Goal: Transaction & Acquisition: Book appointment/travel/reservation

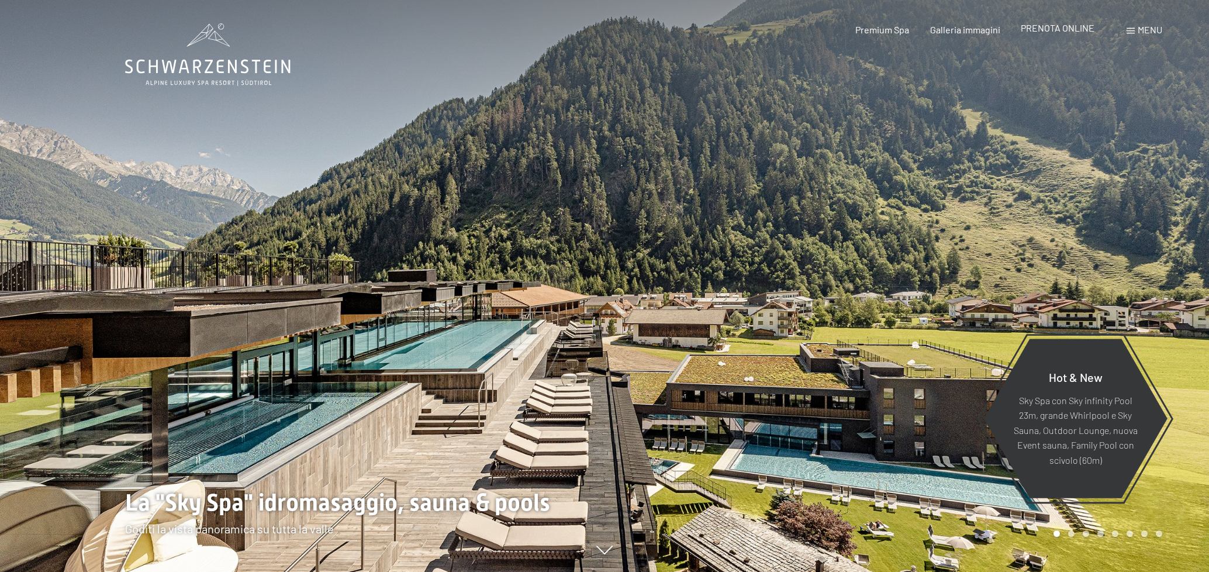
click at [1034, 33] on span "PRENOTA ONLINE" at bounding box center [1057, 27] width 74 height 11
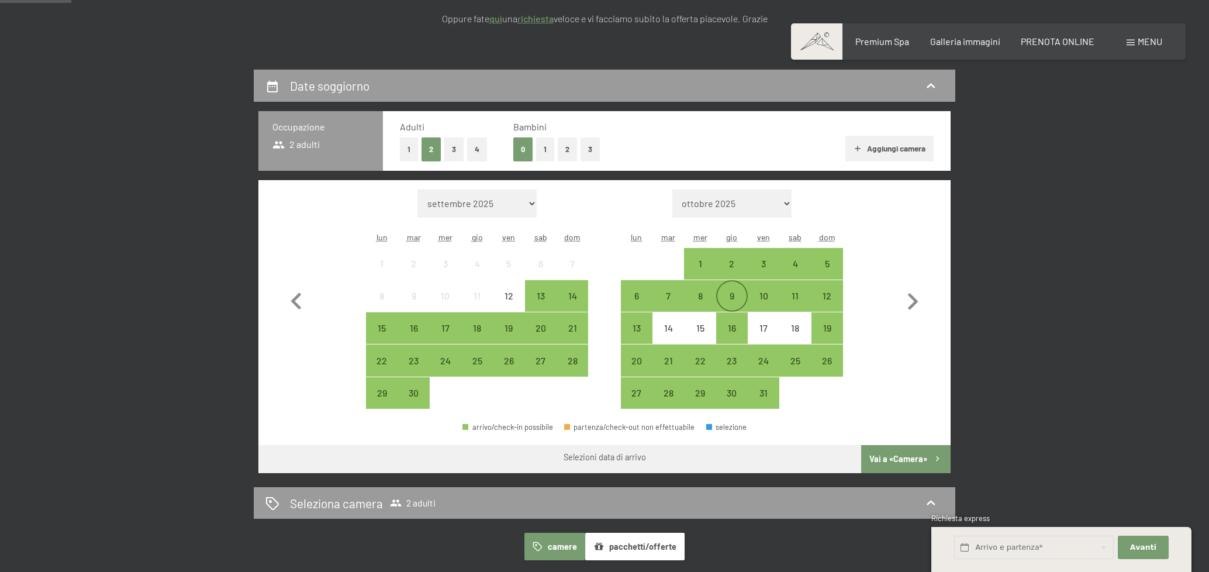
scroll to position [234, 0]
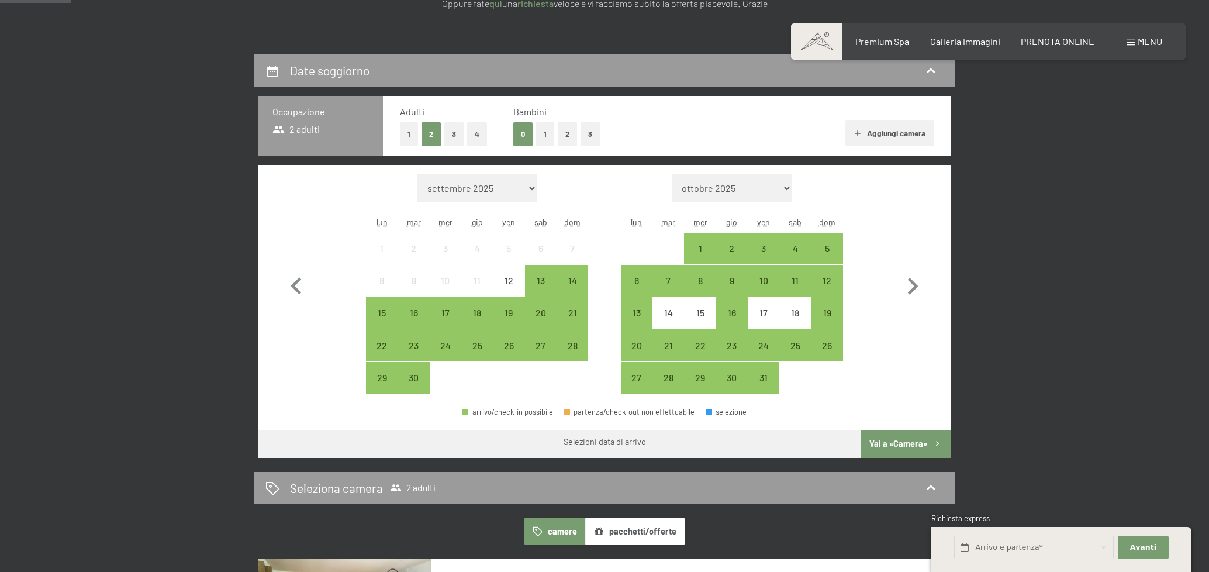
click at [930, 355] on div "Mese/anno settembre 2025 ottobre 2025 novembre 2025 dicembre 2025 gennaio 2026 …" at bounding box center [604, 284] width 692 height 238
click at [911, 288] on icon "button" at bounding box center [912, 286] width 34 height 34
select select "[DATE]"
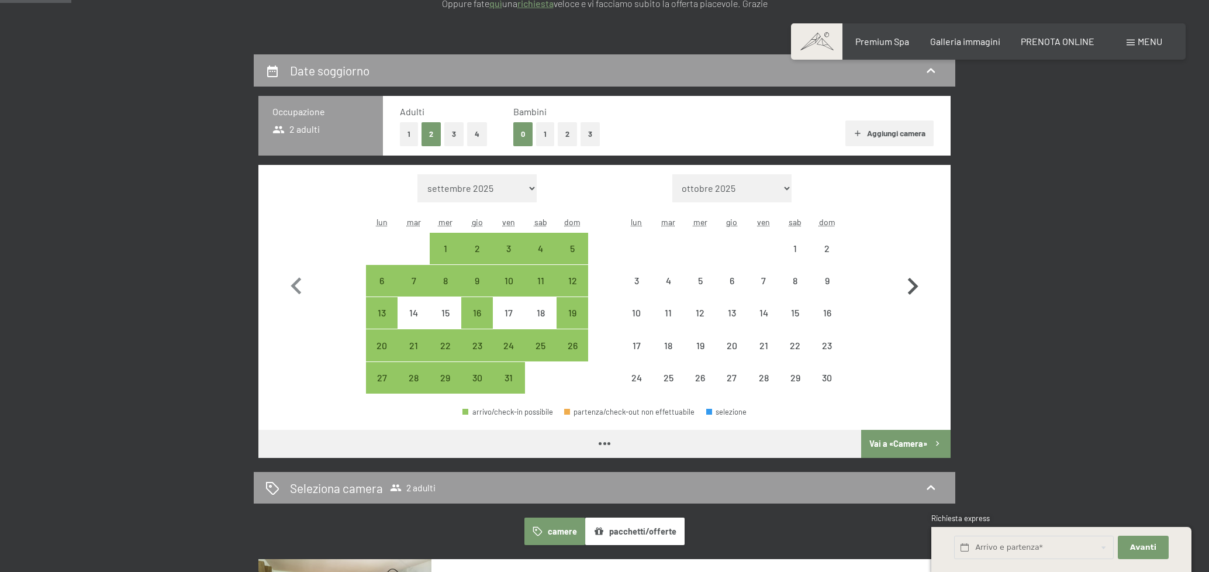
click at [911, 288] on icon "button" at bounding box center [912, 286] width 34 height 34
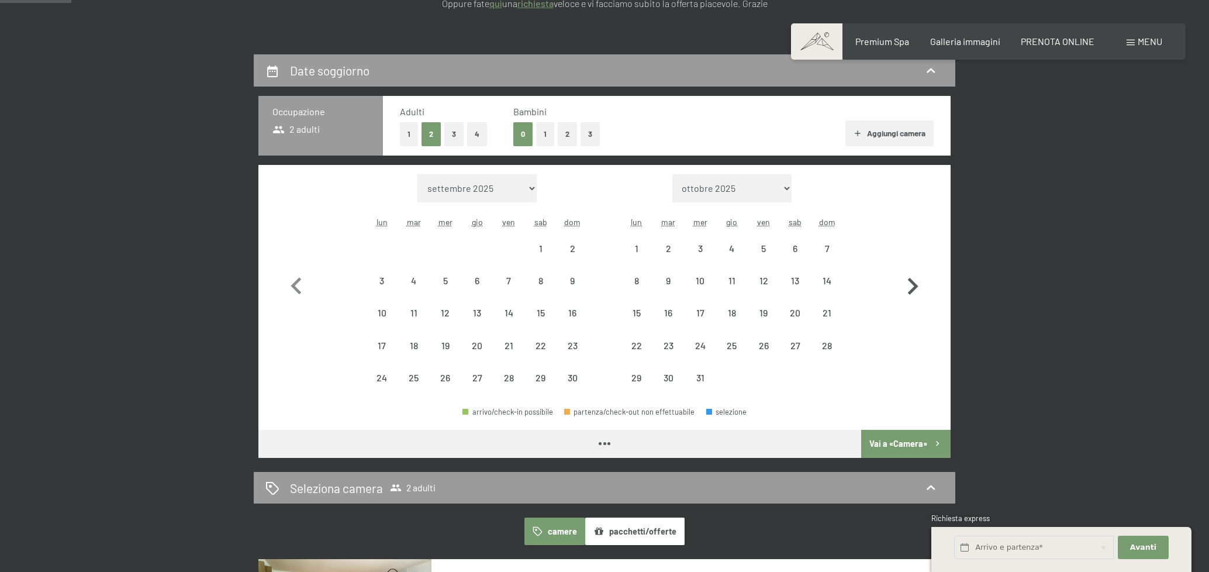
click at [911, 288] on icon "button" at bounding box center [912, 286] width 34 height 34
select select "2026-01-01"
select select "2026-02-01"
select select "2026-01-01"
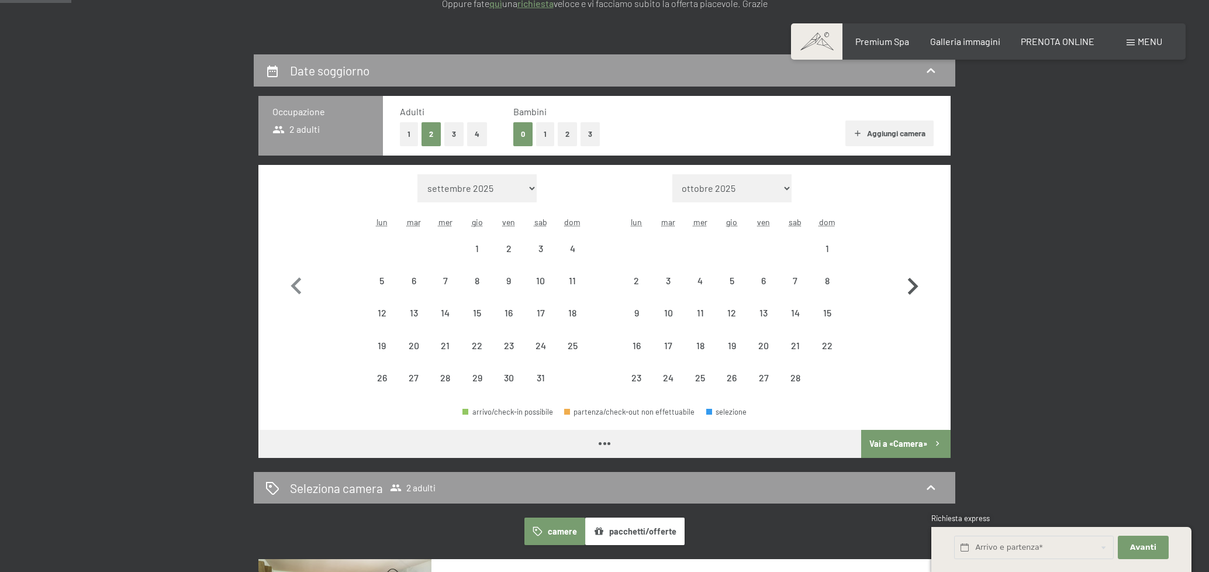
select select "2026-02-01"
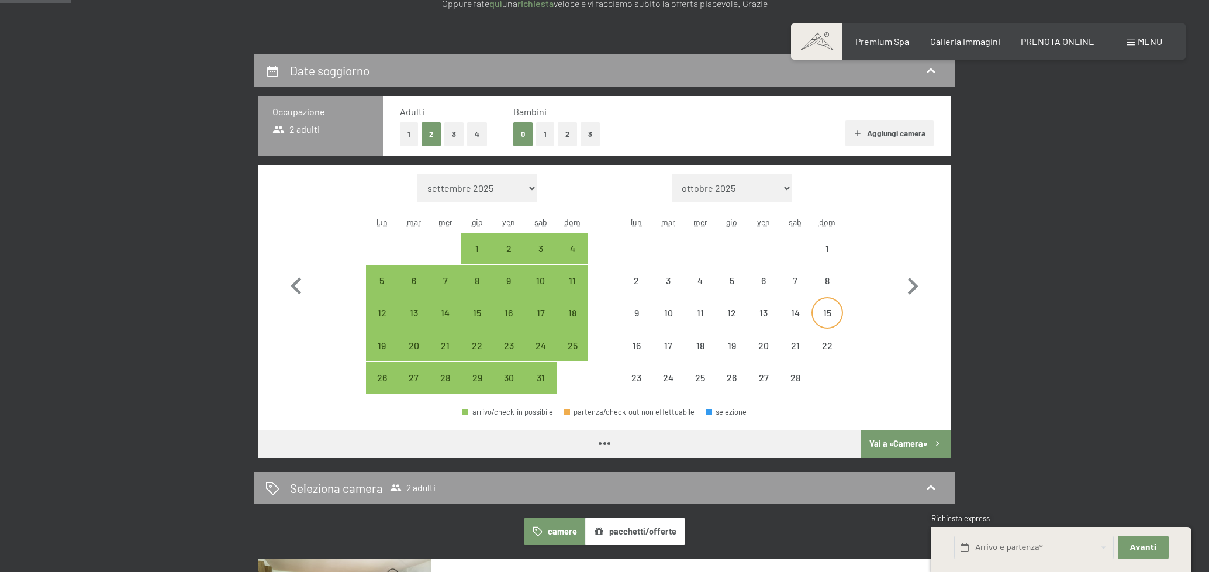
select select "2026-01-01"
select select "2026-02-01"
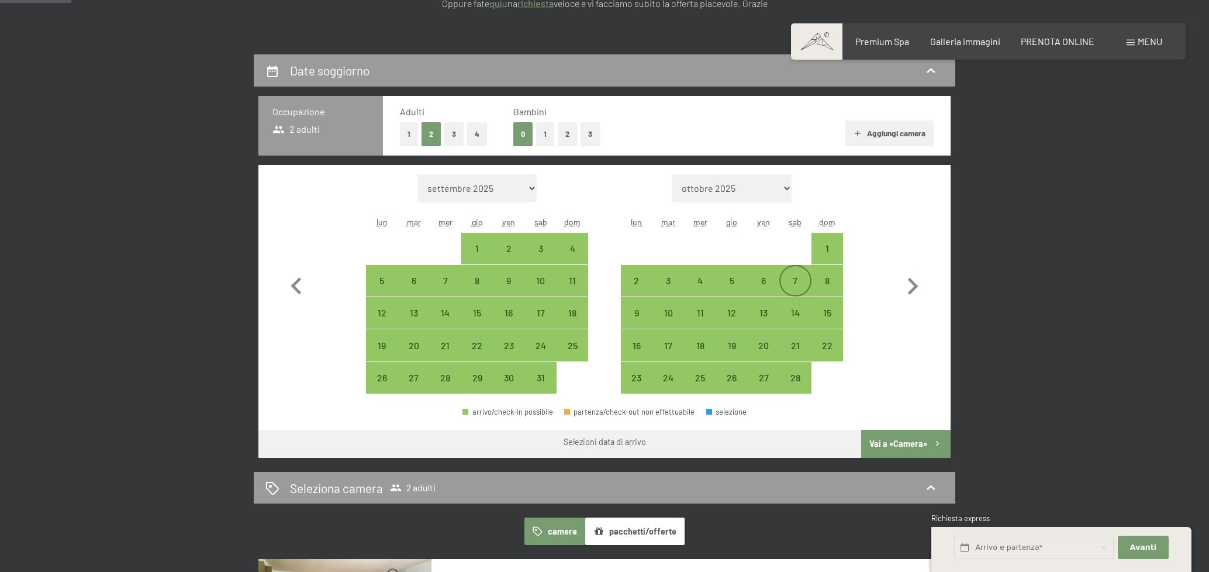
click at [792, 285] on div "7" at bounding box center [794, 290] width 29 height 29
select select "2026-01-01"
select select "2026-02-01"
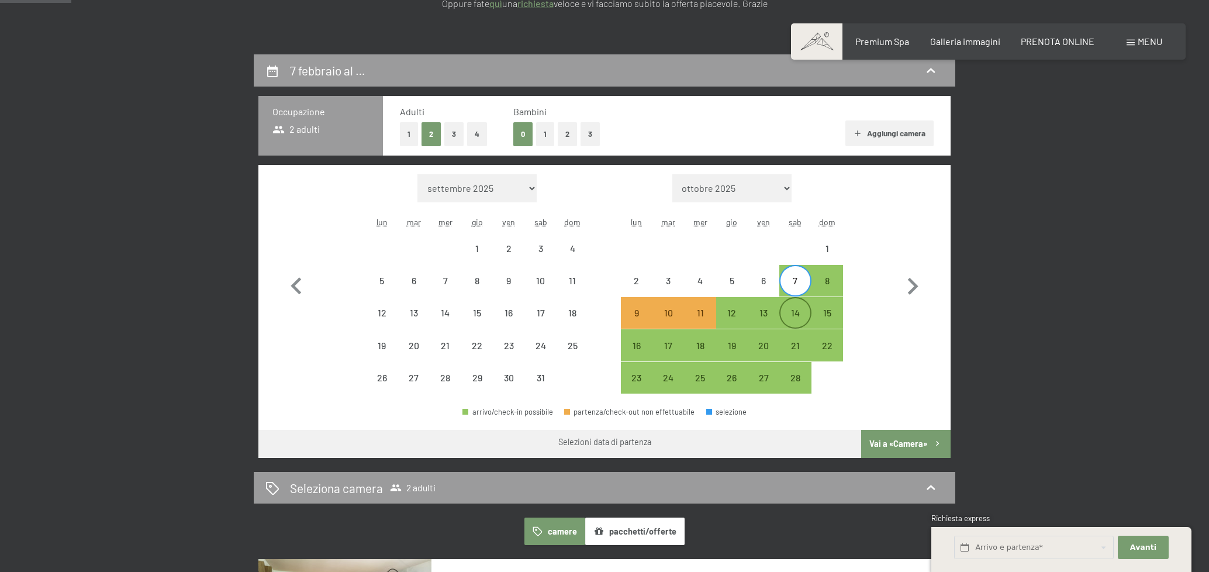
click at [797, 313] on div "14" at bounding box center [794, 322] width 29 height 29
select select "2026-01-01"
select select "2026-02-01"
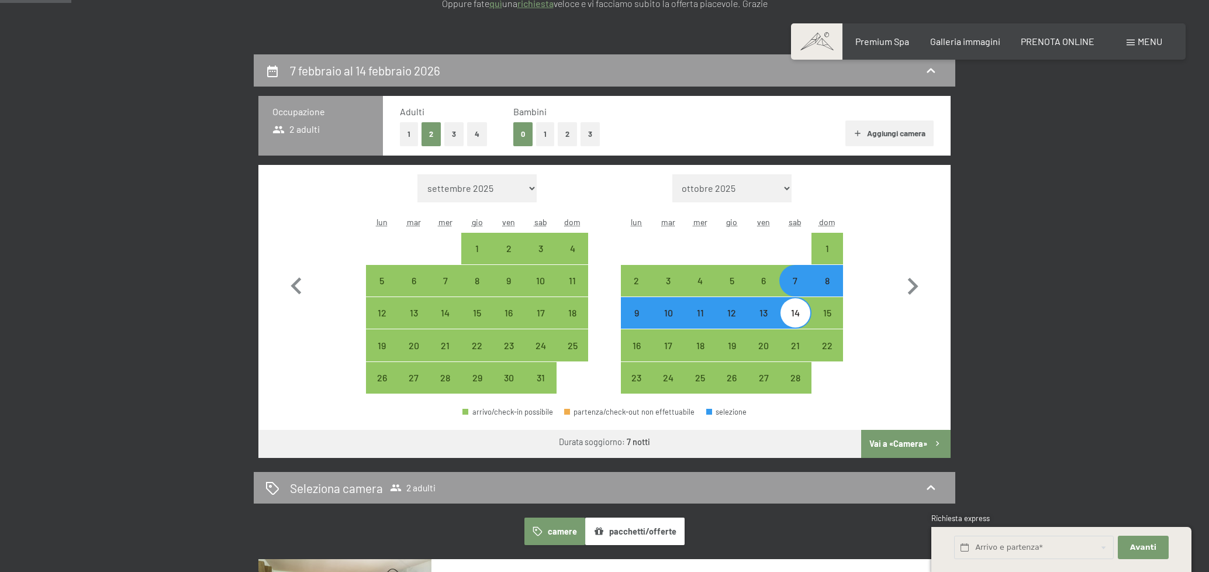
click at [905, 446] on button "Vai a «Camera»" at bounding box center [905, 444] width 89 height 28
select select "2026-01-01"
select select "2026-02-01"
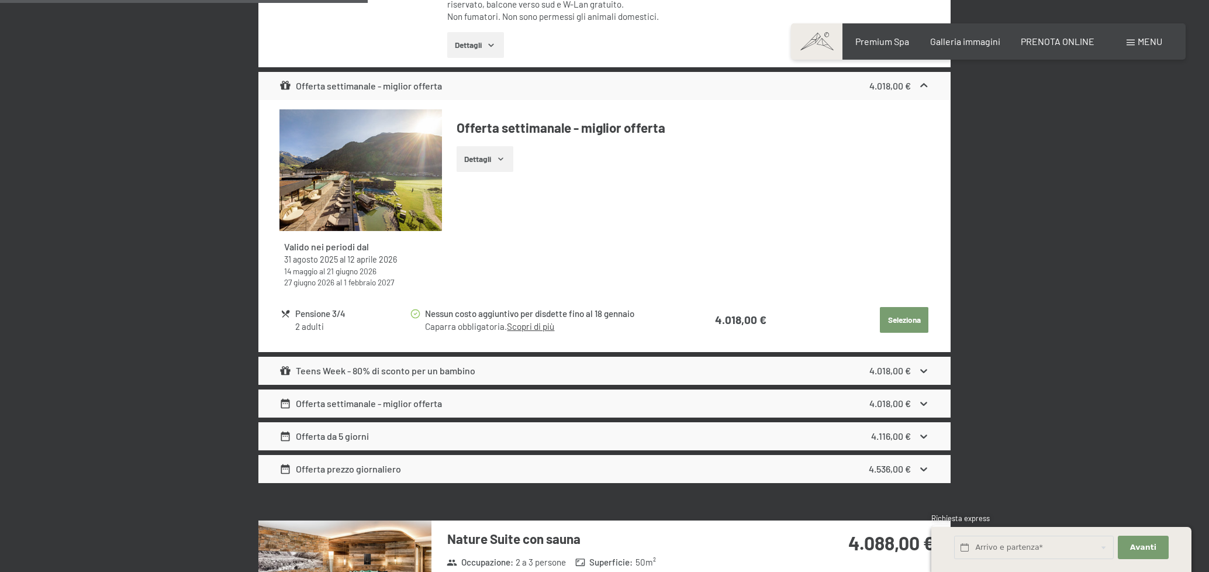
scroll to position [1808, 0]
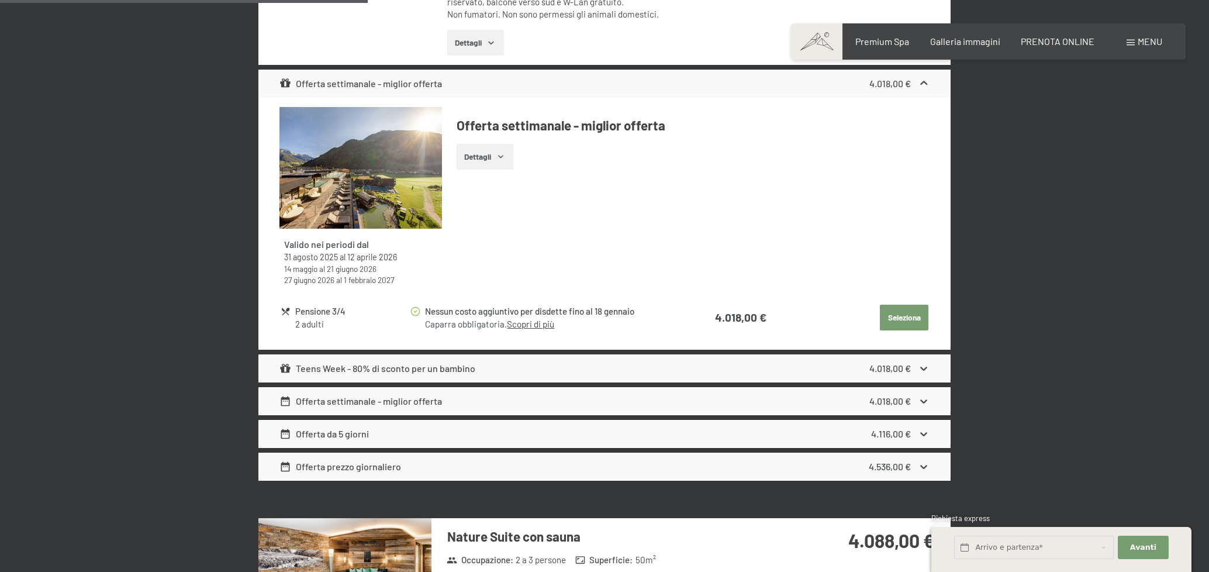
click at [424, 371] on div "Teens Week - 80% di sconto per un bambino" at bounding box center [377, 368] width 196 height 14
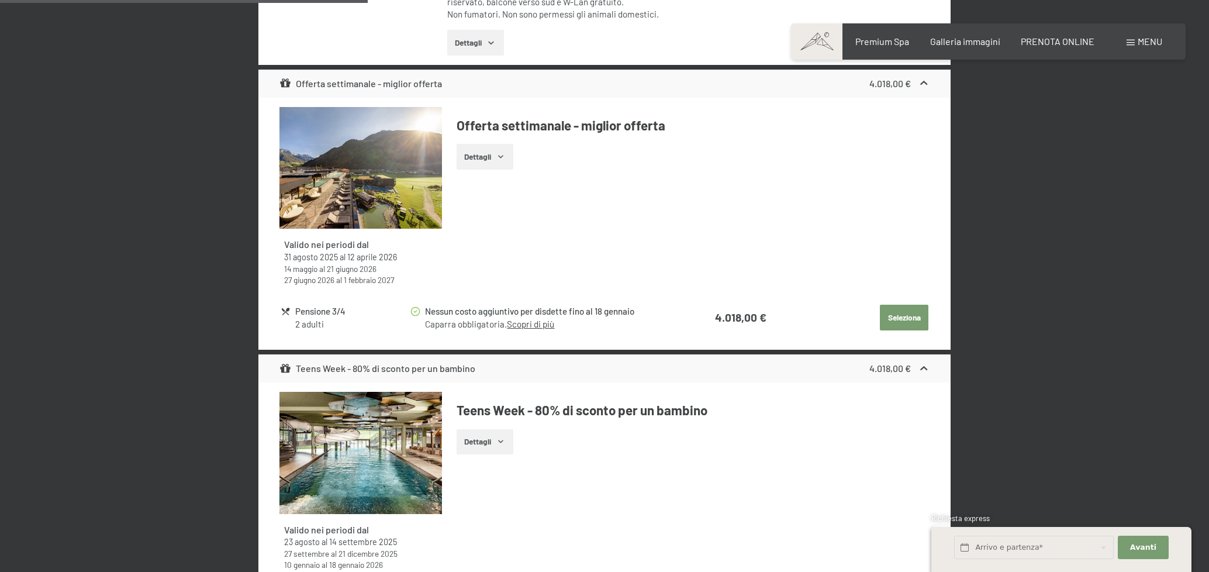
click at [437, 356] on div "Teens Week - 80% di sconto per un bambino 4.018,00 €" at bounding box center [604, 368] width 692 height 28
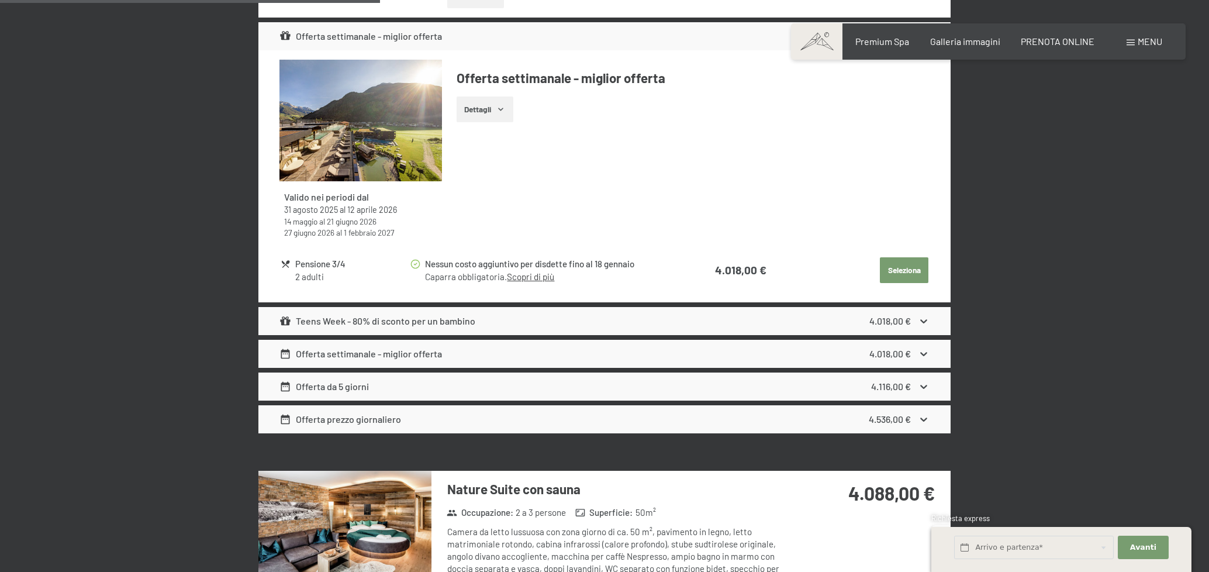
scroll to position [1866, 0]
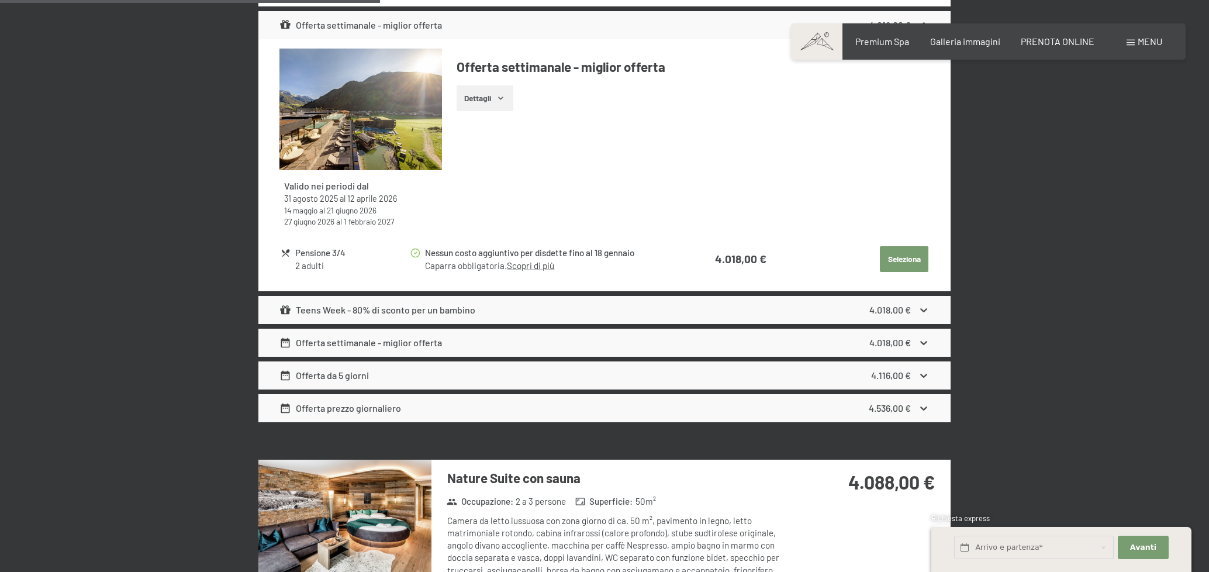
click at [372, 341] on div "Offerta settimanale - miglior offerta" at bounding box center [360, 342] width 163 height 14
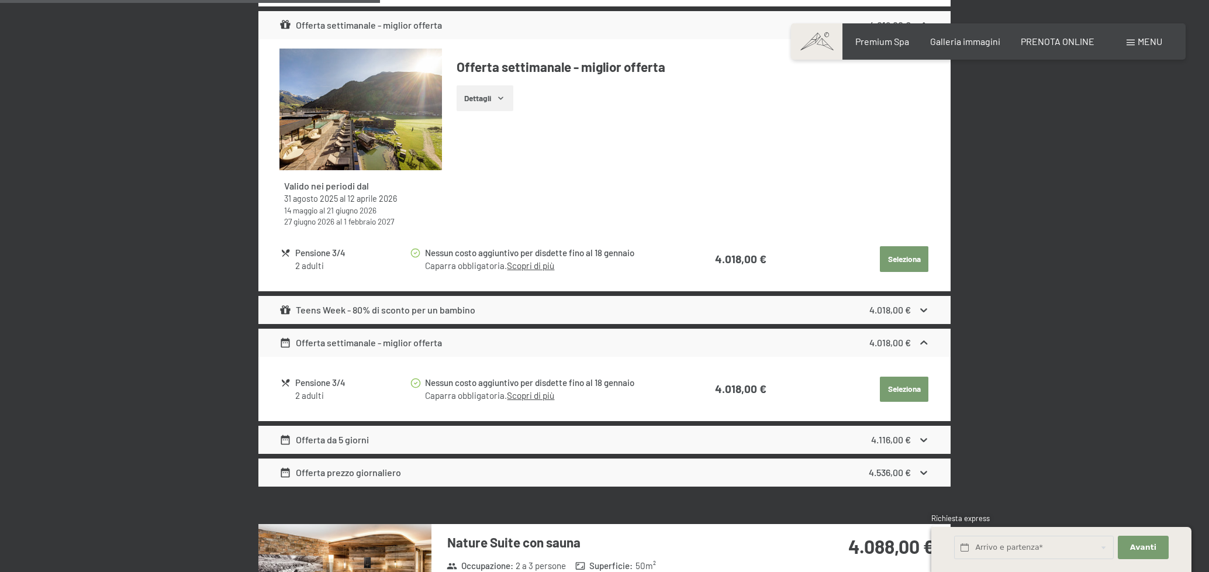
click at [372, 341] on div "Offerta settimanale - miglior offerta" at bounding box center [360, 342] width 163 height 14
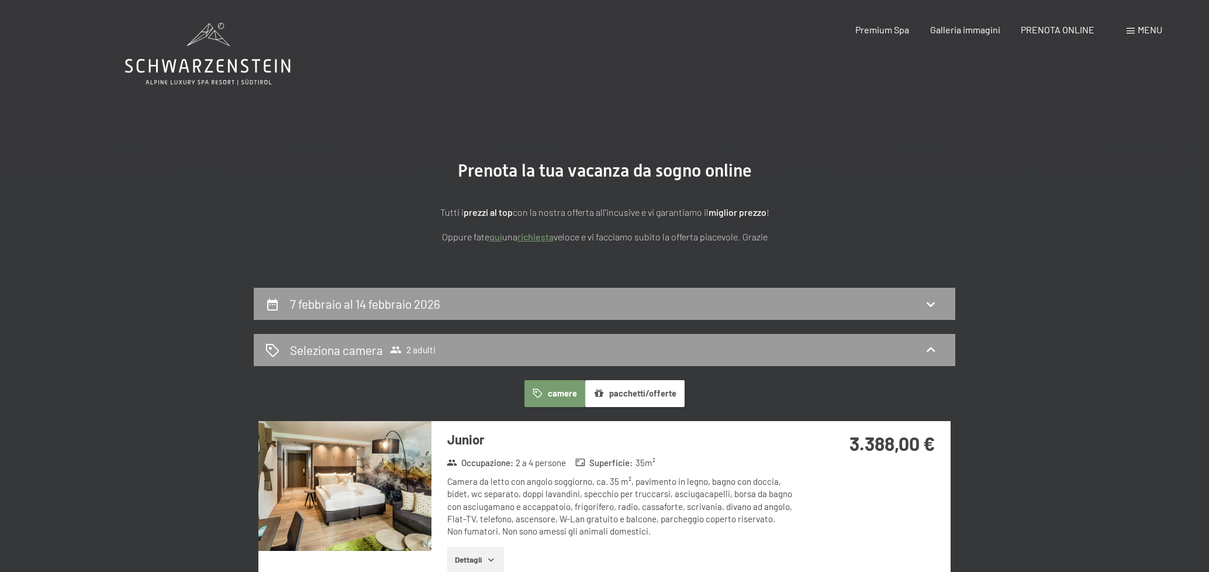
scroll to position [0, 0]
click at [482, 313] on div "7 febbraio al 14 febbraio 2026" at bounding box center [604, 304] width 701 height 32
select select "2026-01-01"
select select "2026-02-01"
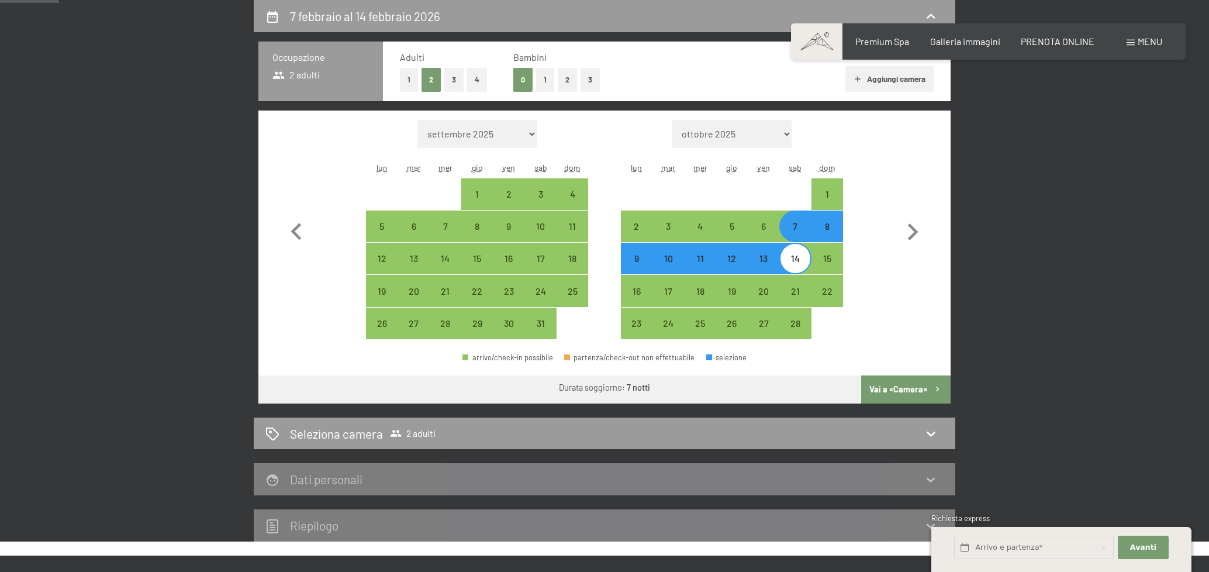
click at [794, 264] on div "14" at bounding box center [794, 268] width 29 height 29
select select "2026-01-01"
select select "2026-02-01"
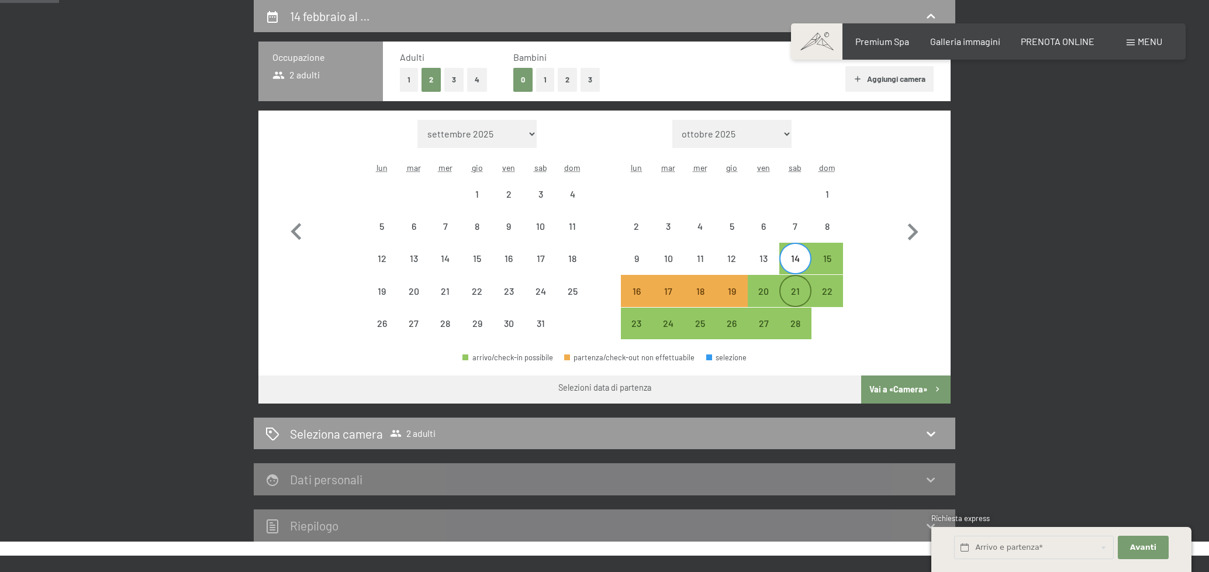
click at [795, 292] on div "21" at bounding box center [794, 300] width 29 height 29
select select "2026-01-01"
select select "2026-02-01"
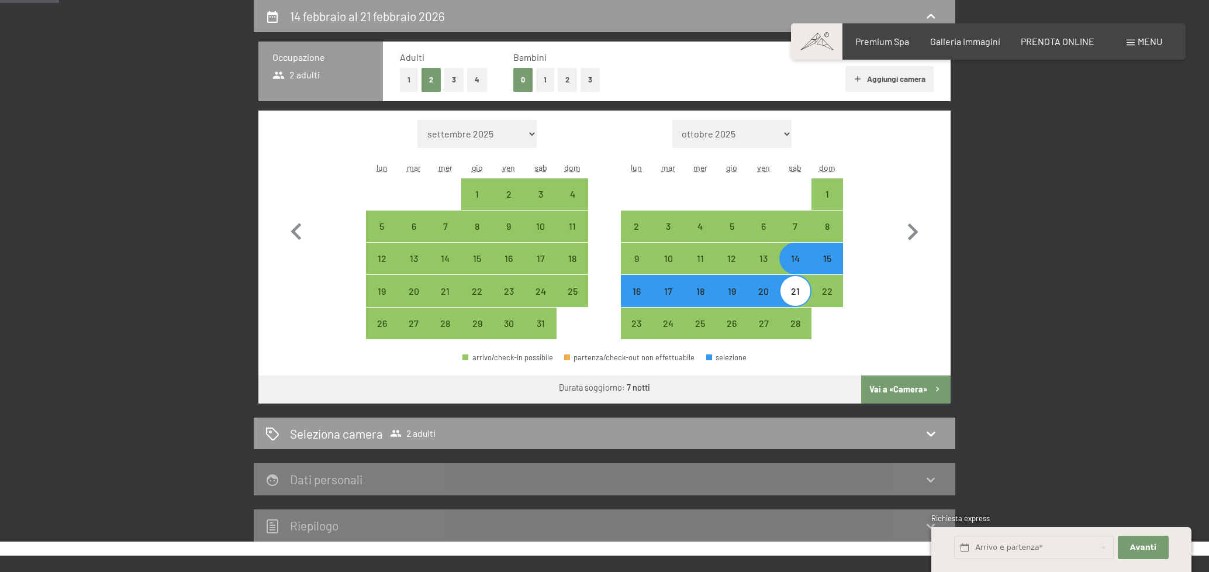
click at [889, 390] on button "Vai a «Camera»" at bounding box center [905, 389] width 89 height 28
select select "2026-01-01"
select select "2026-02-01"
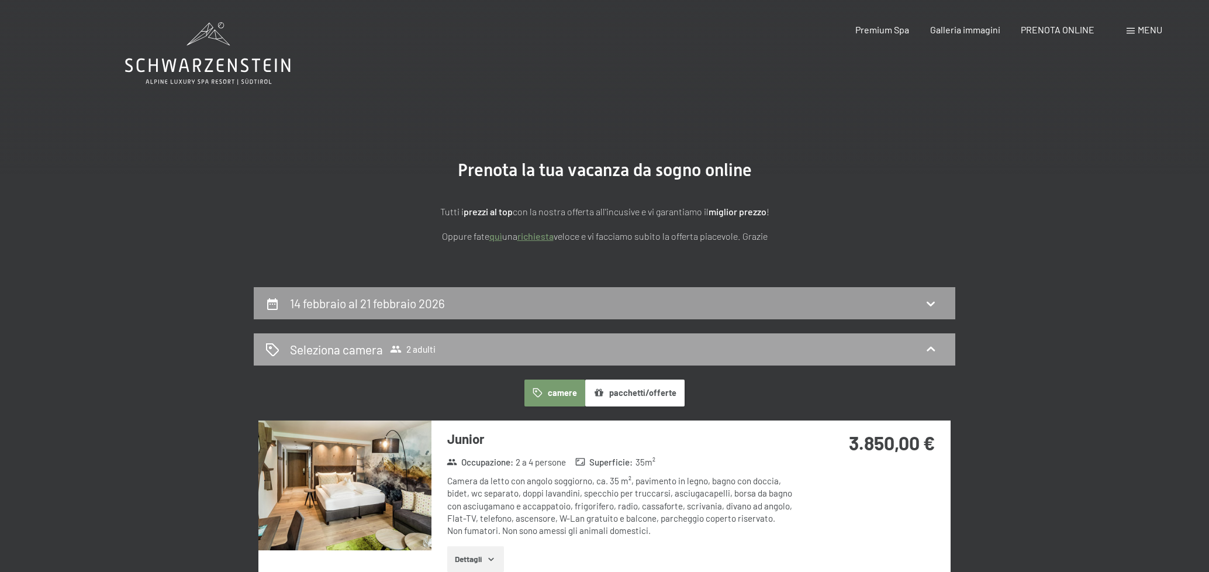
scroll to position [0, 0]
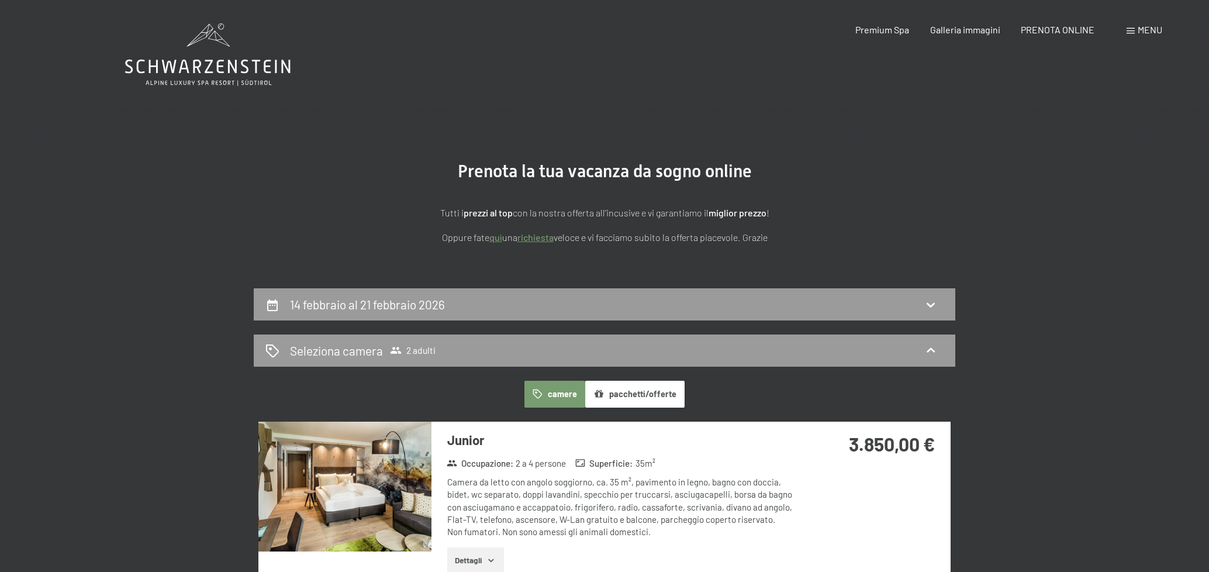
click at [408, 304] on h2 "14 febbraio al 21 febbraio 2026" at bounding box center [367, 304] width 155 height 15
select select "2026-01-01"
select select "2026-02-01"
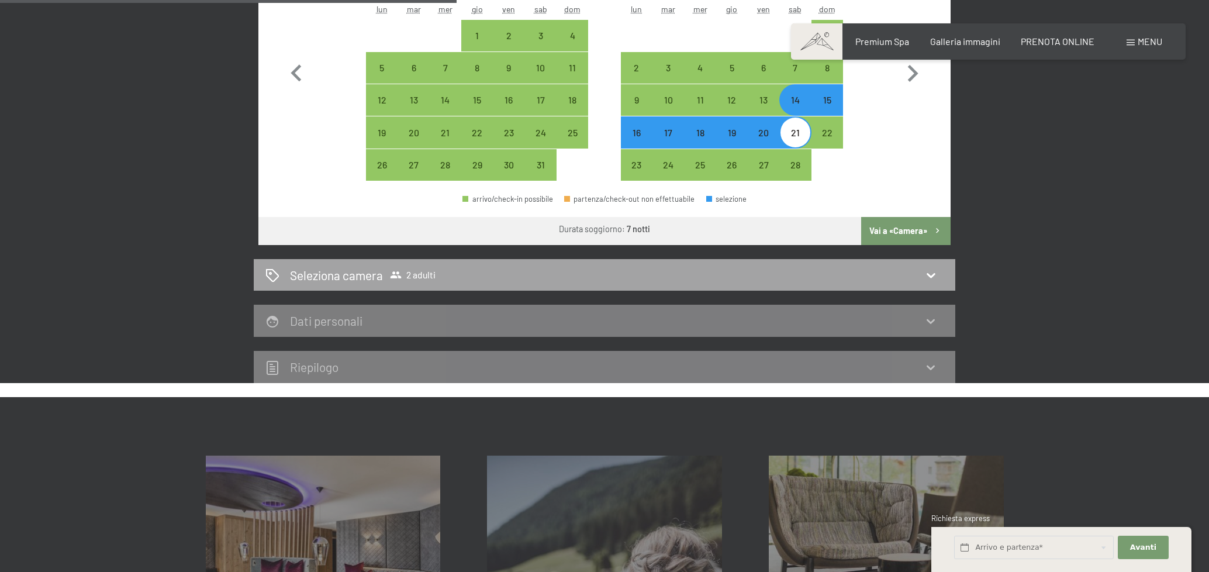
scroll to position [463, 0]
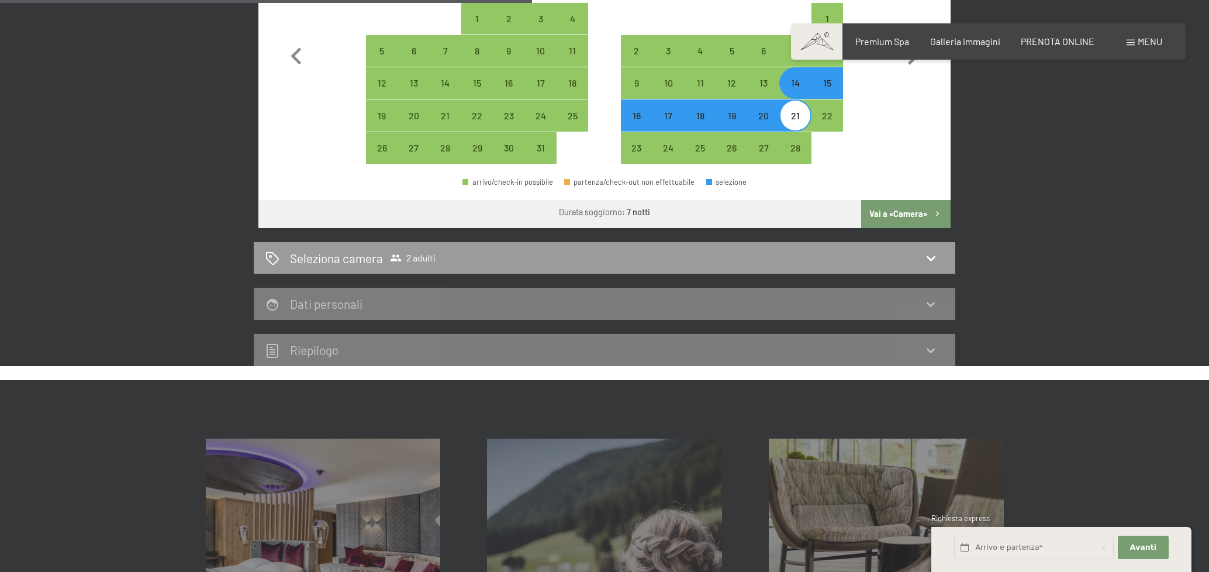
click at [801, 111] on div "21" at bounding box center [794, 125] width 29 height 29
select select "2026-01-01"
select select "2026-02-01"
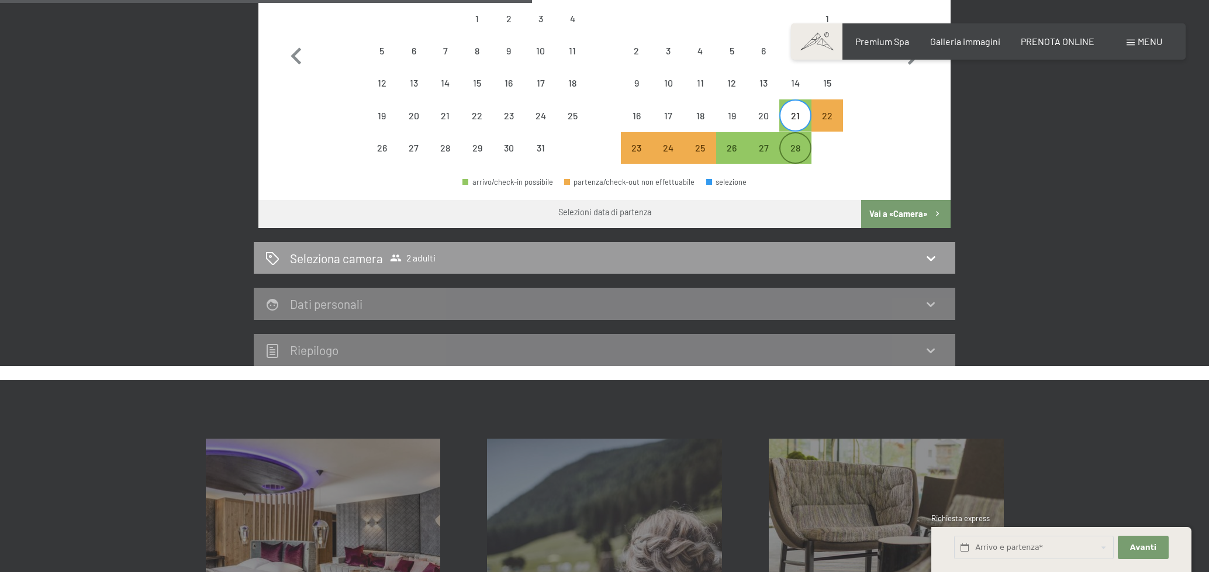
click at [798, 146] on div "28" at bounding box center [794, 157] width 29 height 29
select select "2026-01-01"
select select "2026-02-01"
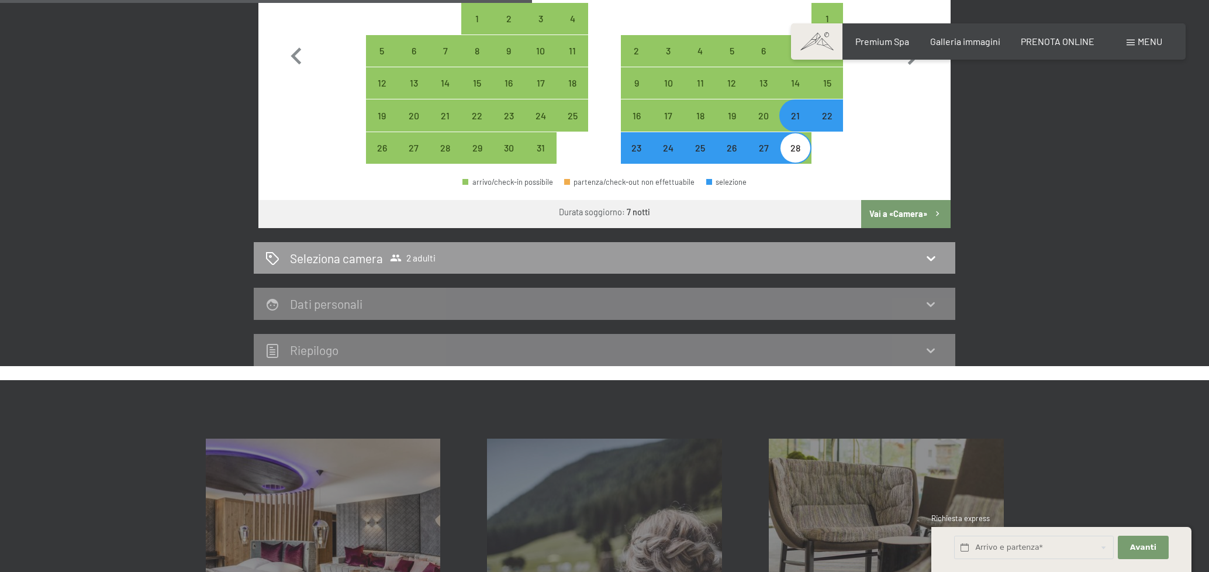
click at [916, 210] on button "Vai a «Camera»" at bounding box center [905, 214] width 89 height 28
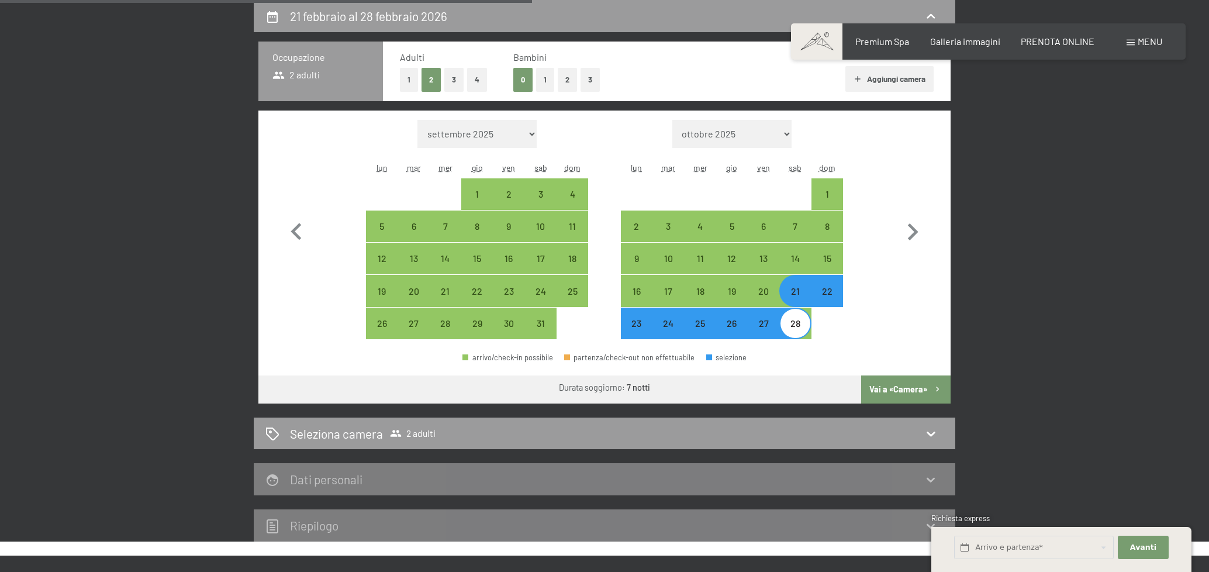
select select "2026-01-01"
select select "2026-02-01"
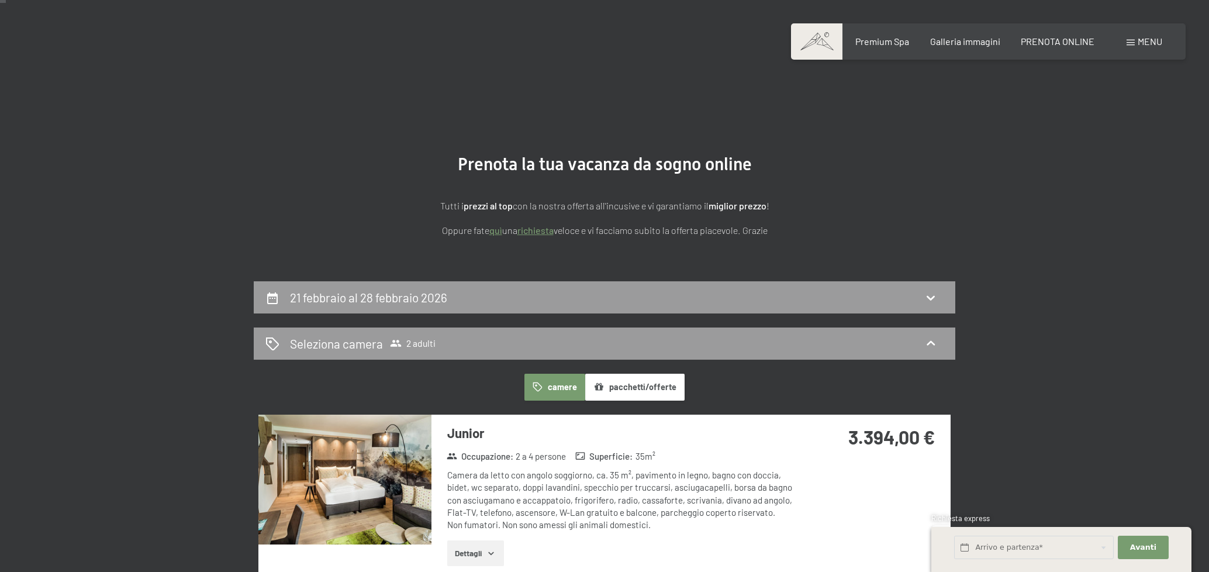
scroll to position [0, 0]
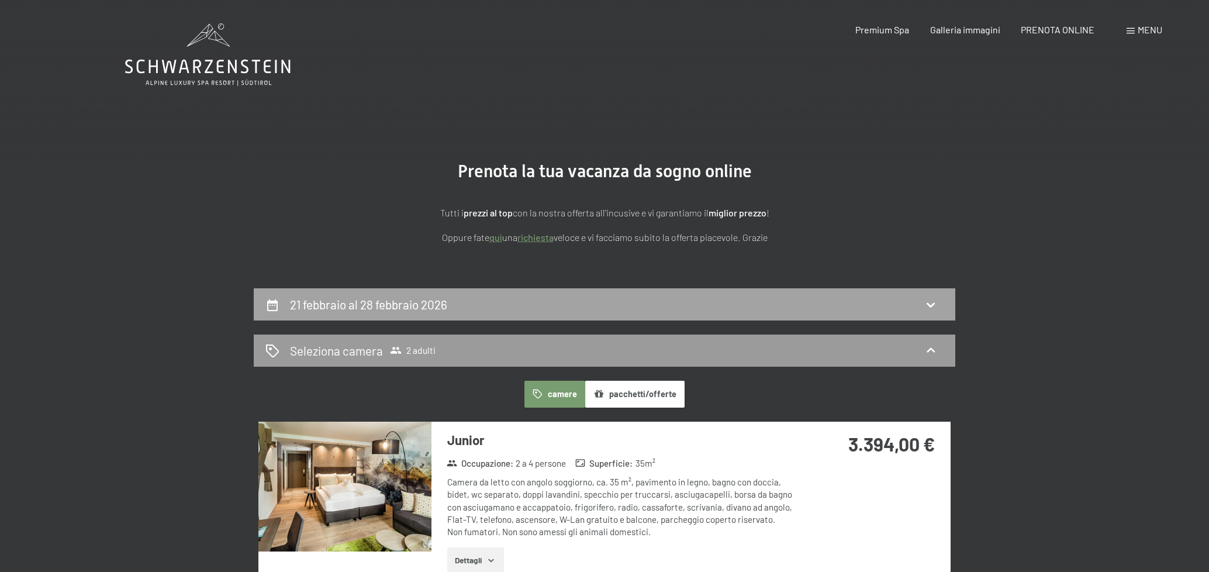
click at [445, 303] on h2 "21 febbraio al 28 febbraio 2026" at bounding box center [368, 304] width 157 height 15
select select "2026-01-01"
select select "2026-02-01"
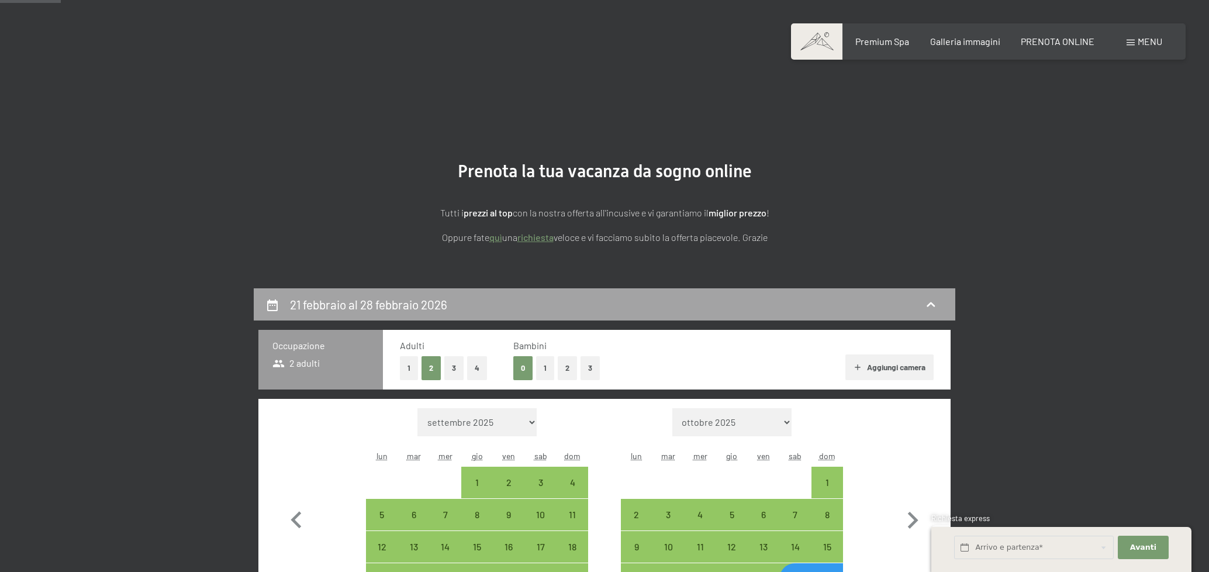
scroll to position [288, 0]
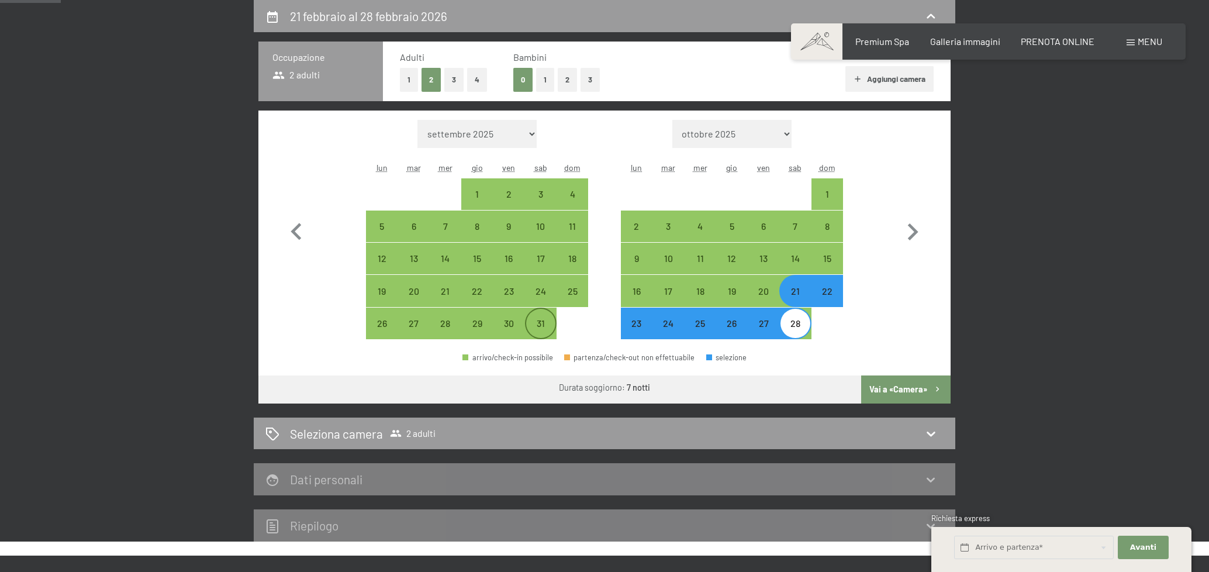
click at [553, 327] on div "31" at bounding box center [540, 332] width 29 height 29
select select "2026-01-01"
select select "2026-02-01"
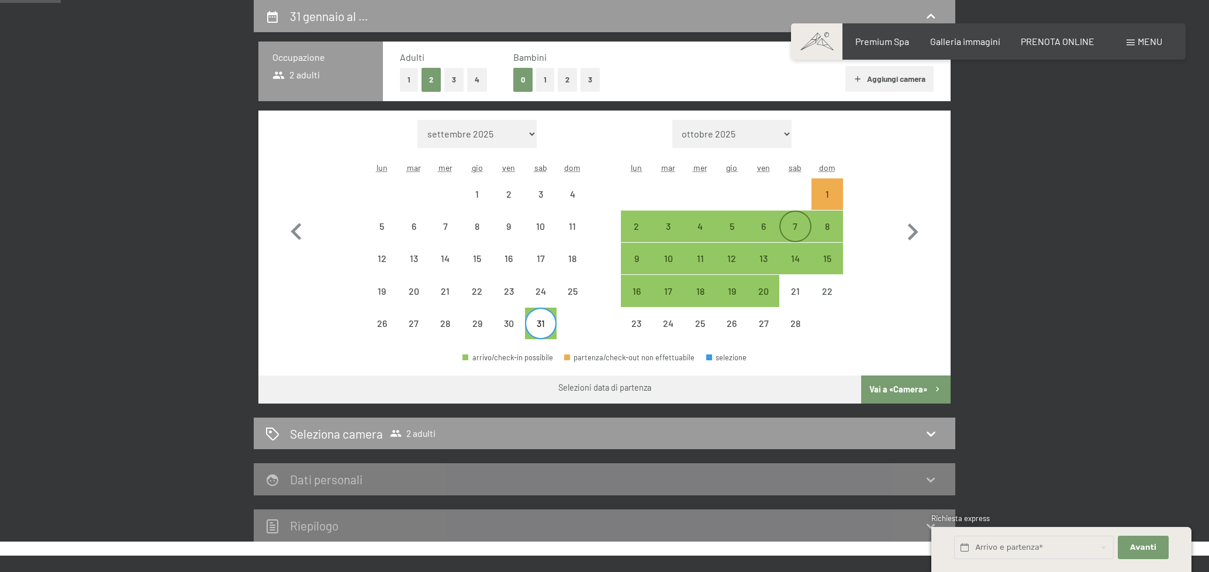
click at [802, 219] on div "7" at bounding box center [794, 226] width 29 height 29
select select "2026-01-01"
select select "2026-02-01"
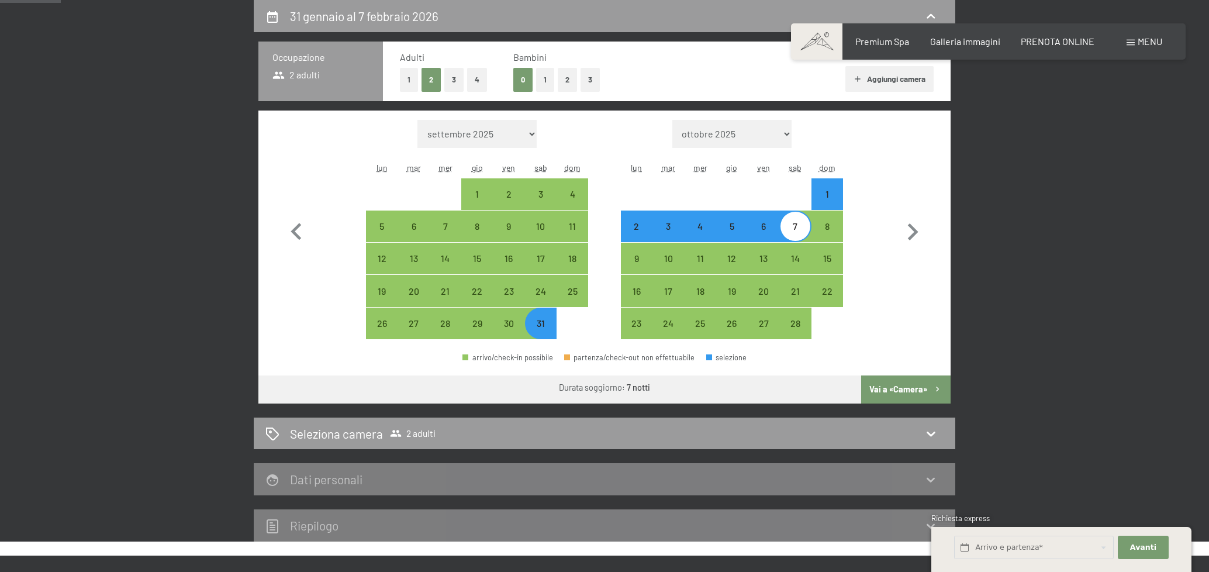
click at [907, 392] on button "Vai a «Camera»" at bounding box center [905, 389] width 89 height 28
select select "2026-01-01"
select select "2026-02-01"
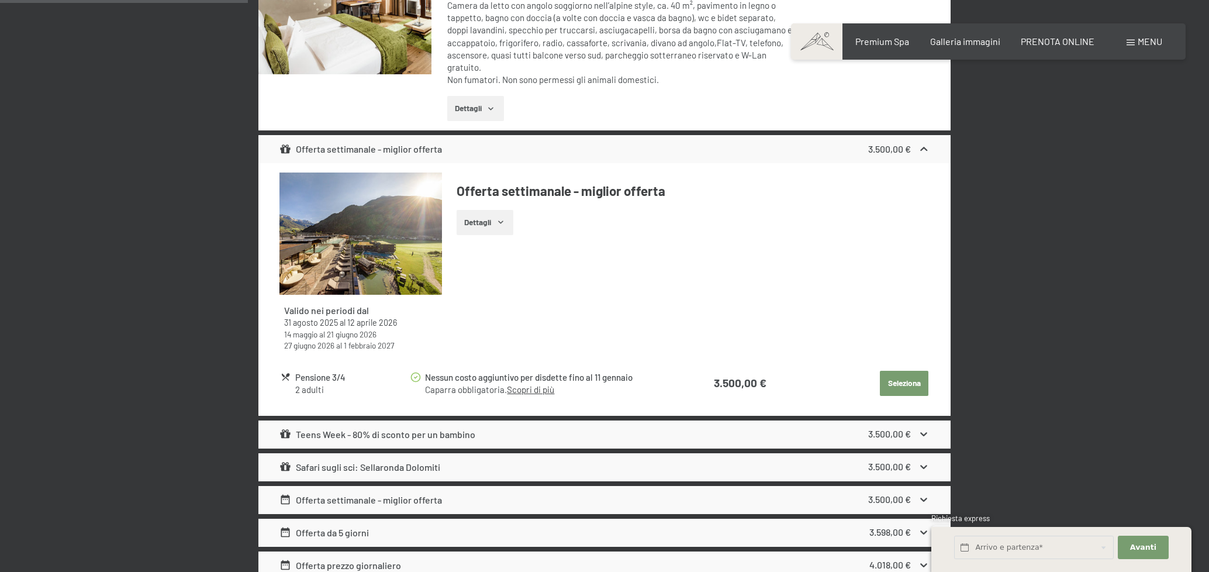
scroll to position [1282, 0]
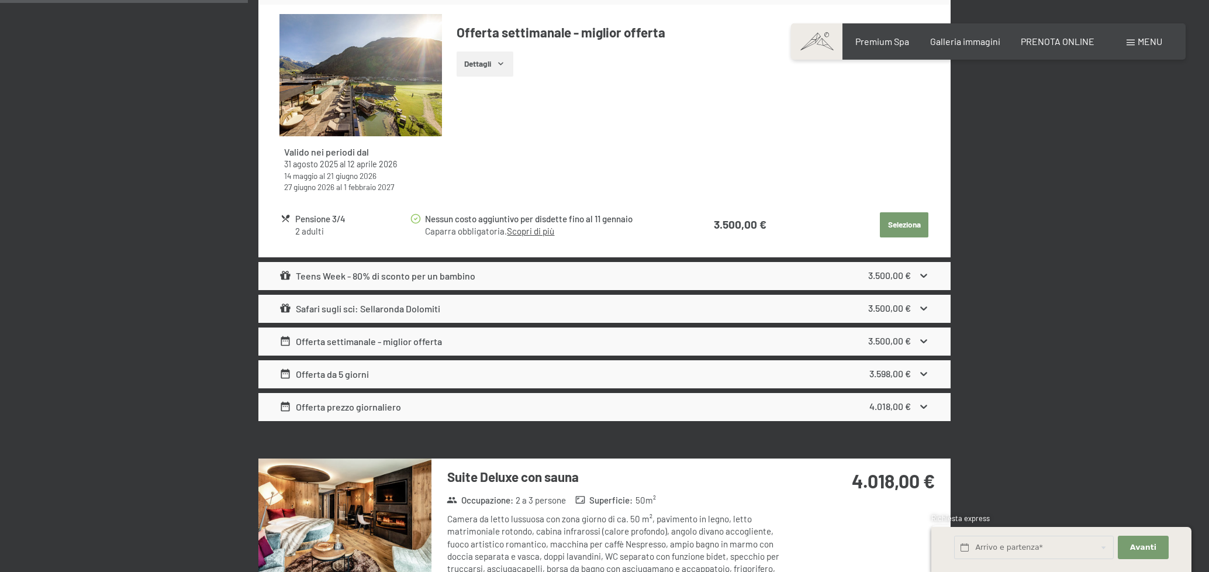
click at [451, 310] on div "Safari sugli sci: Sellaronda Dolomiti 3.500,00 €" at bounding box center [604, 309] width 692 height 28
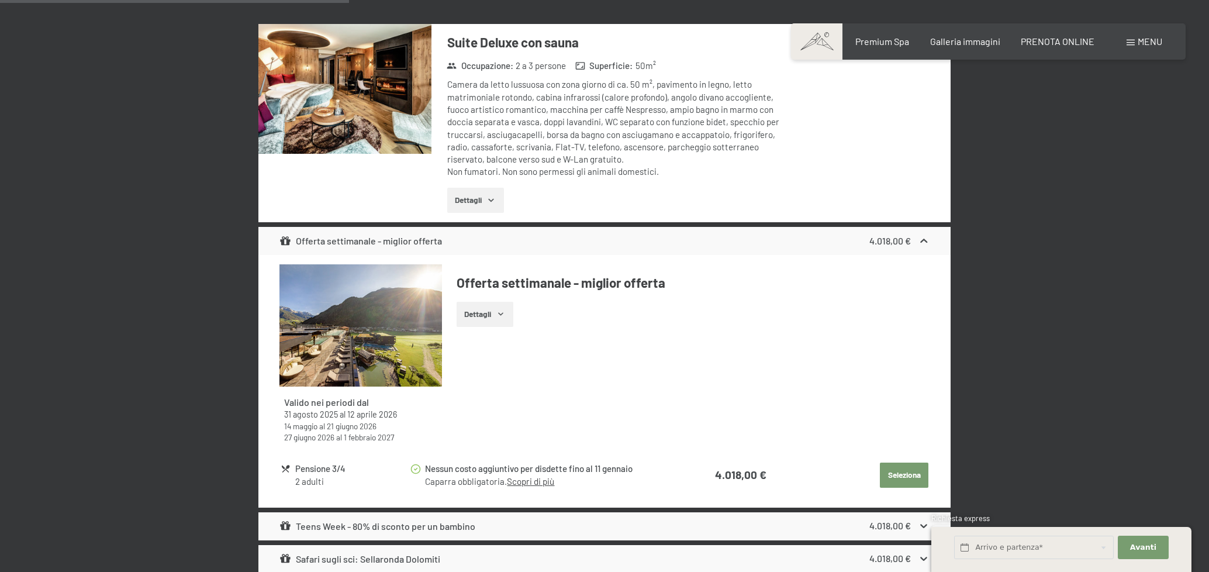
scroll to position [1866, 0]
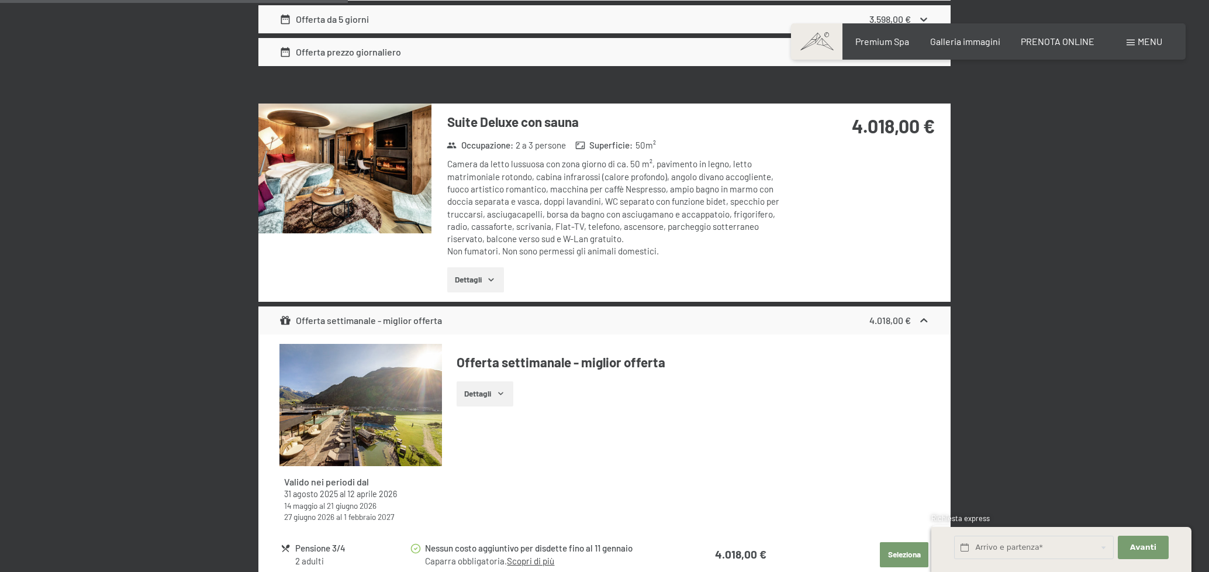
click at [485, 270] on button "Dettagli" at bounding box center [475, 280] width 57 height 26
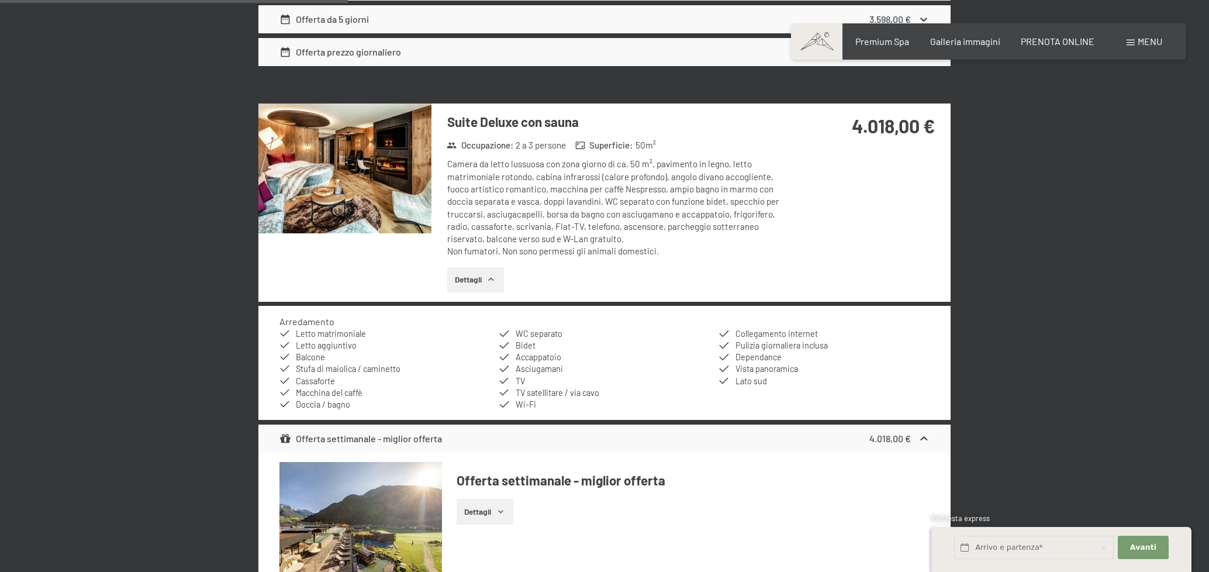
click at [485, 270] on button "Dettagli" at bounding box center [475, 280] width 57 height 26
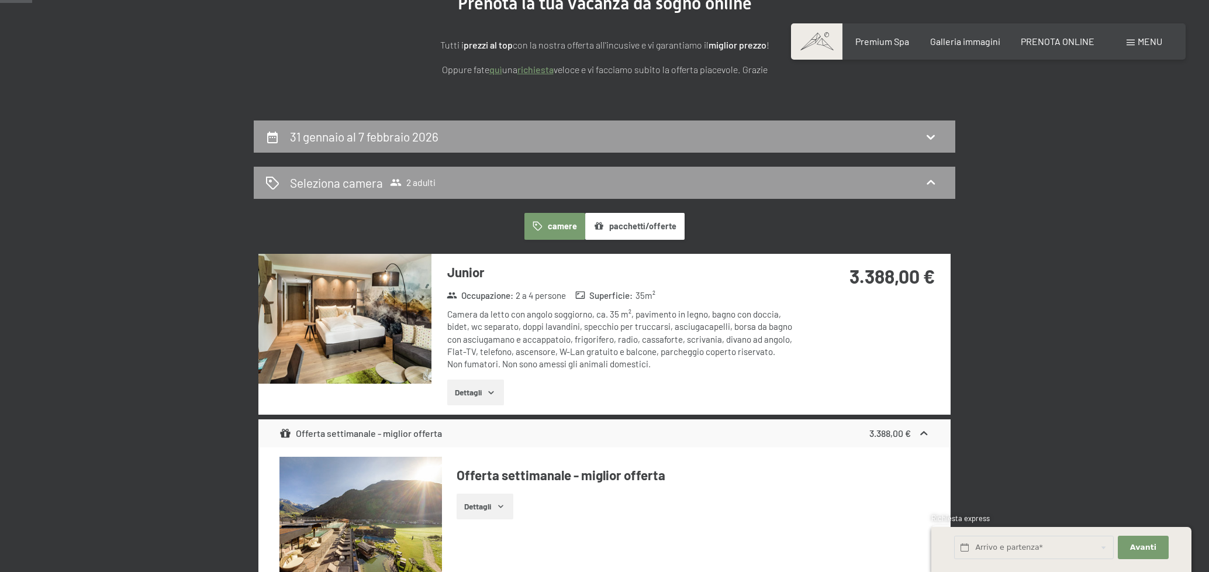
scroll to position [0, 0]
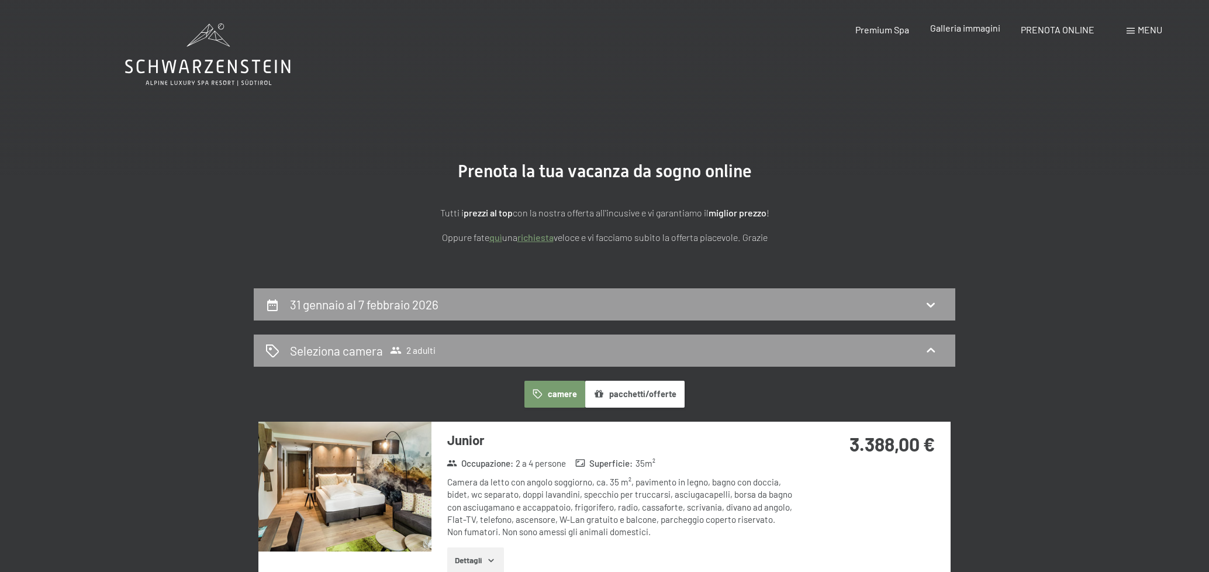
click at [960, 32] on span "Galleria immagini" at bounding box center [965, 27] width 70 height 11
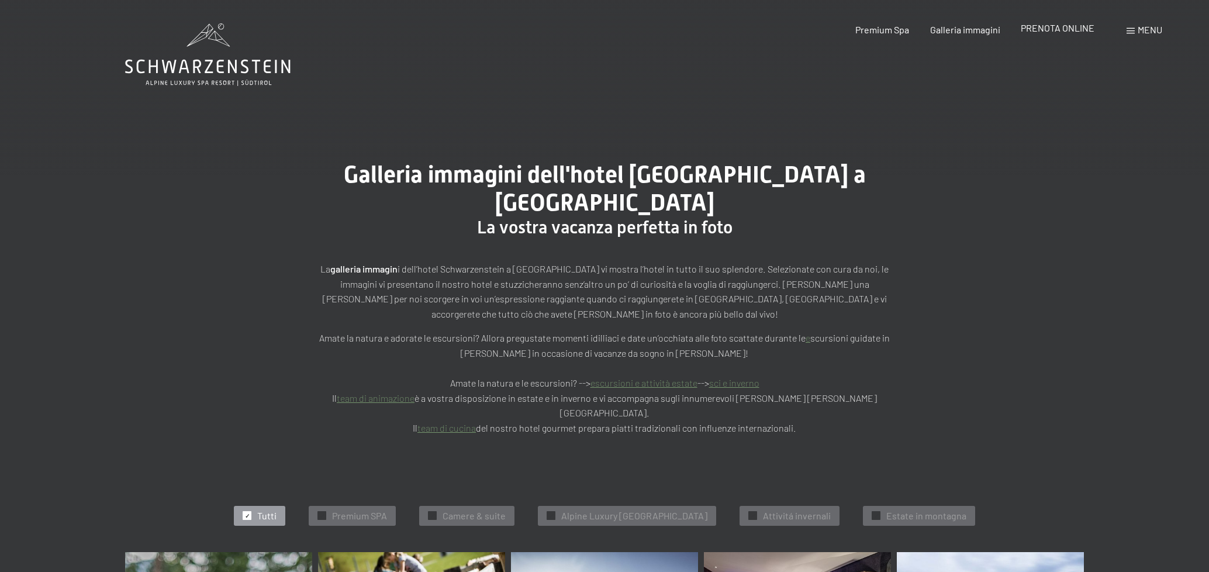
click at [1029, 34] on div "PRENOTA ONLINE" at bounding box center [1057, 28] width 74 height 13
click at [1043, 34] on div "PRENOTA ONLINE" at bounding box center [1057, 28] width 74 height 13
click at [1068, 30] on span "PRENOTA ONLINE" at bounding box center [1057, 27] width 74 height 11
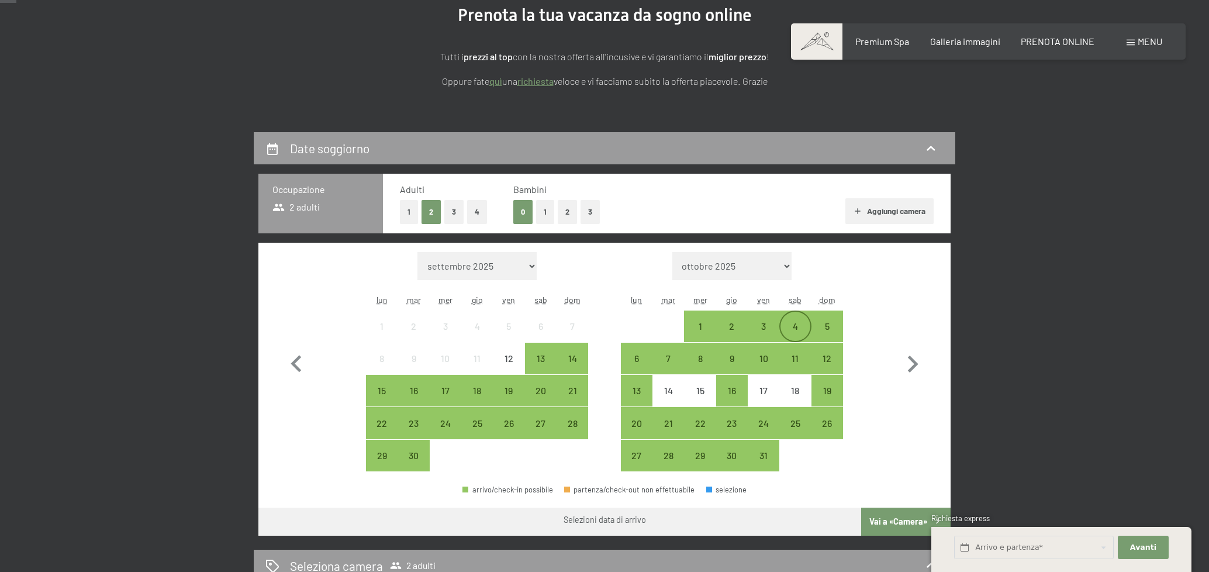
scroll to position [175, 0]
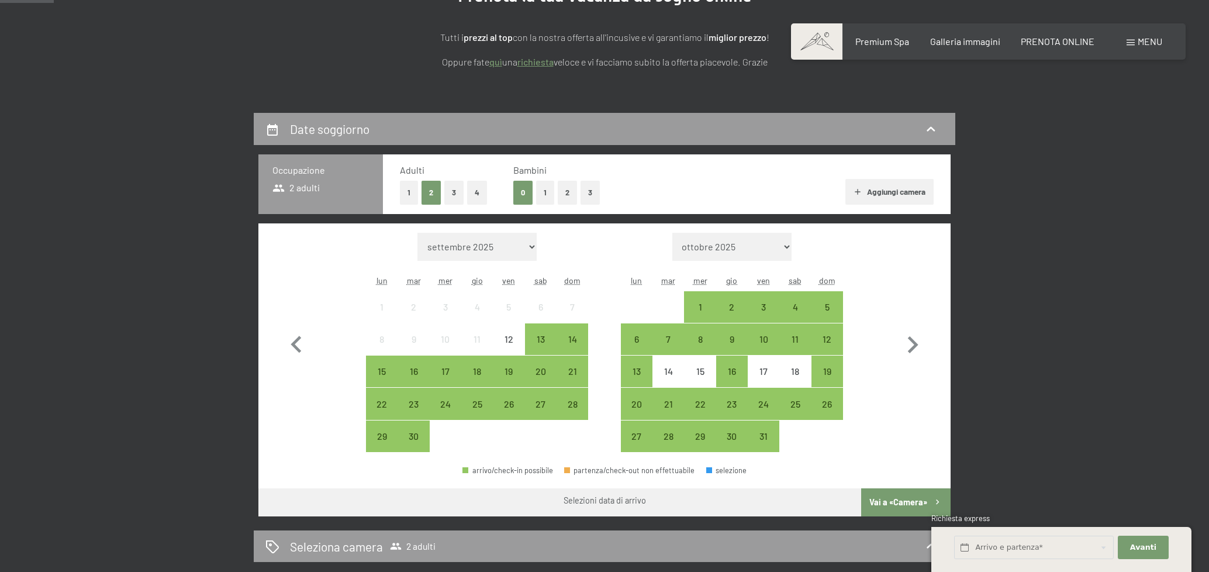
click at [550, 192] on button "1" at bounding box center [545, 193] width 18 height 24
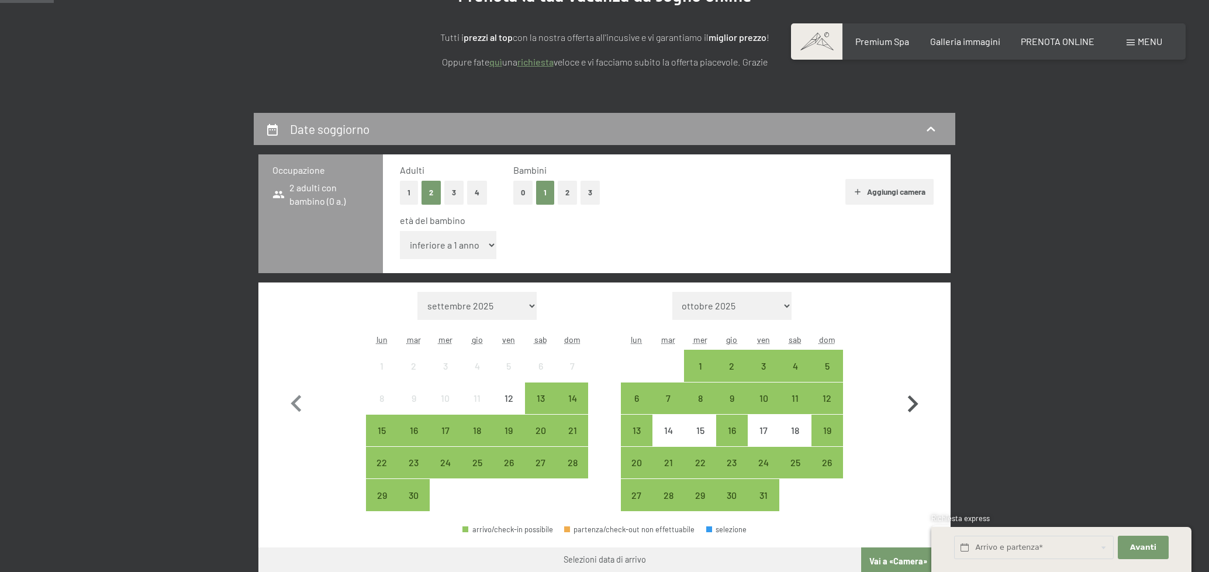
click at [910, 402] on icon "button" at bounding box center [912, 404] width 34 height 34
select select "2025-10-01"
select select "2025-11-01"
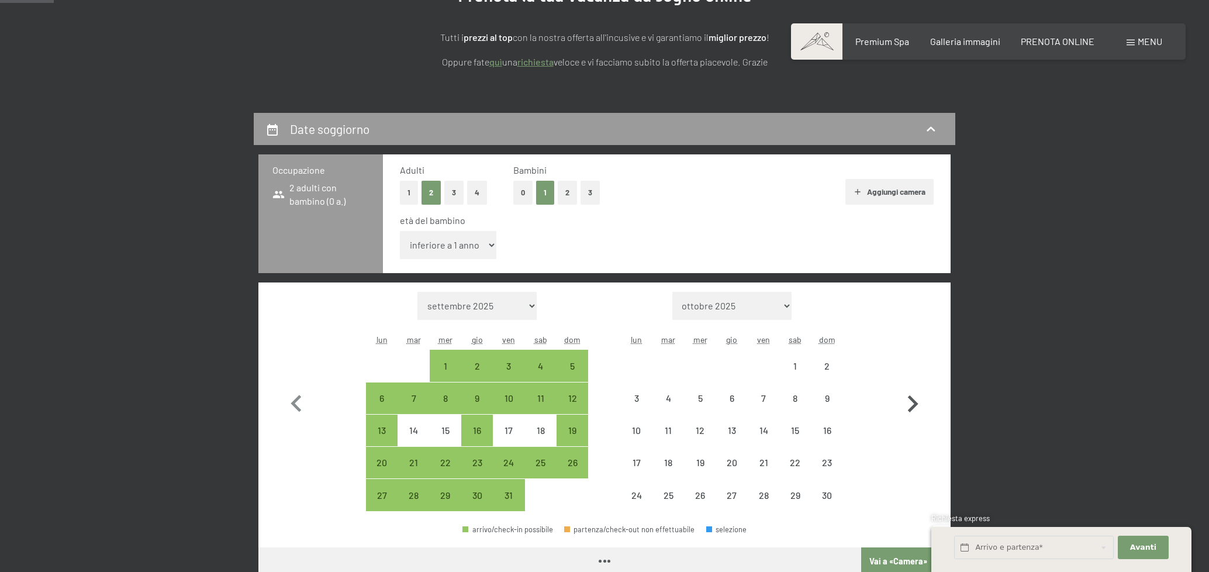
click at [910, 402] on icon "button" at bounding box center [912, 404] width 34 height 34
select select "2025-11-01"
select select "2025-12-01"
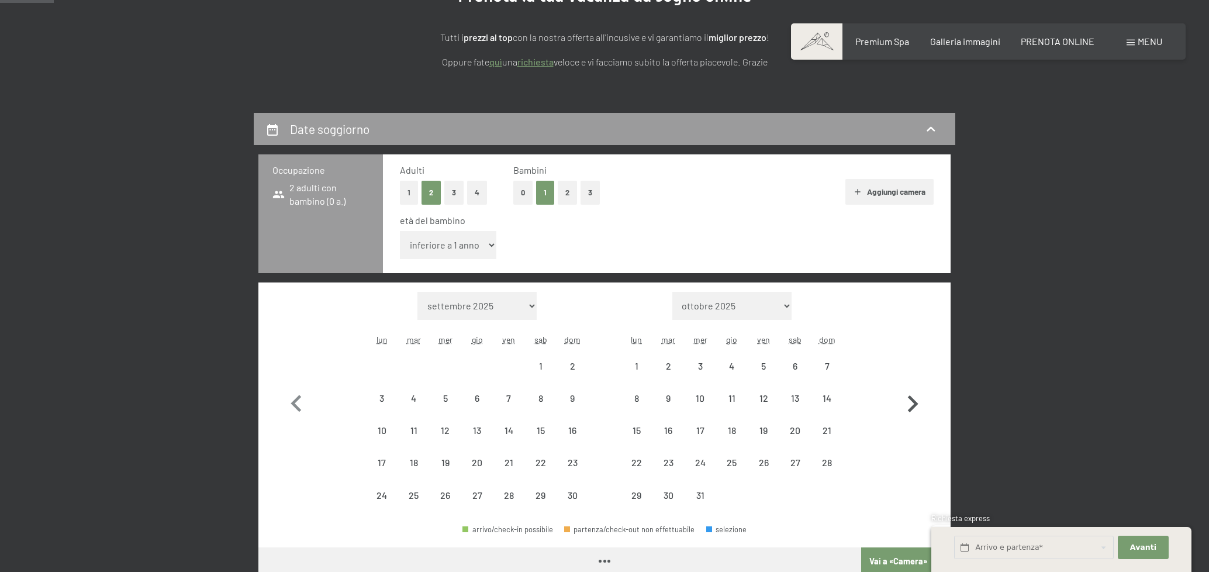
click at [910, 402] on icon "button" at bounding box center [912, 404] width 34 height 34
select select "2025-12-01"
select select "2026-01-01"
select select "2025-12-01"
select select "2026-01-01"
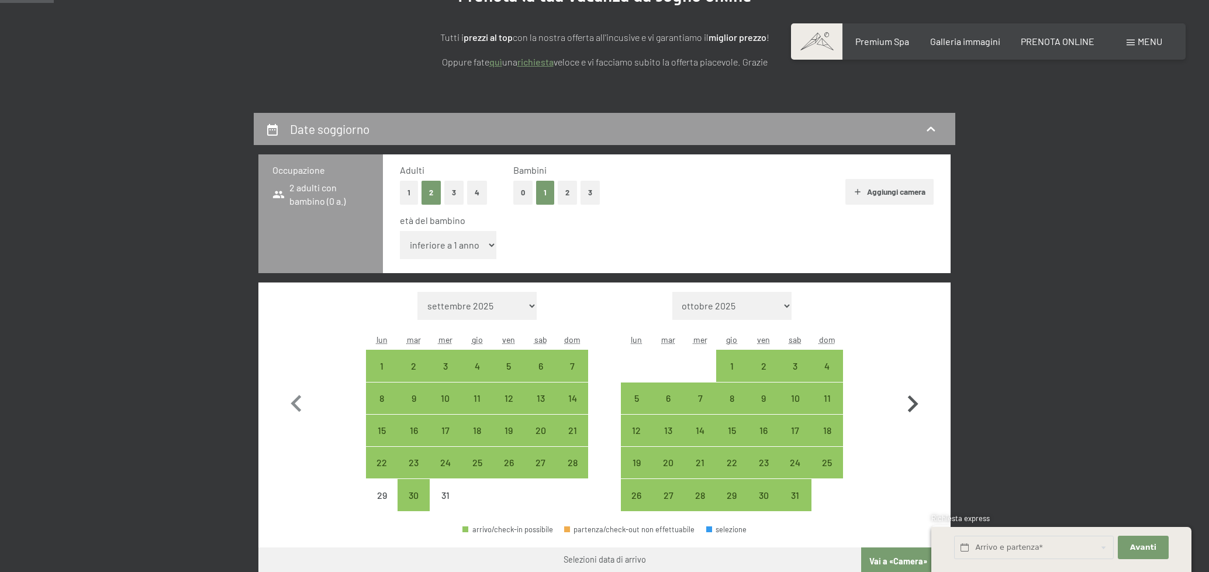
click at [919, 403] on icon "button" at bounding box center [912, 404] width 34 height 34
select select "2026-01-01"
select select "2026-02-01"
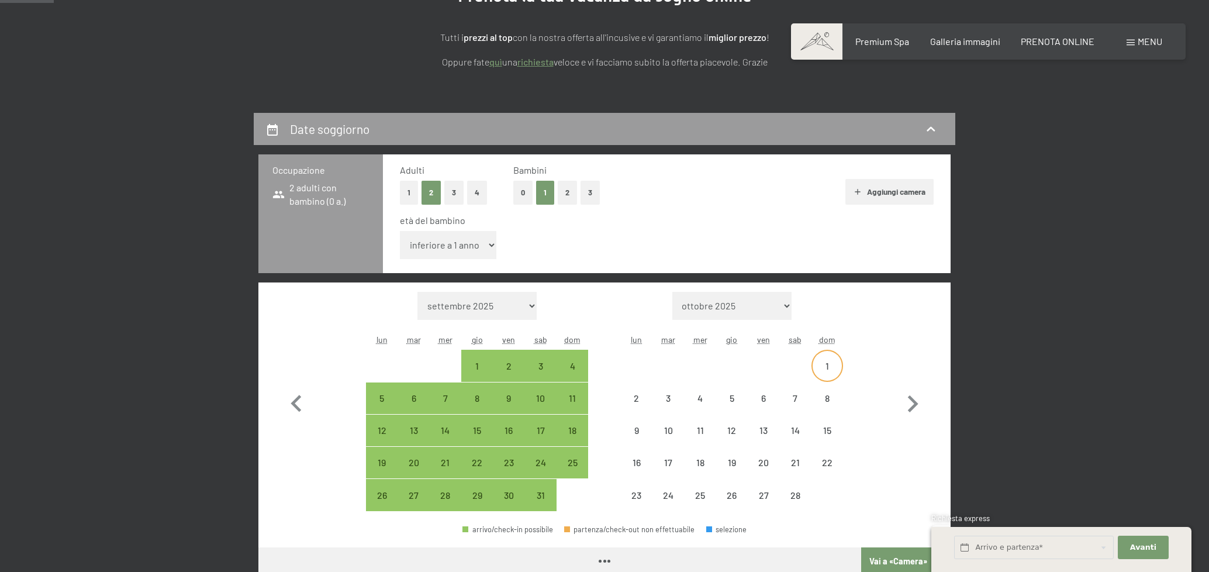
select select "2026-01-01"
select select "2026-02-01"
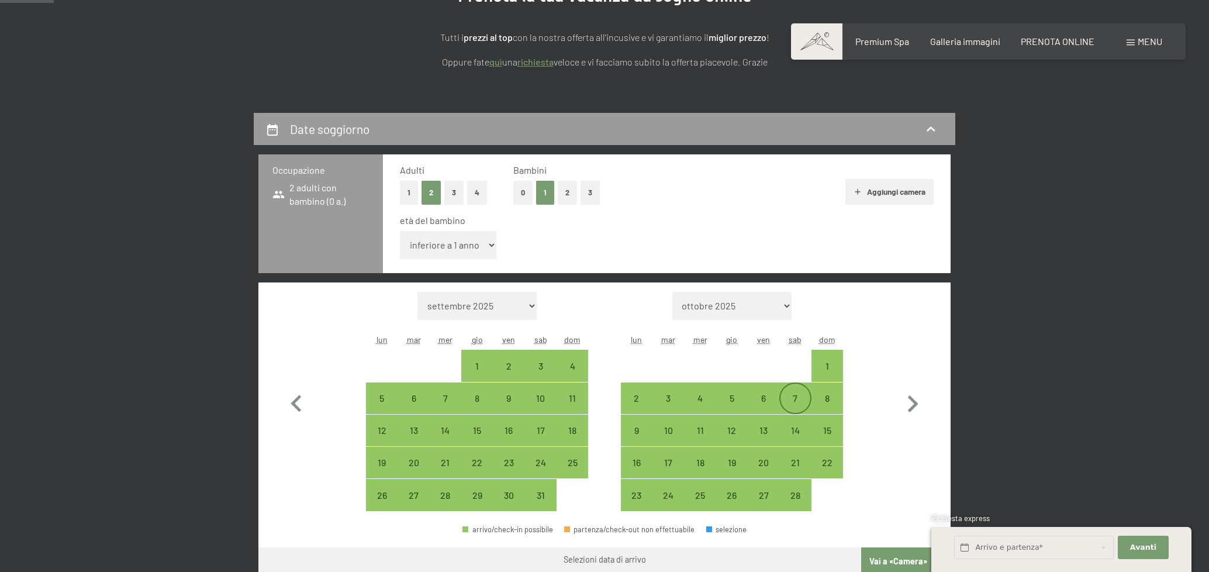
click at [792, 406] on div "7" at bounding box center [794, 407] width 29 height 29
select select "2026-01-01"
select select "2026-02-01"
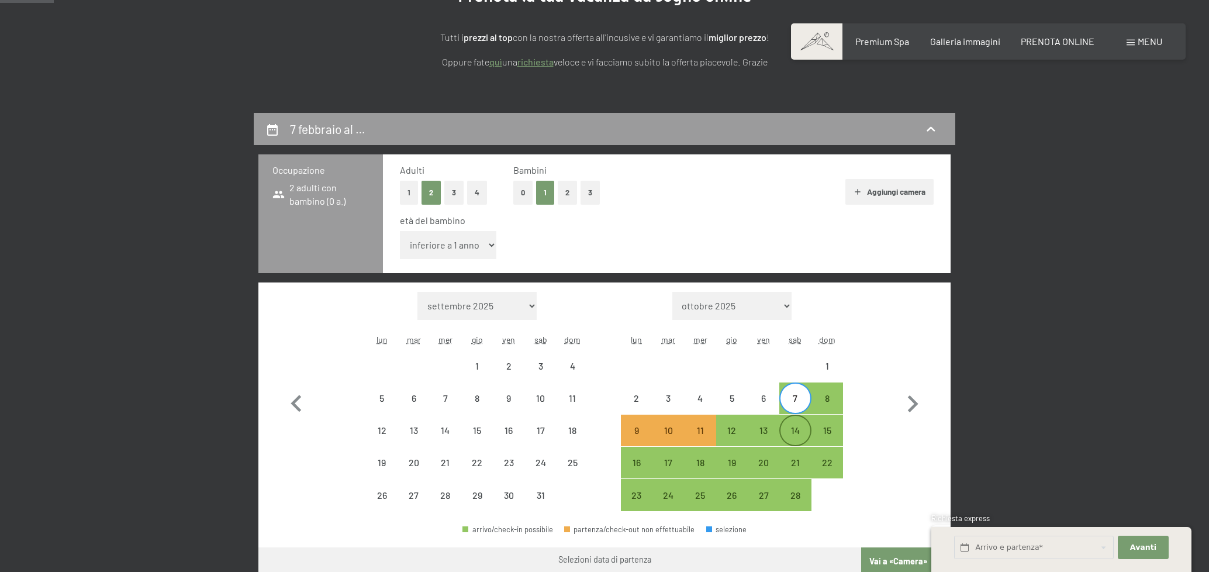
click at [788, 428] on div "14" at bounding box center [794, 439] width 29 height 29
select select "2026-01-01"
select select "2026-02-01"
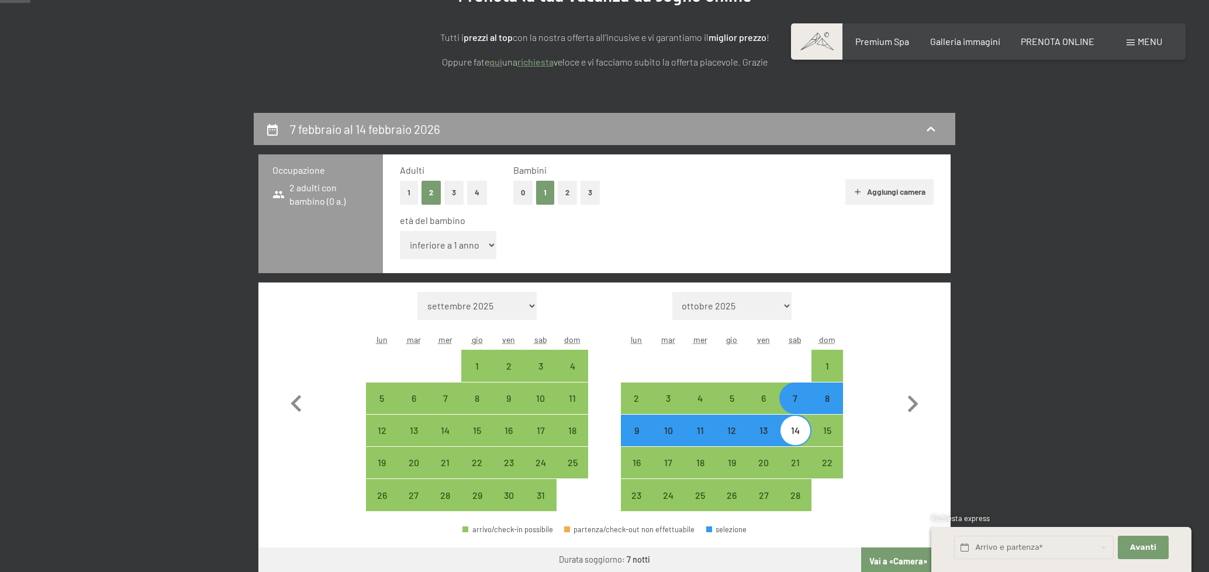
click at [794, 423] on div "14" at bounding box center [794, 430] width 29 height 29
select select "2026-01-01"
select select "2026-02-01"
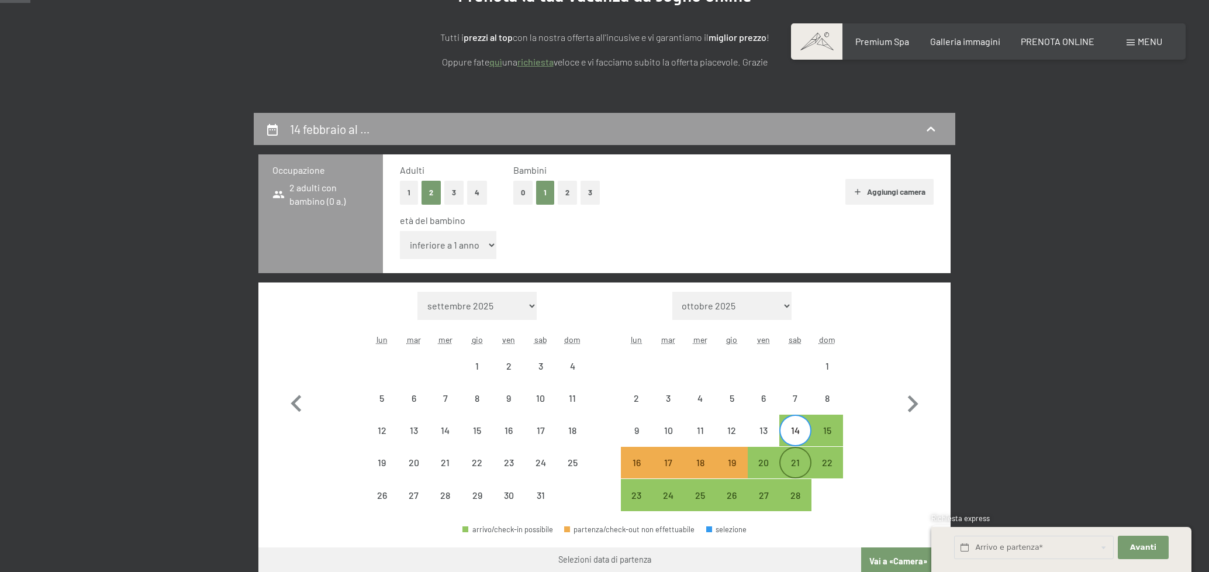
click at [792, 469] on div "21" at bounding box center [794, 472] width 29 height 29
select select "2026-01-01"
select select "2026-02-01"
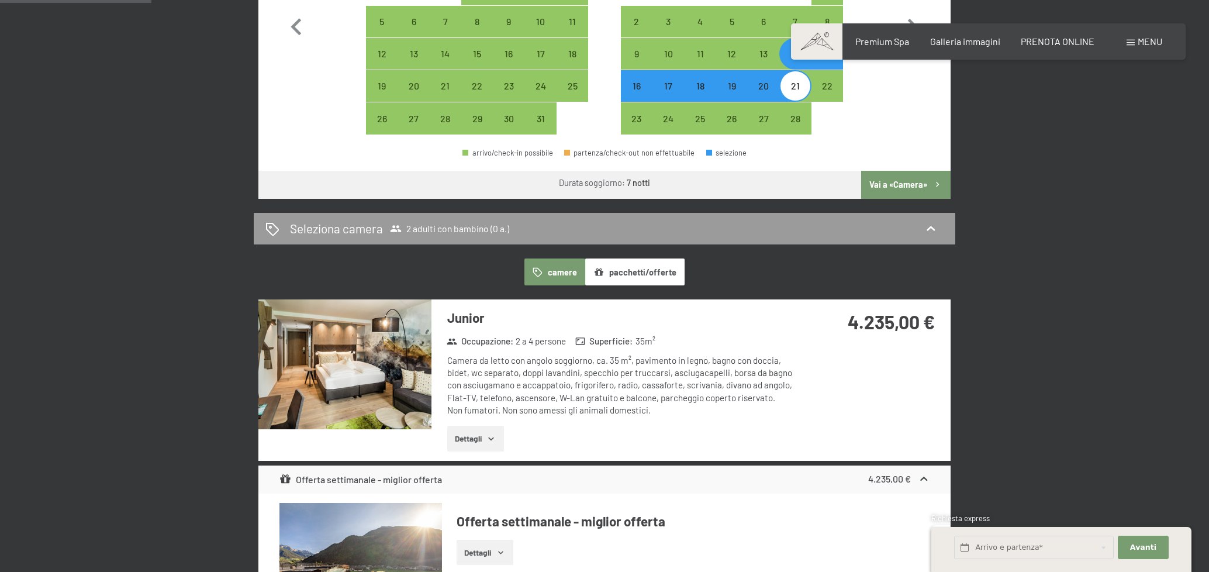
scroll to position [584, 0]
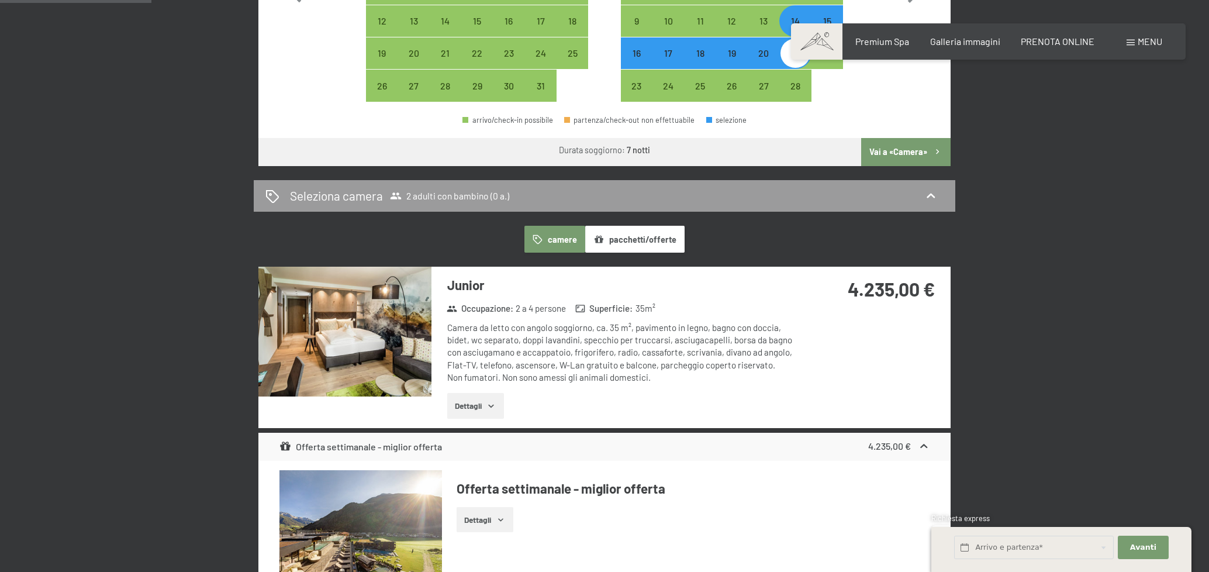
click at [894, 153] on button "Vai a «Camera»" at bounding box center [905, 152] width 89 height 28
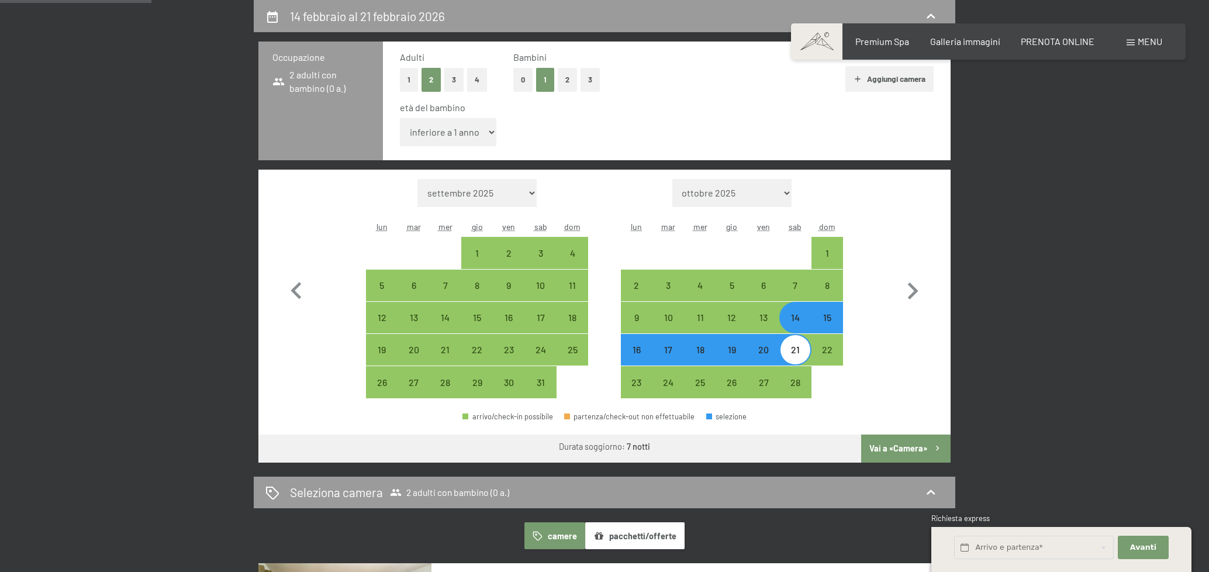
select select "2026-01-01"
select select "2026-02-01"
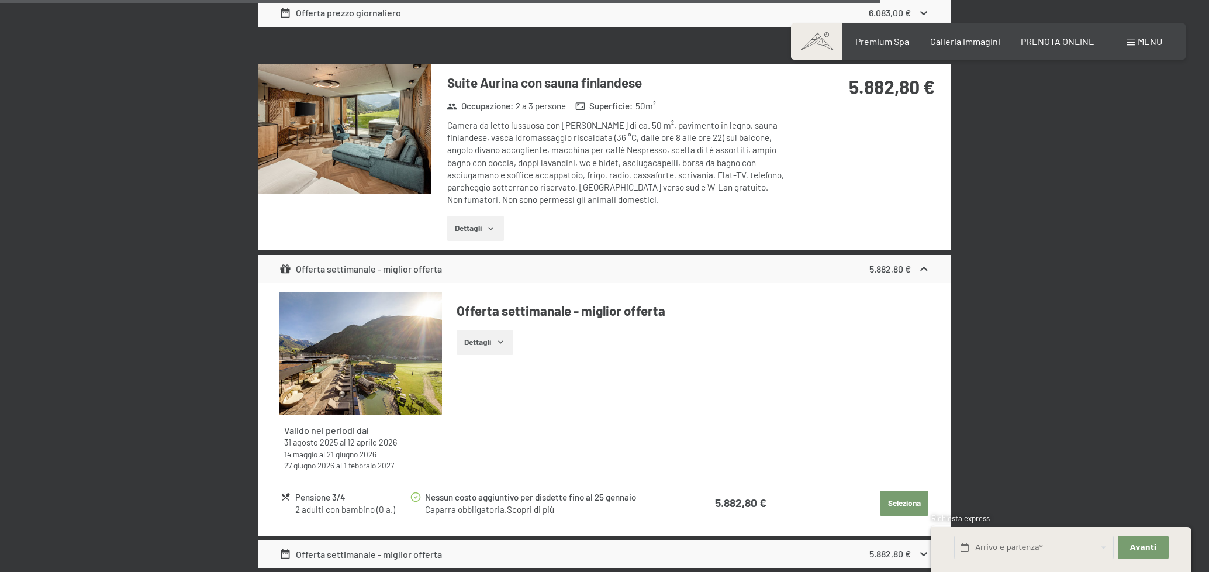
scroll to position [3261, 0]
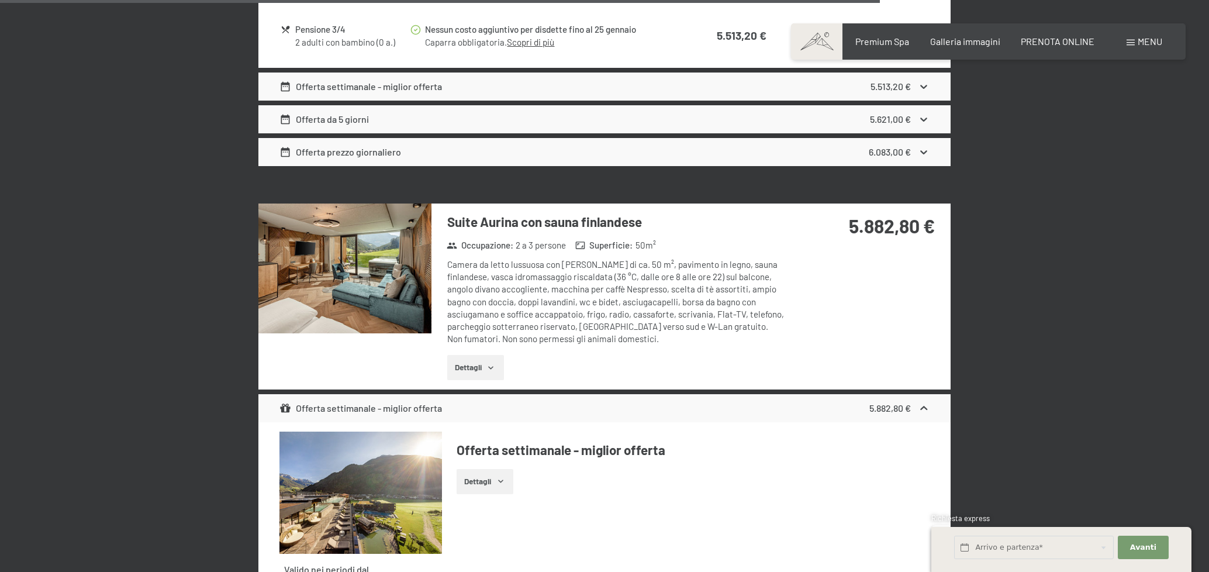
click at [494, 359] on button "Dettagli" at bounding box center [475, 368] width 57 height 26
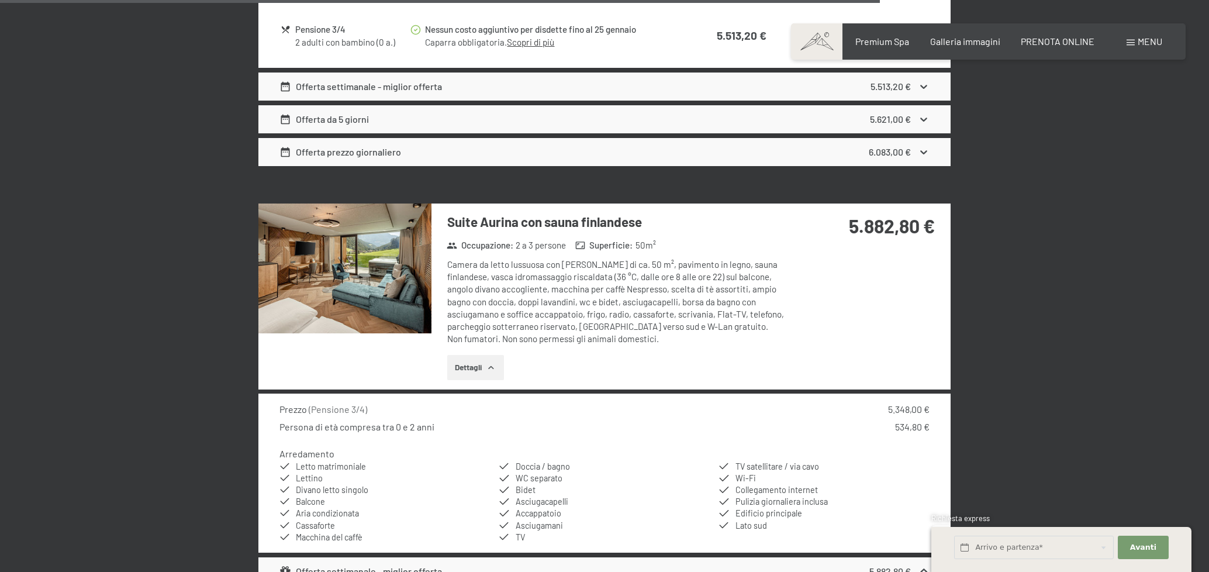
click at [494, 356] on button "Dettagli" at bounding box center [475, 368] width 57 height 26
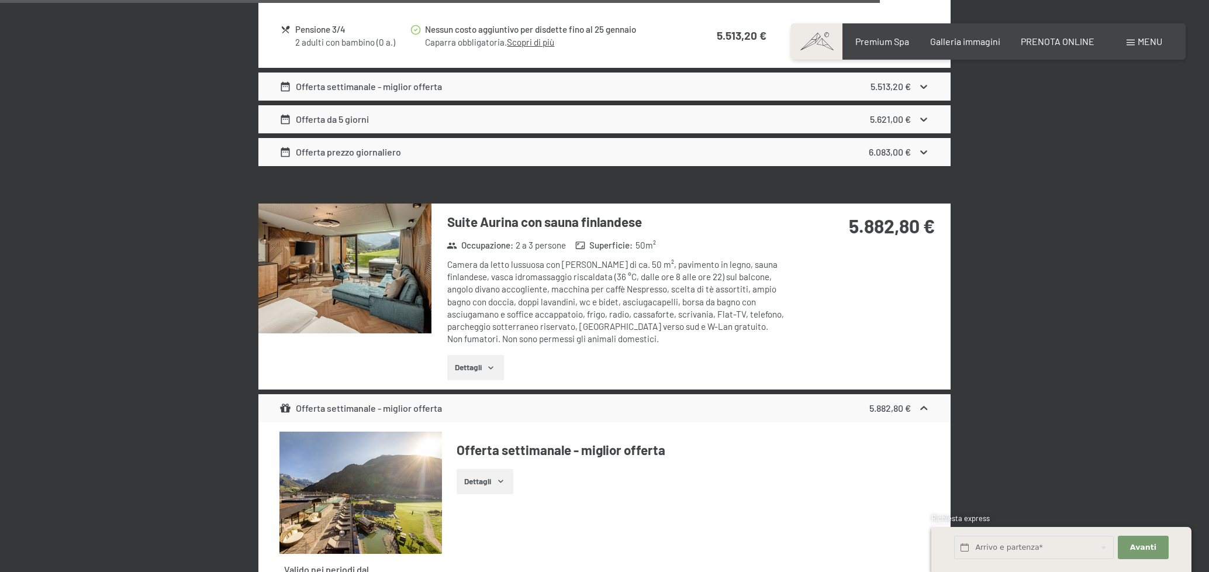
click at [494, 356] on button "Dettagli" at bounding box center [475, 368] width 57 height 26
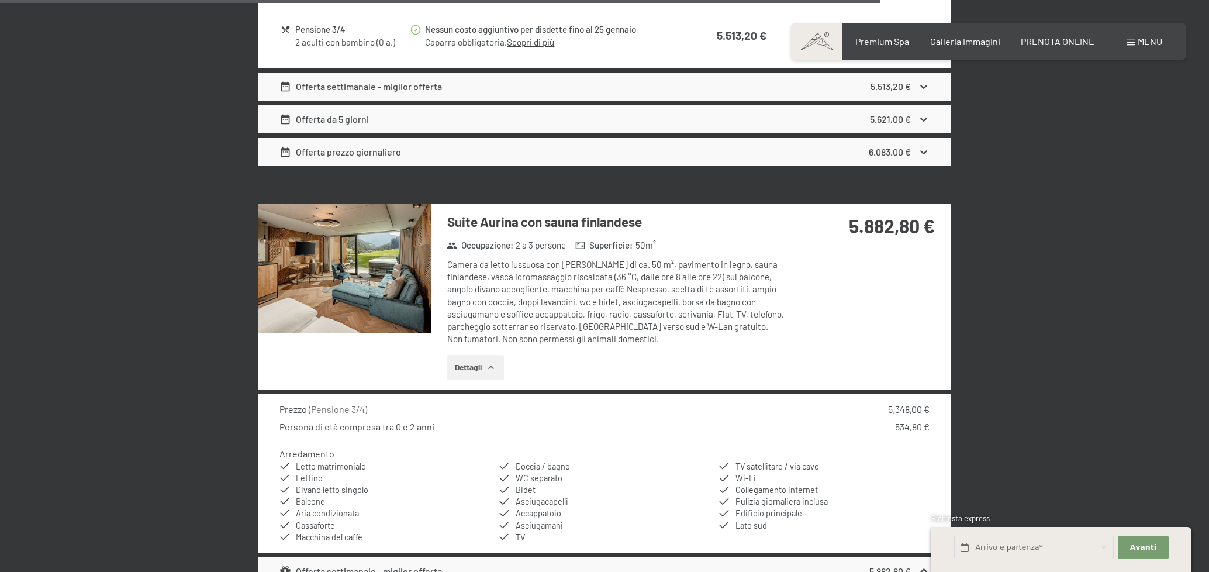
click at [493, 356] on button "Dettagli" at bounding box center [475, 368] width 57 height 26
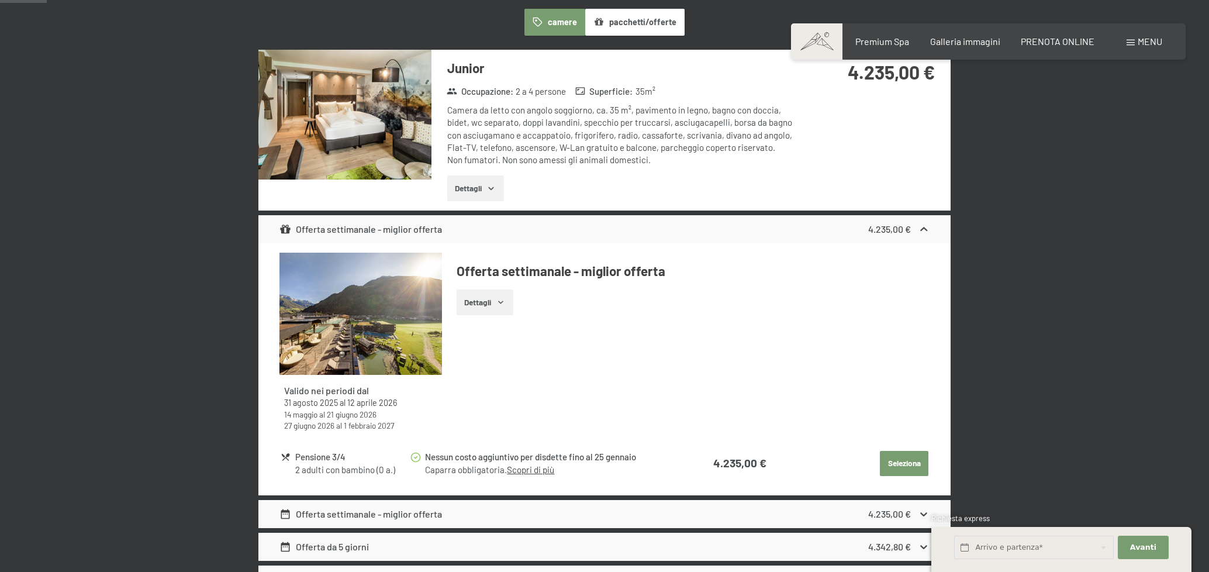
scroll to position [0, 0]
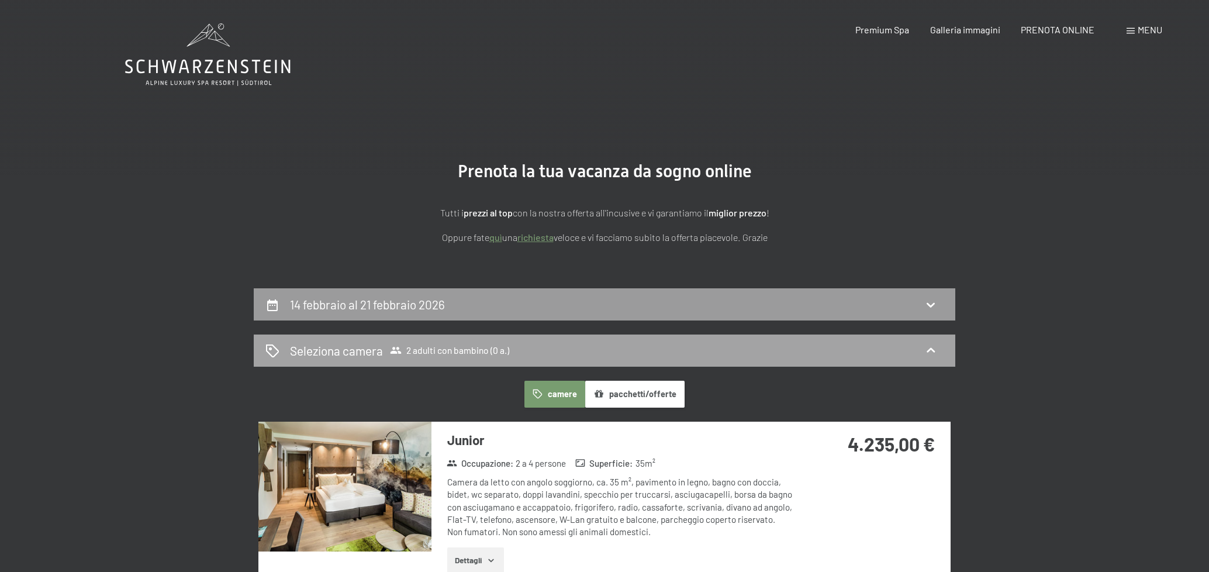
click at [452, 348] on span "2 adulti con bambino (0 a.)" at bounding box center [449, 350] width 119 height 12
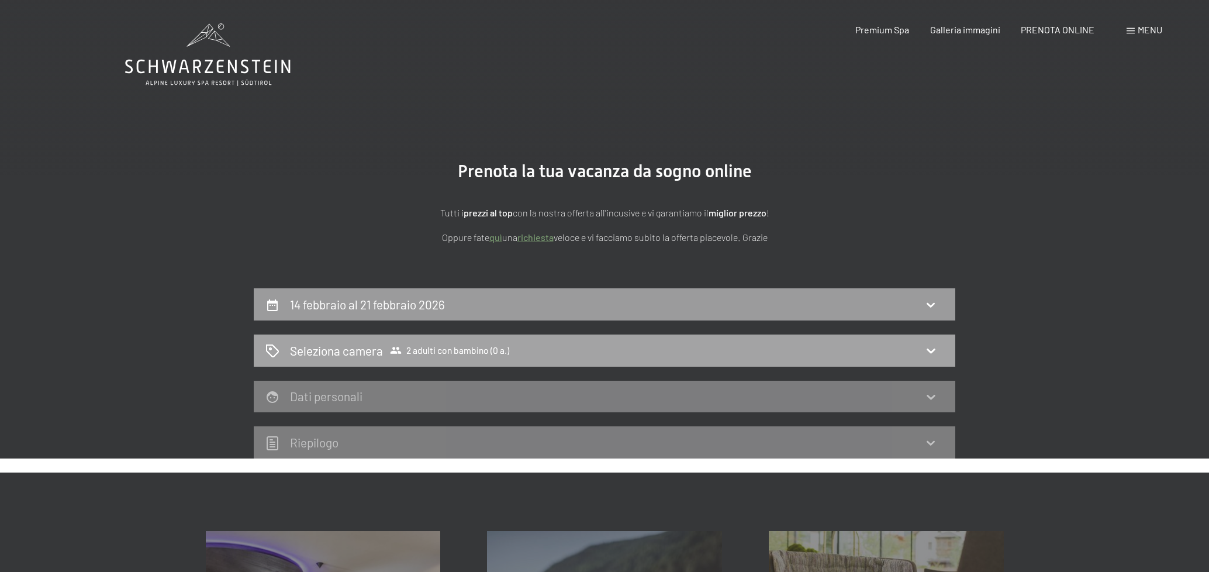
click at [469, 359] on div "Seleziona camera 2 adulti con bambino (0 a.)" at bounding box center [604, 350] width 701 height 32
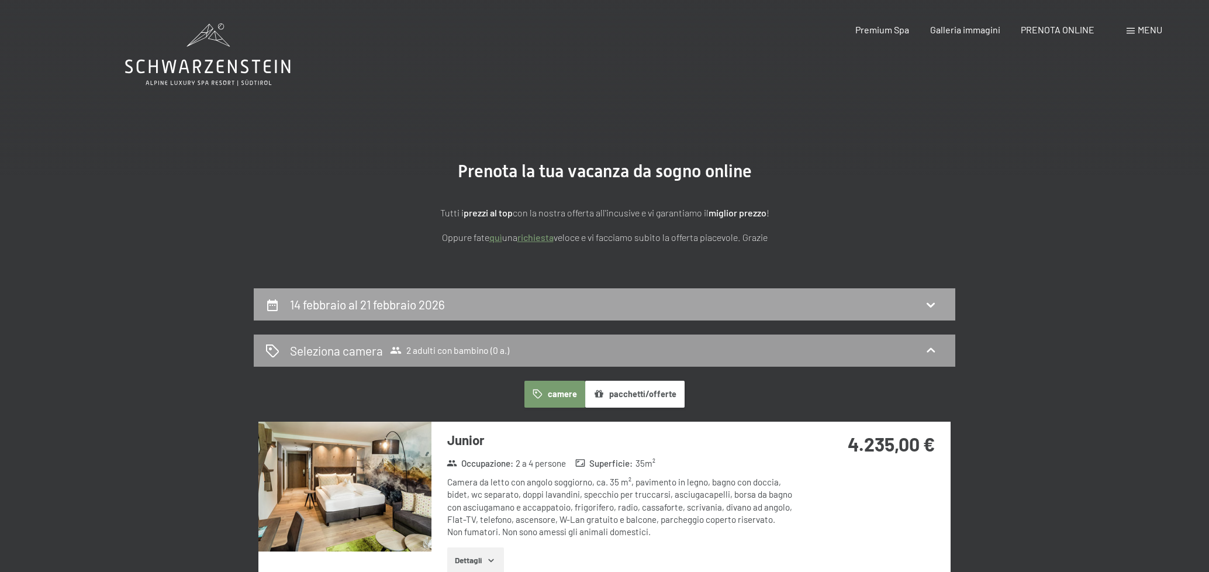
click at [382, 300] on h2 "14 febbraio al 21 febbraio 2026" at bounding box center [367, 304] width 155 height 15
select select "2026-01-01"
select select "2026-02-01"
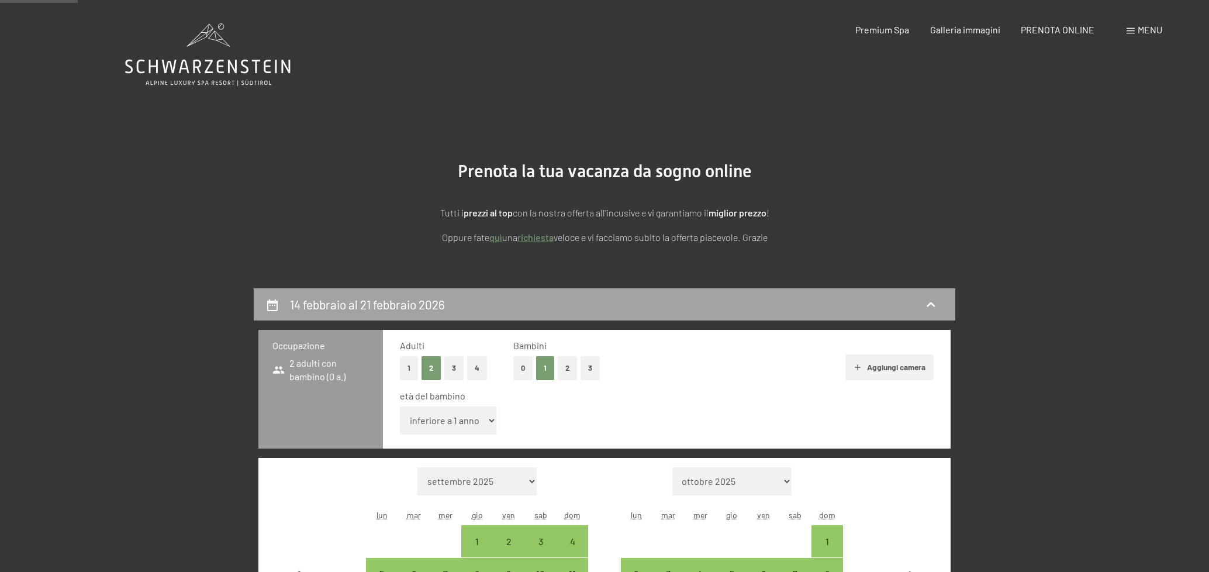
scroll to position [288, 0]
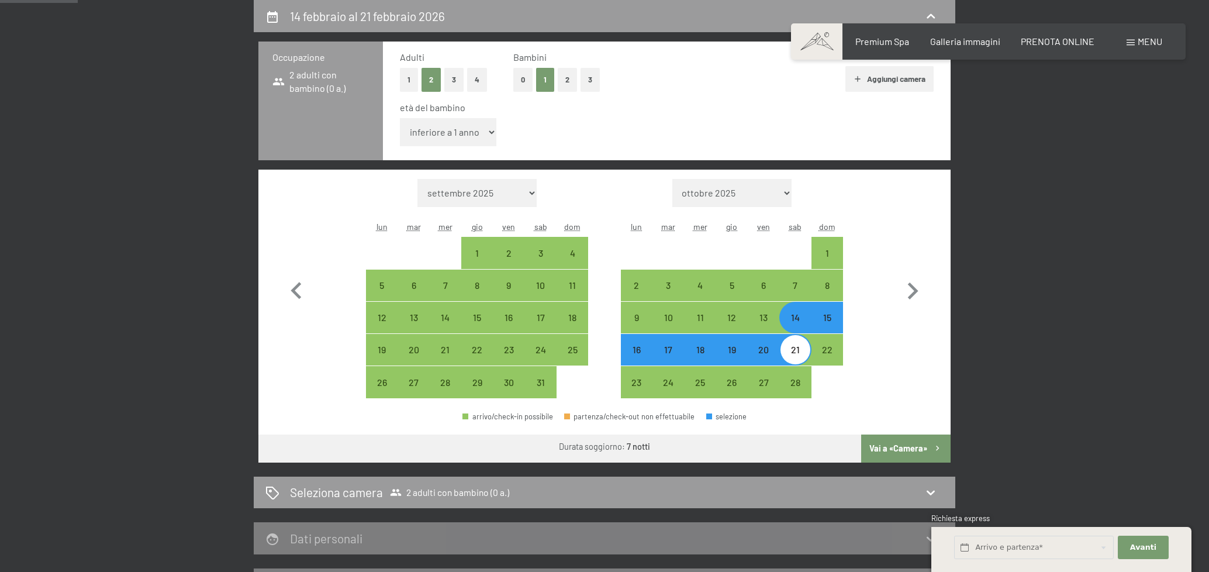
click at [483, 134] on select "inferiore a 1 anno 1 anno 2 anni 3 anni 4 anni 5 anni 6 anni 7 anni 8 anni 9 an…" at bounding box center [448, 132] width 96 height 28
select select "10"
click at [400, 118] on select "inferiore a 1 anno 1 anno 2 anni 3 anni 4 anni 5 anni 6 anni 7 anni 8 anni 9 an…" at bounding box center [448, 132] width 96 height 28
select select "2026-01-01"
select select "2026-02-01"
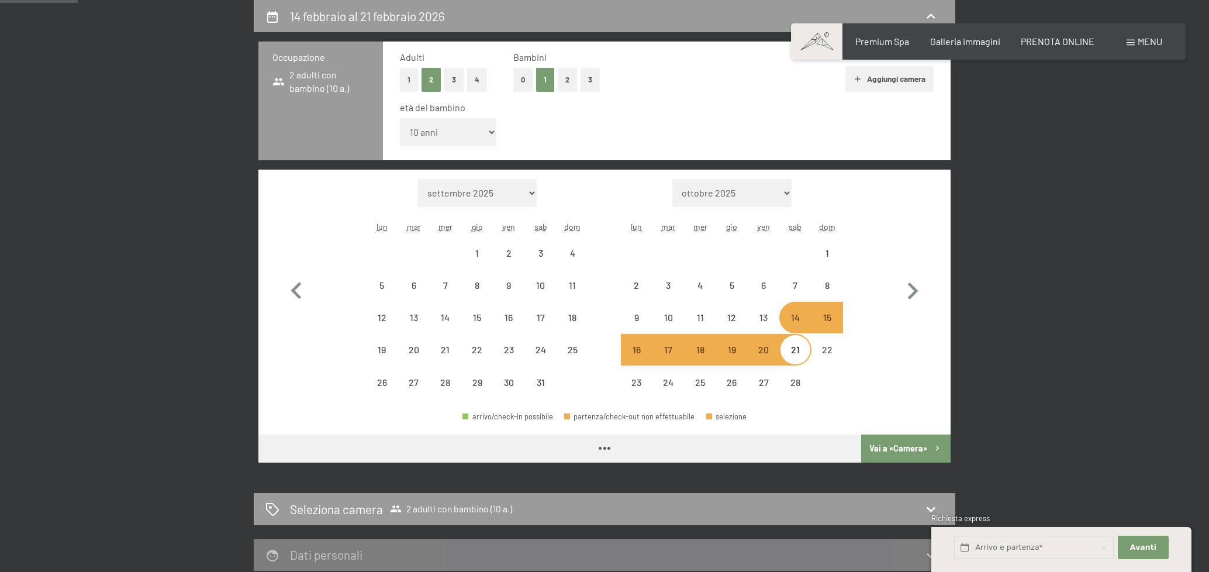
select select "2026-01-01"
select select "2026-02-01"
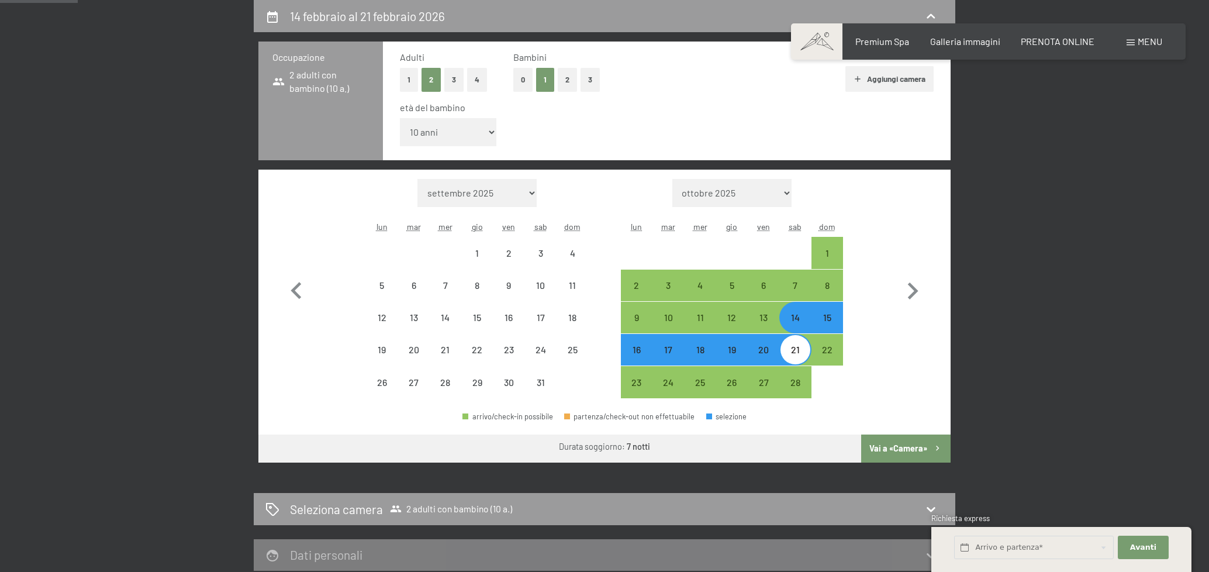
select select "2026-01-01"
select select "2026-02-01"
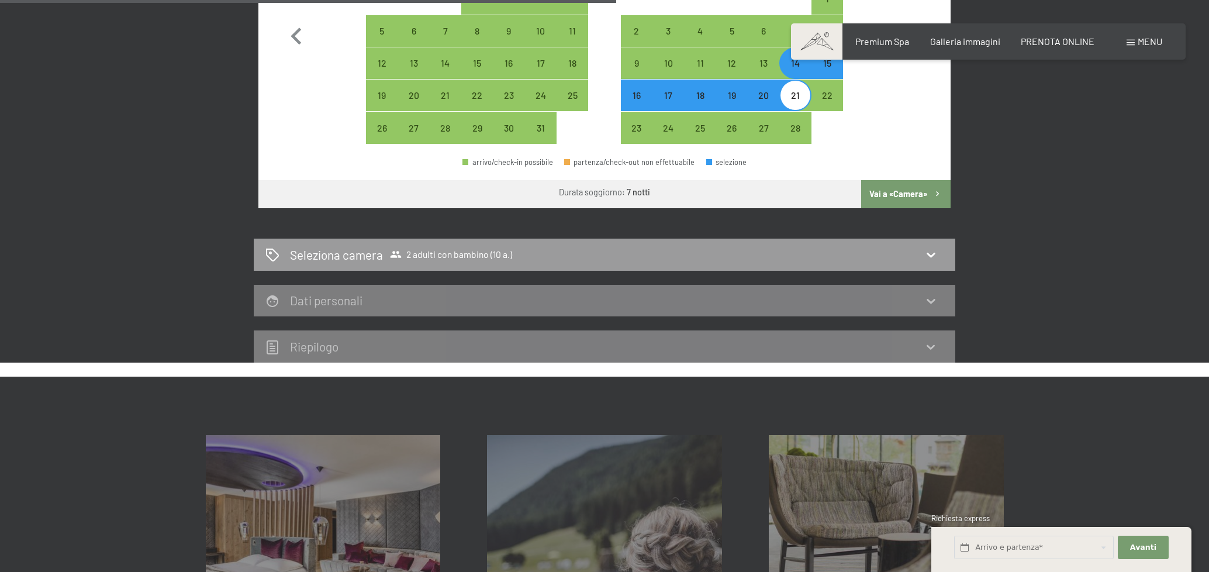
scroll to position [522, 0]
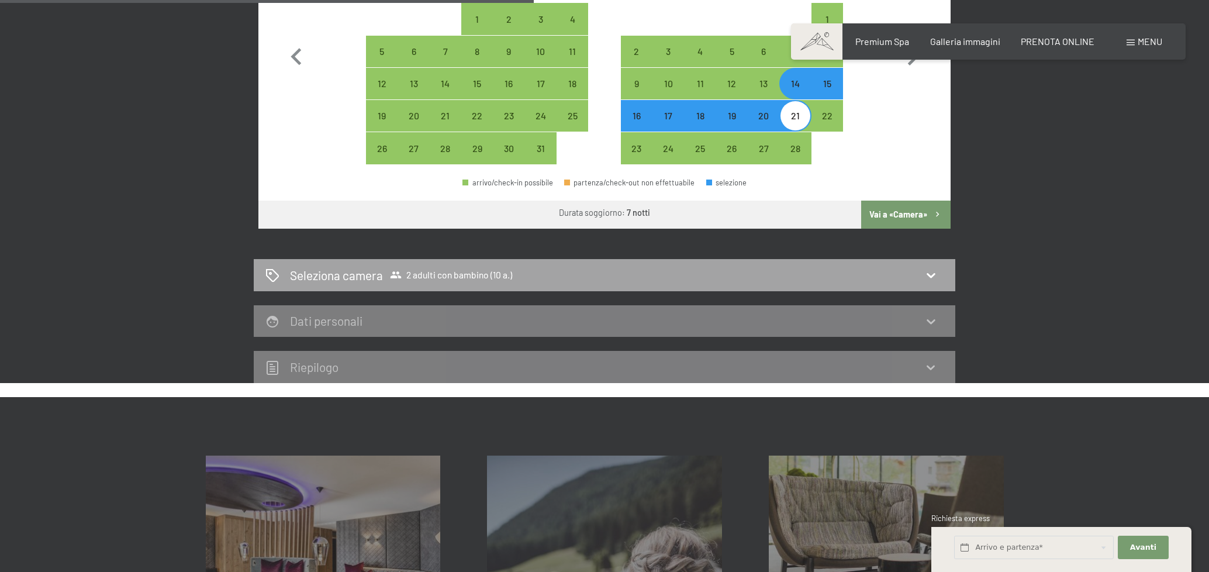
click at [732, 288] on div "Seleziona camera 2 adulti con bambino (10 a.)" at bounding box center [604, 275] width 701 height 32
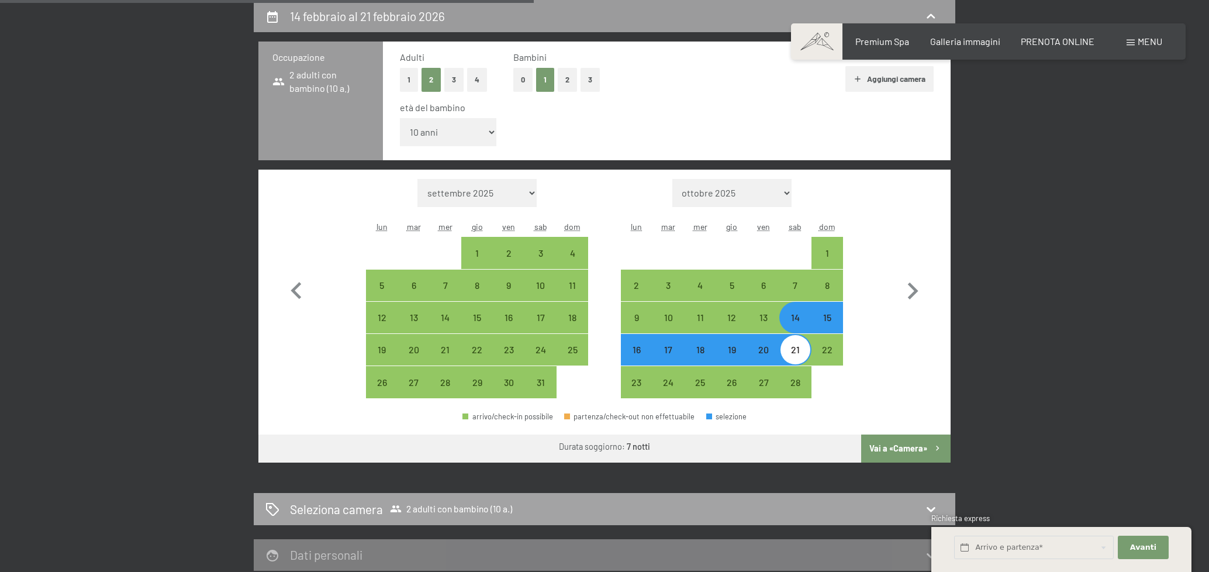
select select "2026-01-01"
select select "2026-02-01"
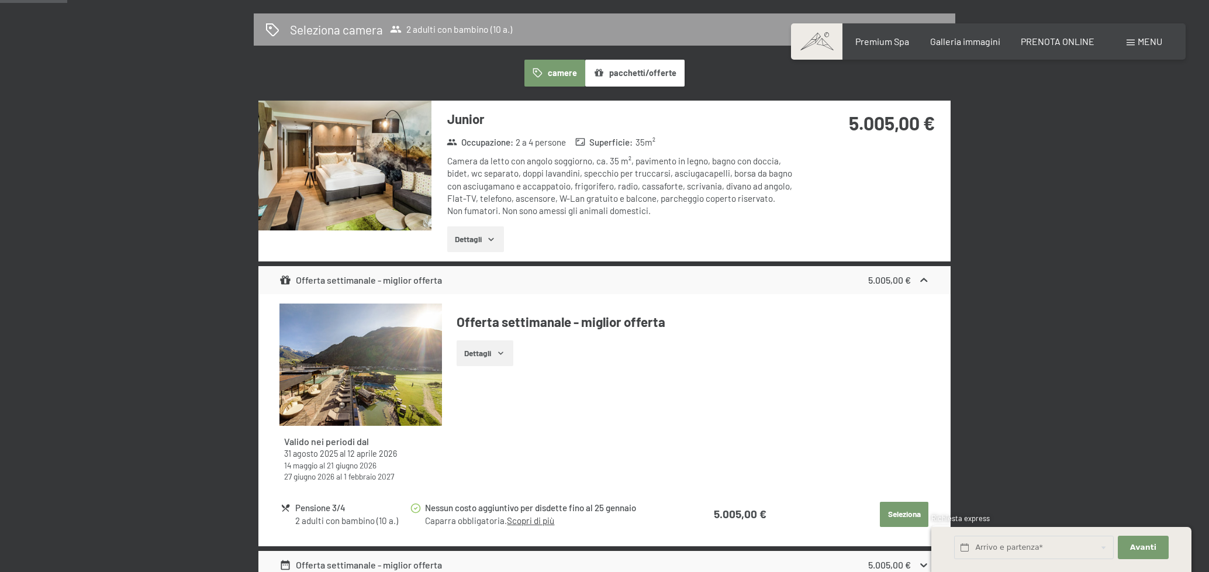
scroll to position [0, 0]
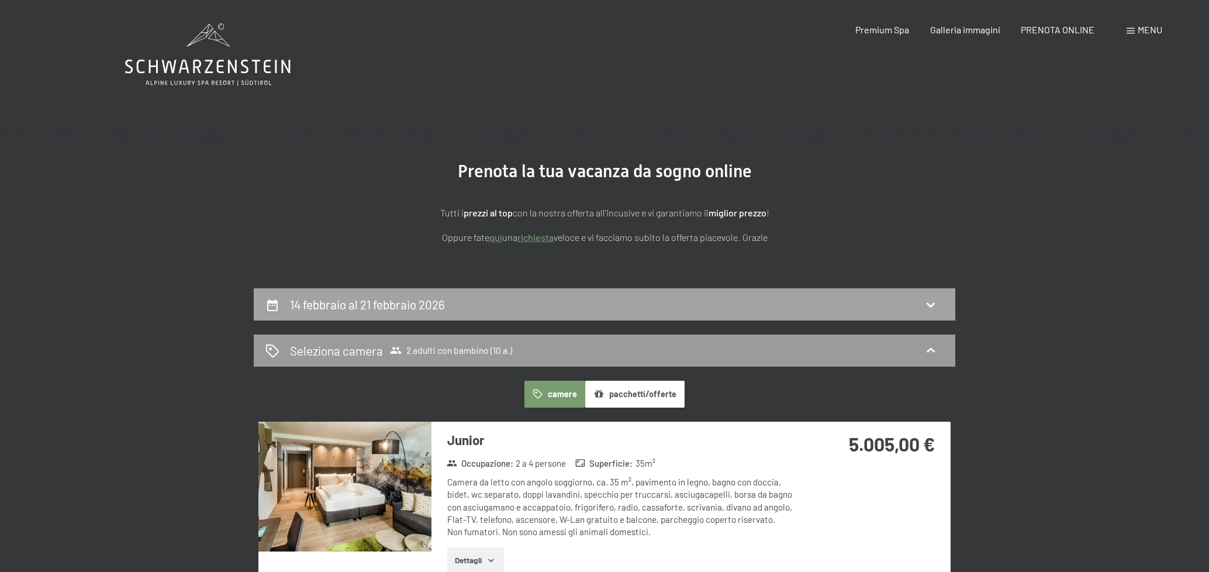
click at [509, 305] on div "14 febbraio al 21 febbraio 2026" at bounding box center [604, 304] width 678 height 17
select select "10"
select select "2026-01-01"
select select "2026-02-01"
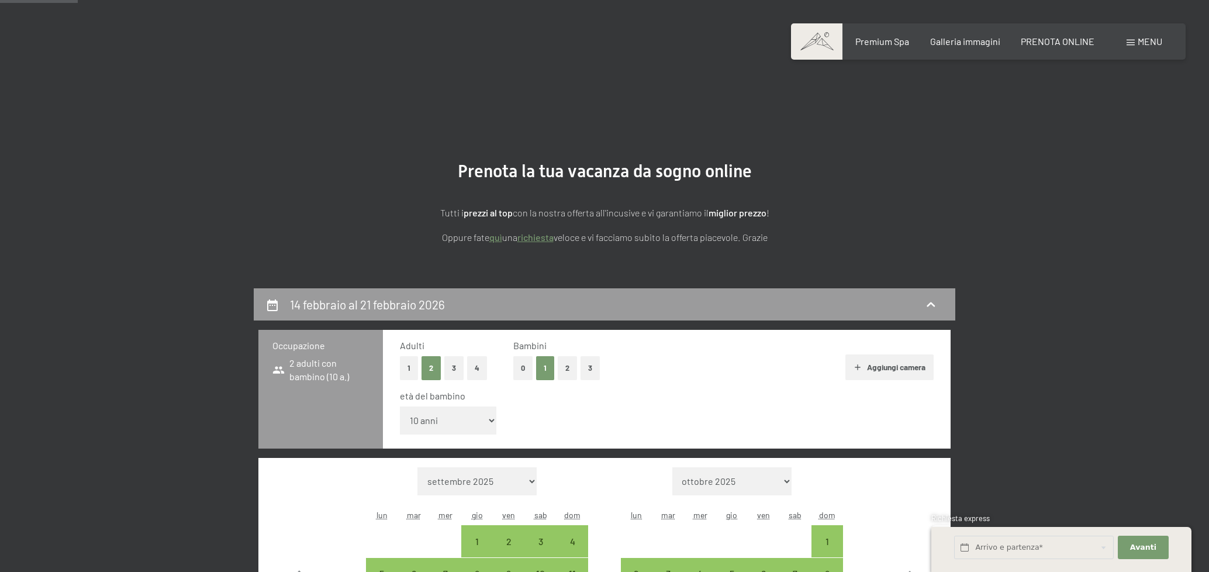
scroll to position [288, 0]
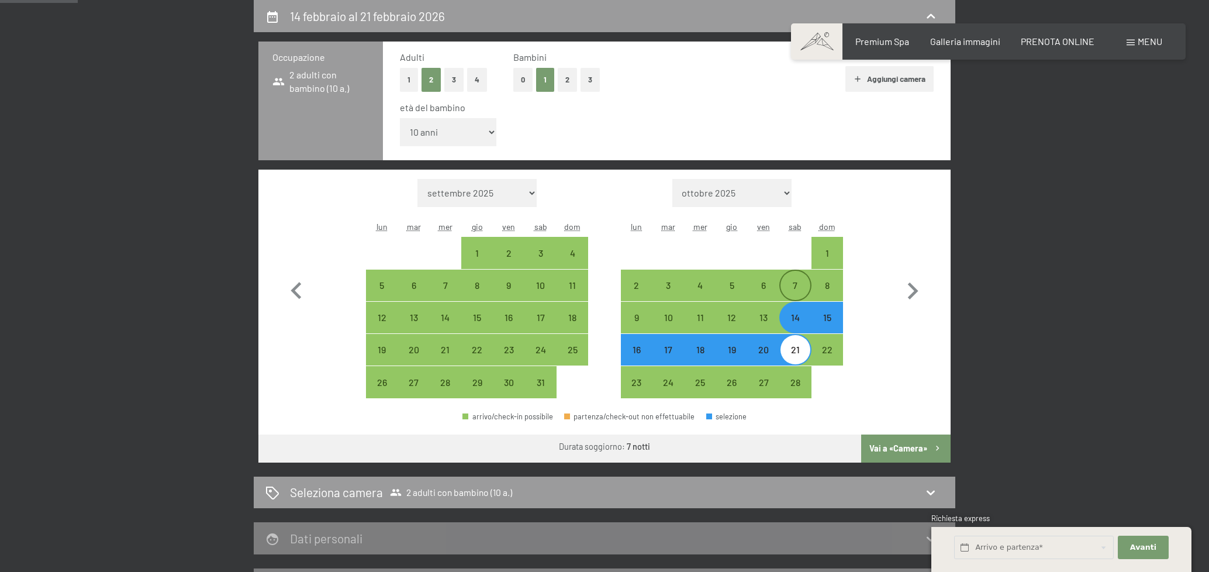
click at [798, 289] on div "7" at bounding box center [794, 295] width 29 height 29
select select "2026-01-01"
select select "2026-02-01"
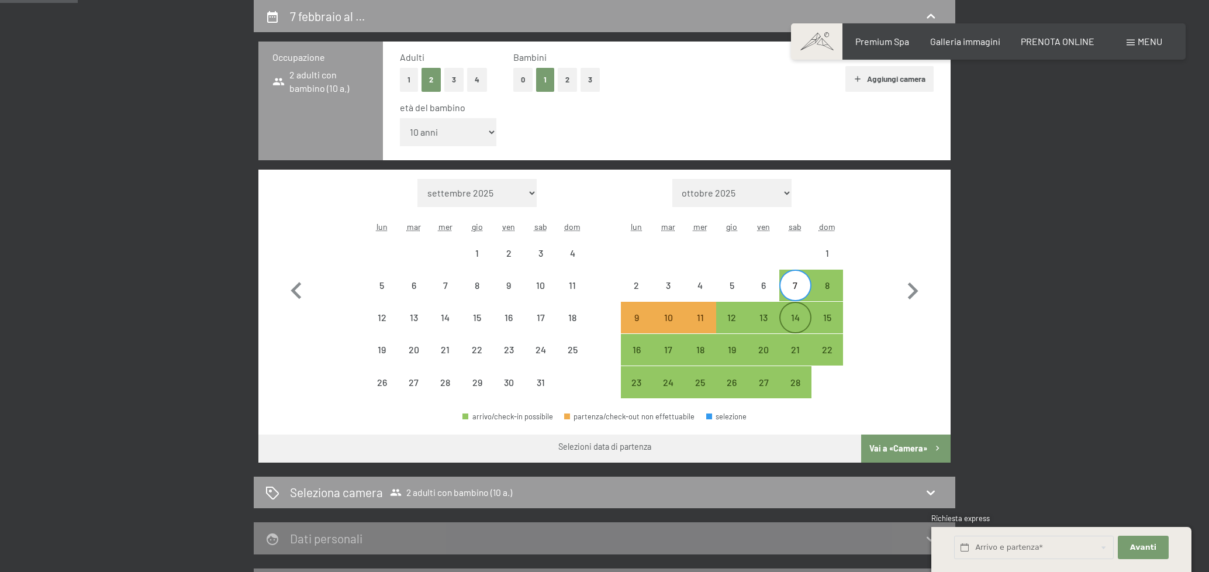
click at [794, 316] on div "14" at bounding box center [794, 327] width 29 height 29
select select "2026-01-01"
select select "2026-02-01"
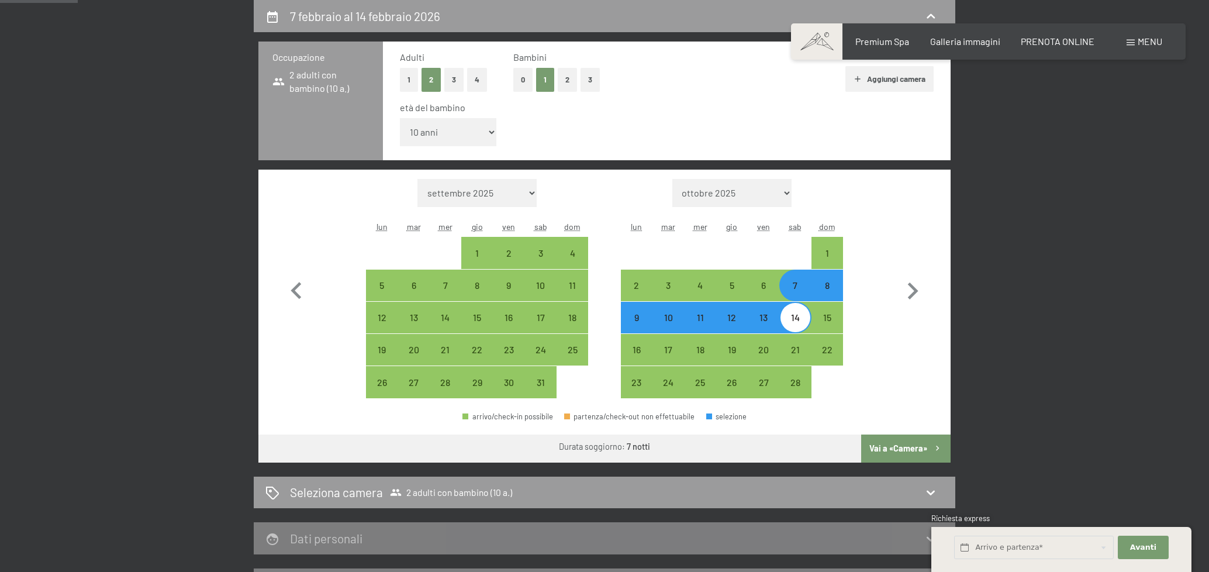
click at [906, 448] on button "Vai a «Camera»" at bounding box center [905, 448] width 89 height 28
select select "2026-01-01"
select select "2026-02-01"
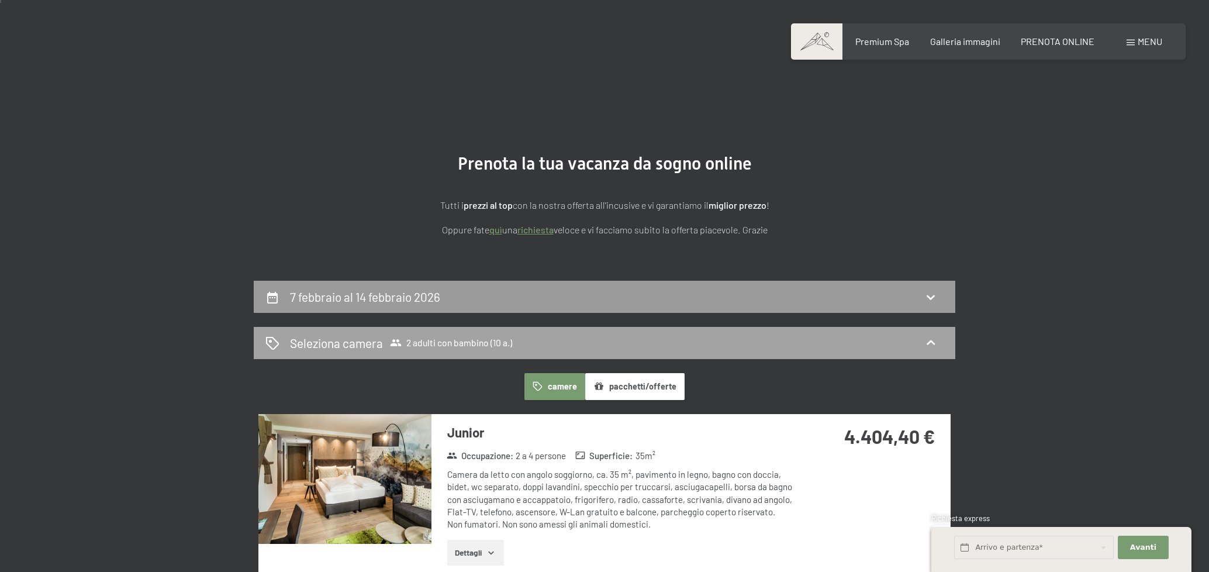
scroll to position [0, 0]
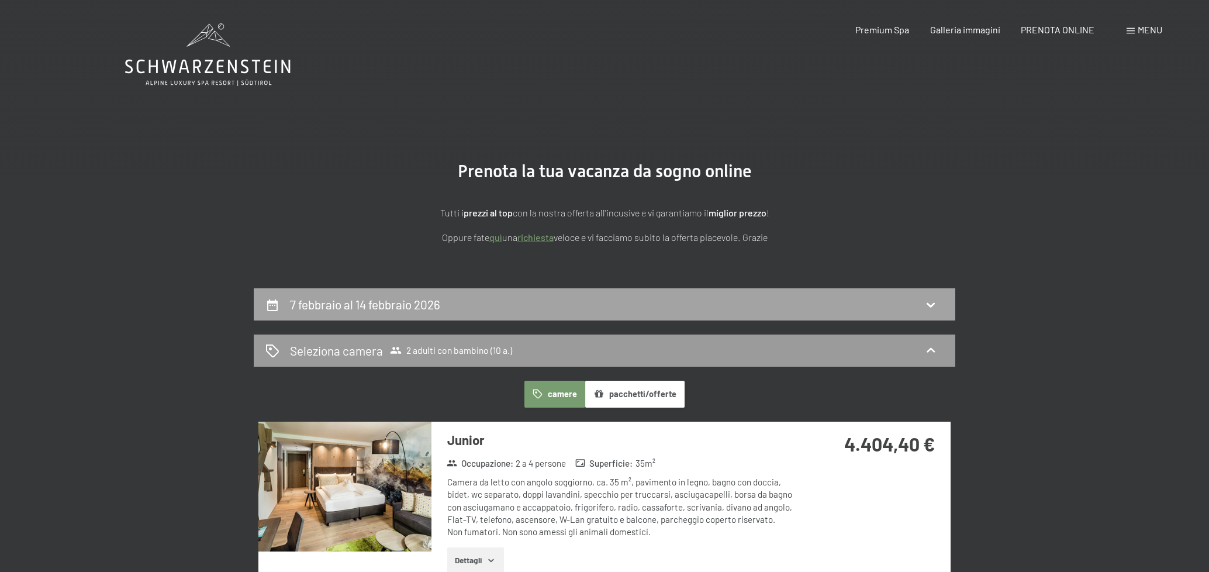
click at [541, 301] on div "7 febbraio al 14 febbraio 2026" at bounding box center [604, 304] width 678 height 17
select select "10"
select select "2026-01-01"
select select "2026-02-01"
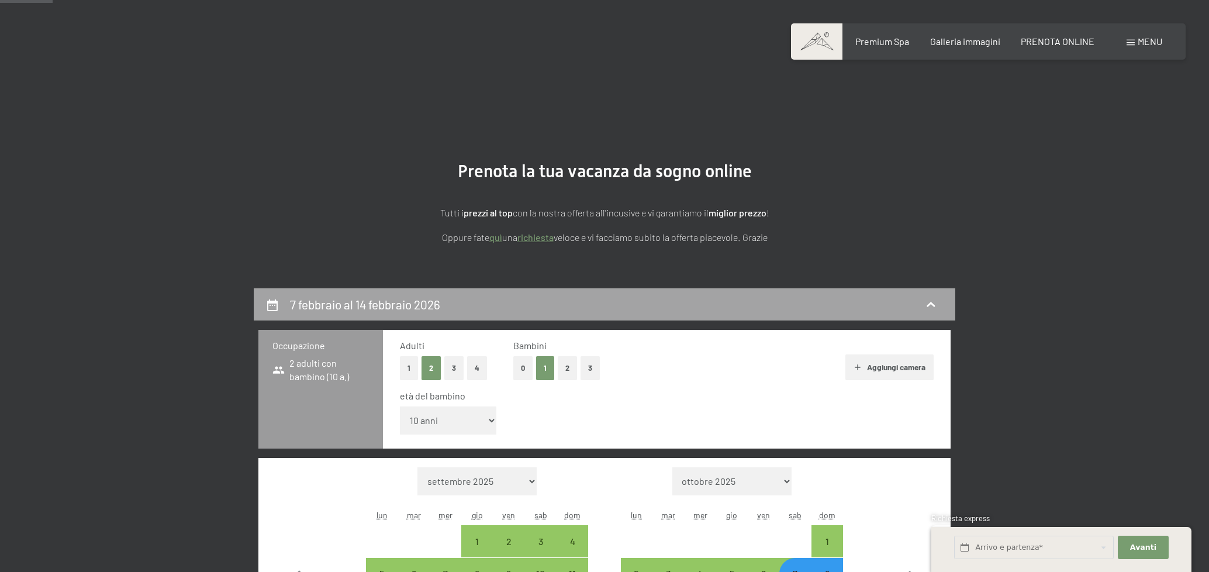
scroll to position [288, 0]
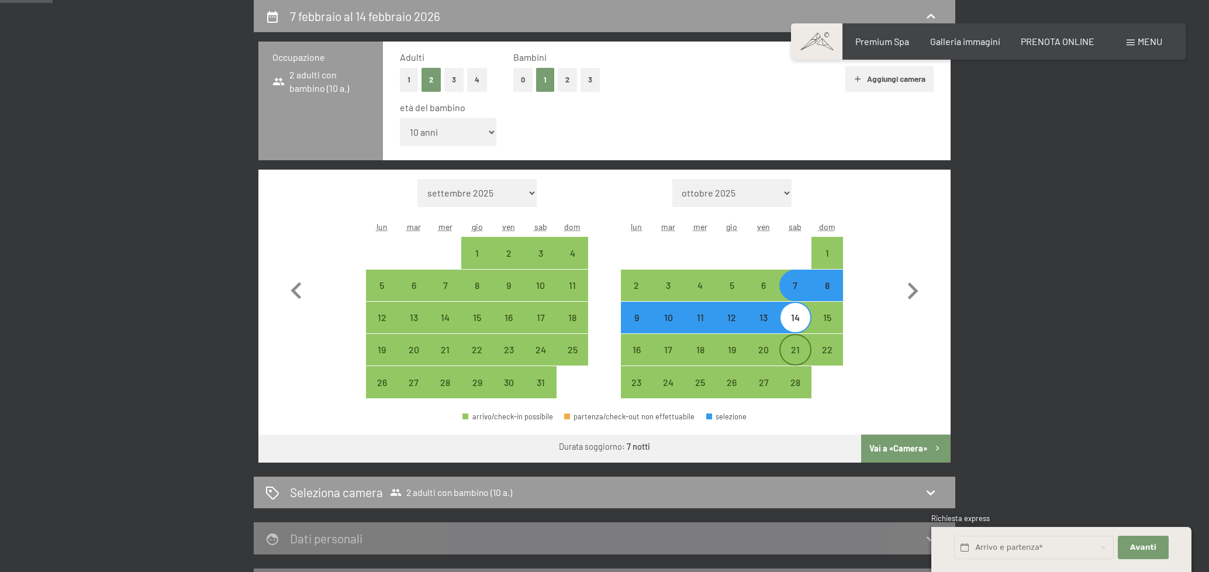
click at [790, 349] on div "21" at bounding box center [794, 359] width 29 height 29
select select "2026-01-01"
select select "2026-02-01"
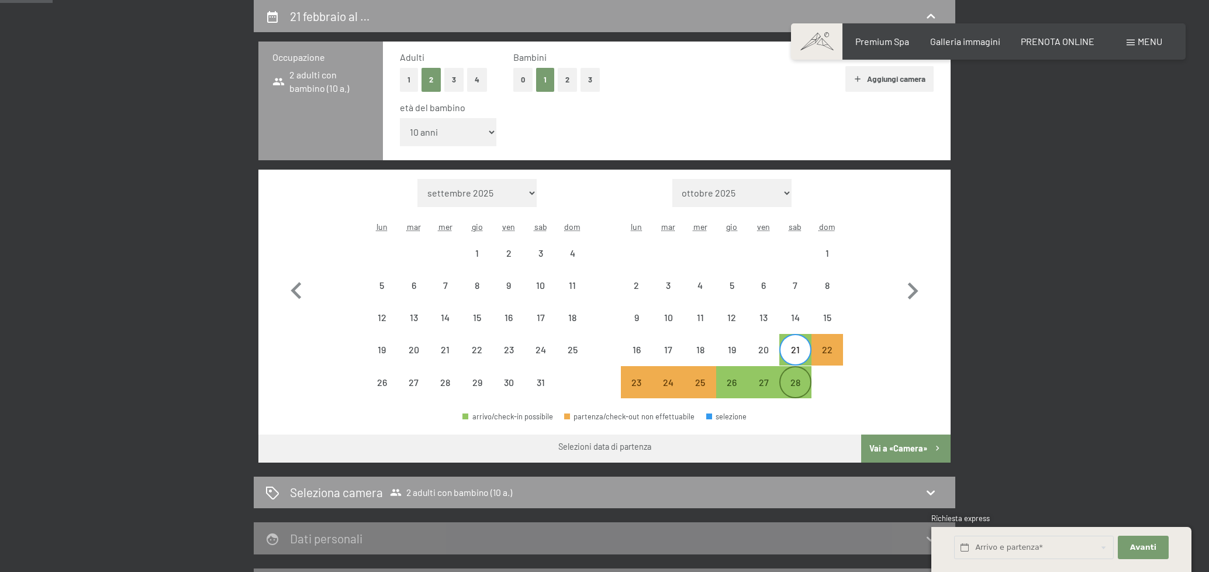
click at [787, 383] on div "28" at bounding box center [794, 392] width 29 height 29
select select "2026-01-01"
select select "2026-02-01"
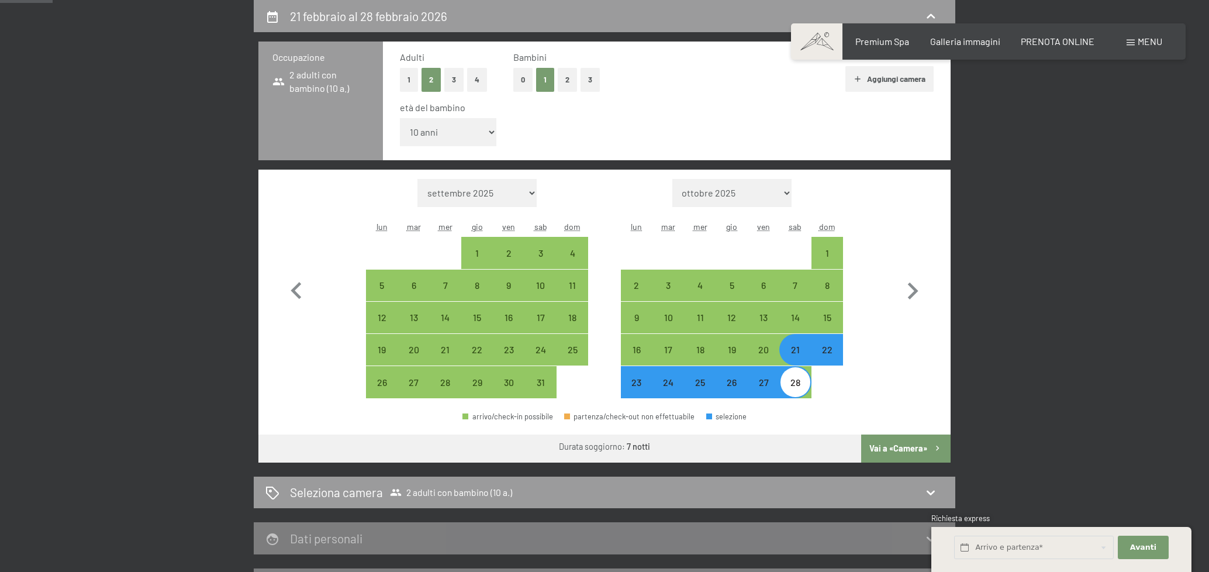
click at [896, 450] on button "Vai a «Camera»" at bounding box center [905, 448] width 89 height 28
select select "2026-01-01"
select select "2026-02-01"
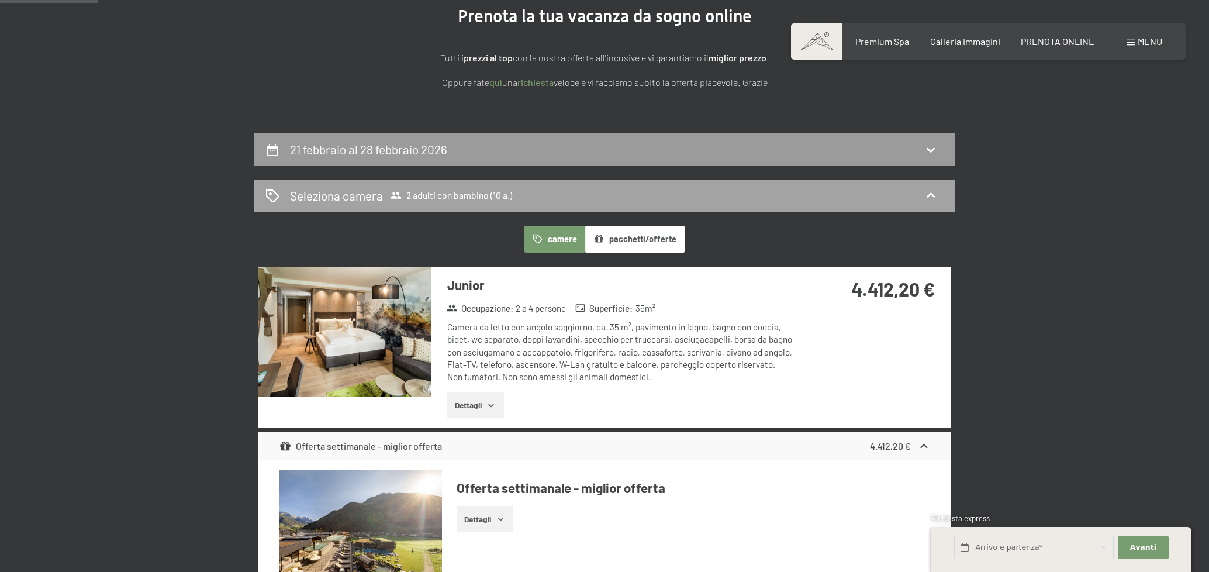
scroll to position [54, 0]
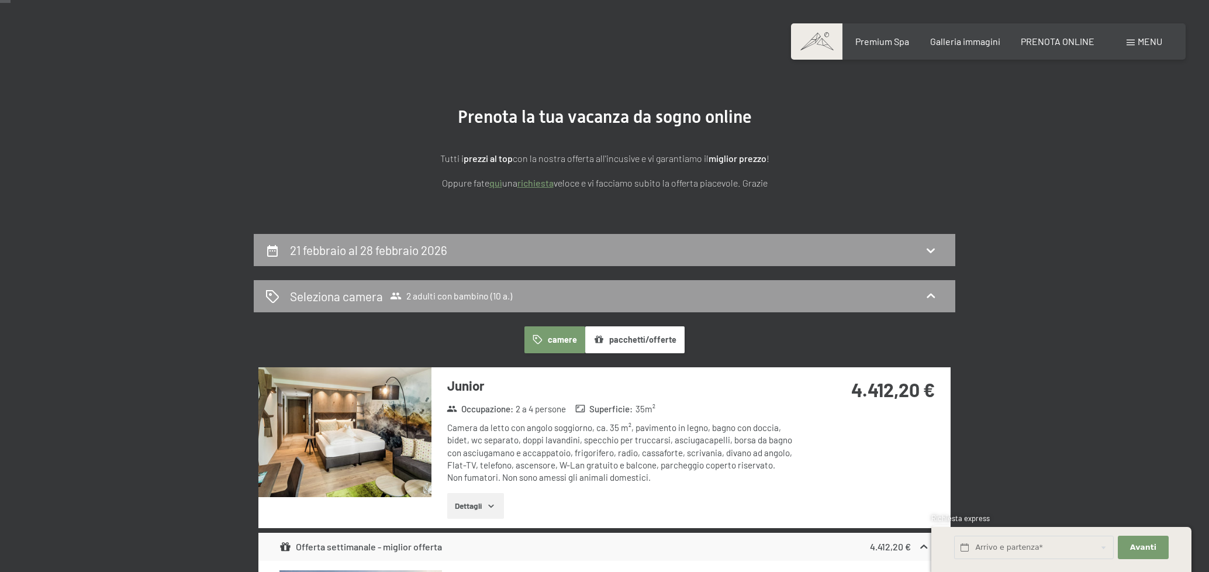
click at [645, 341] on button "pacchetti/offerte" at bounding box center [634, 339] width 99 height 27
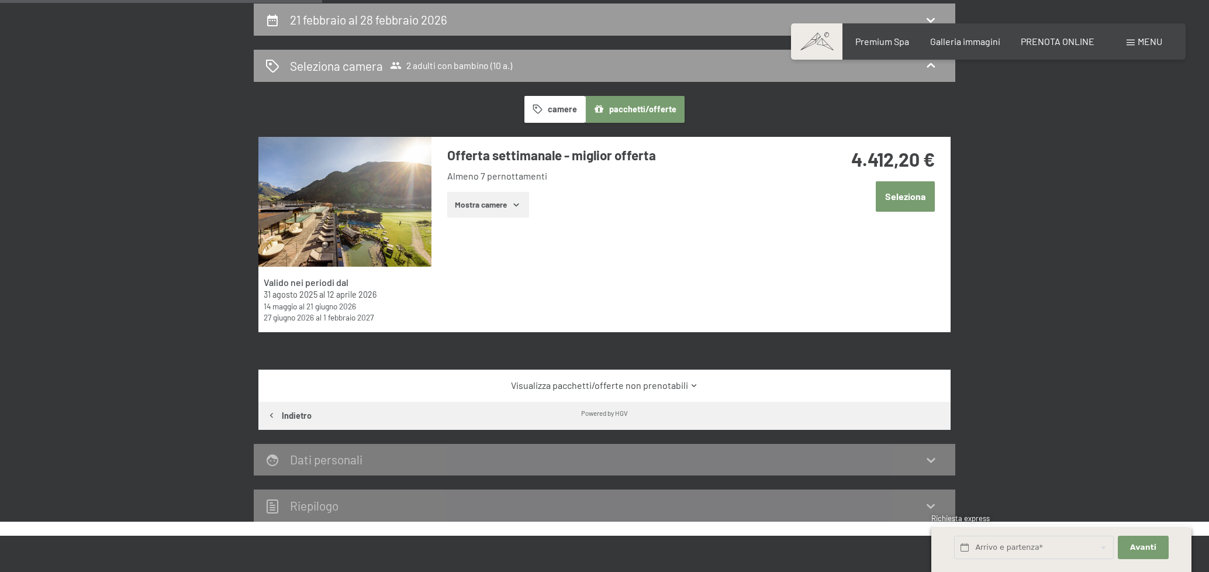
scroll to position [288, 0]
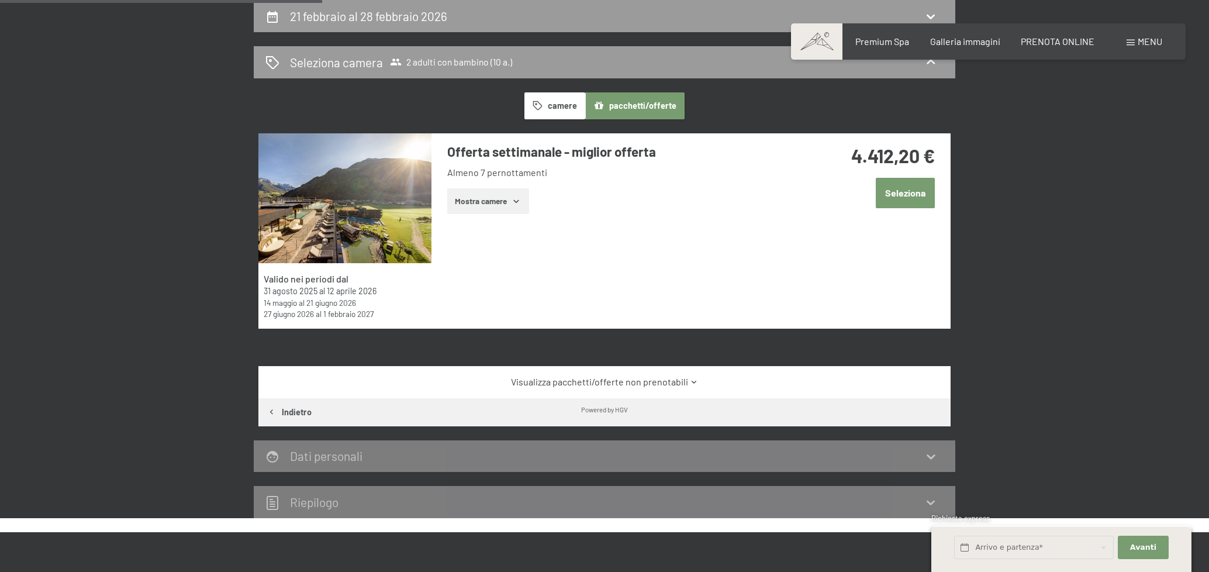
click at [539, 103] on icon "button" at bounding box center [537, 106] width 10 height 10
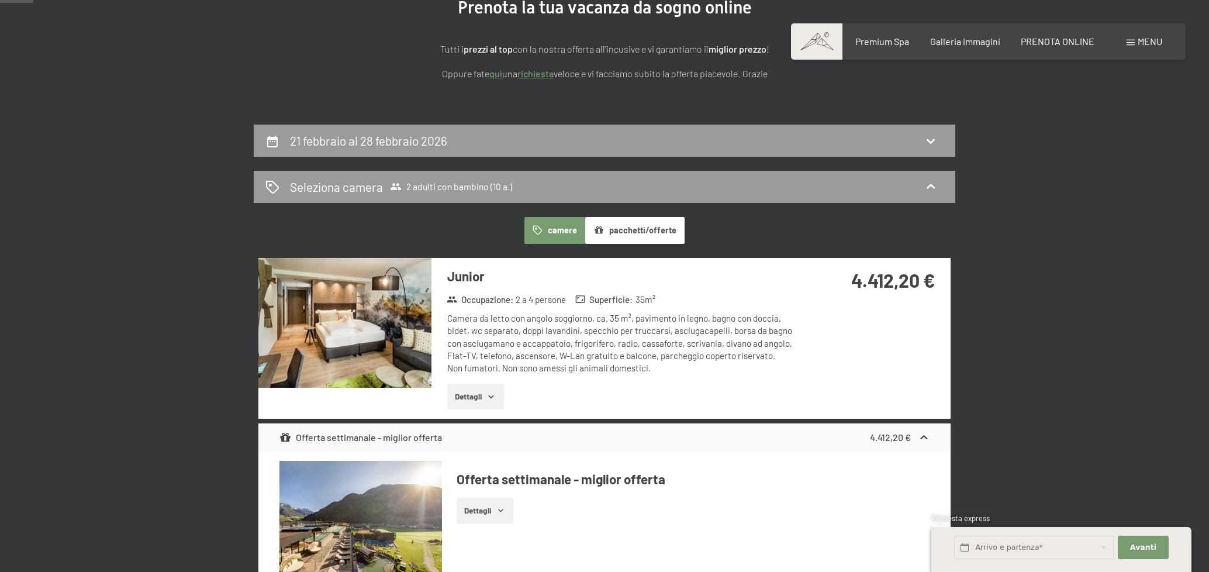
scroll to position [175, 0]
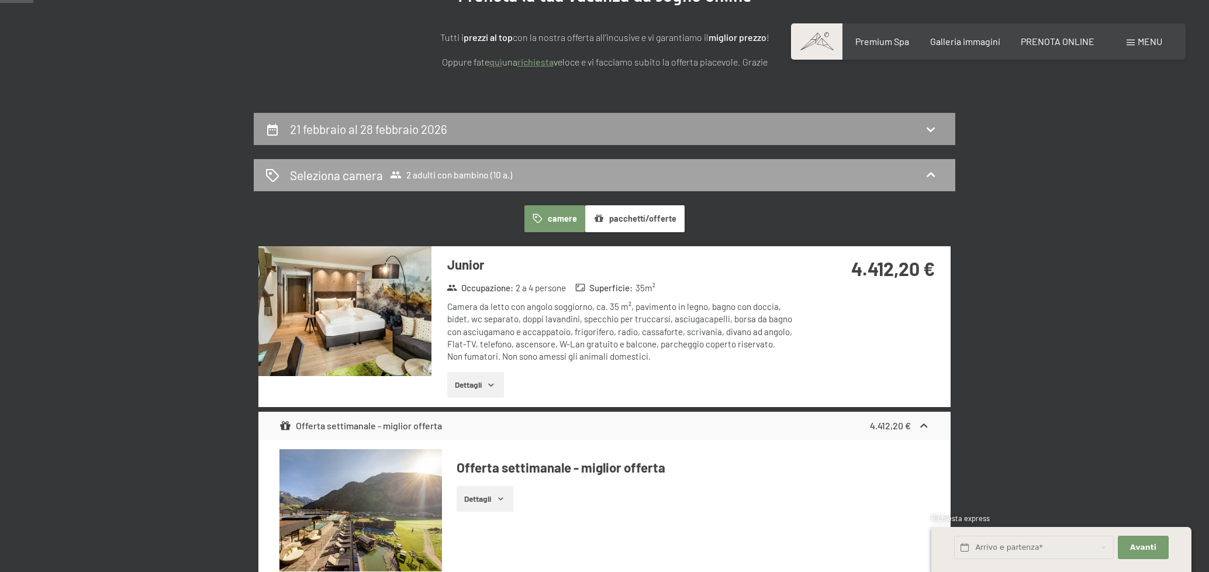
click at [495, 175] on span "2 adulti con bambino (10 a.)" at bounding box center [451, 175] width 122 height 12
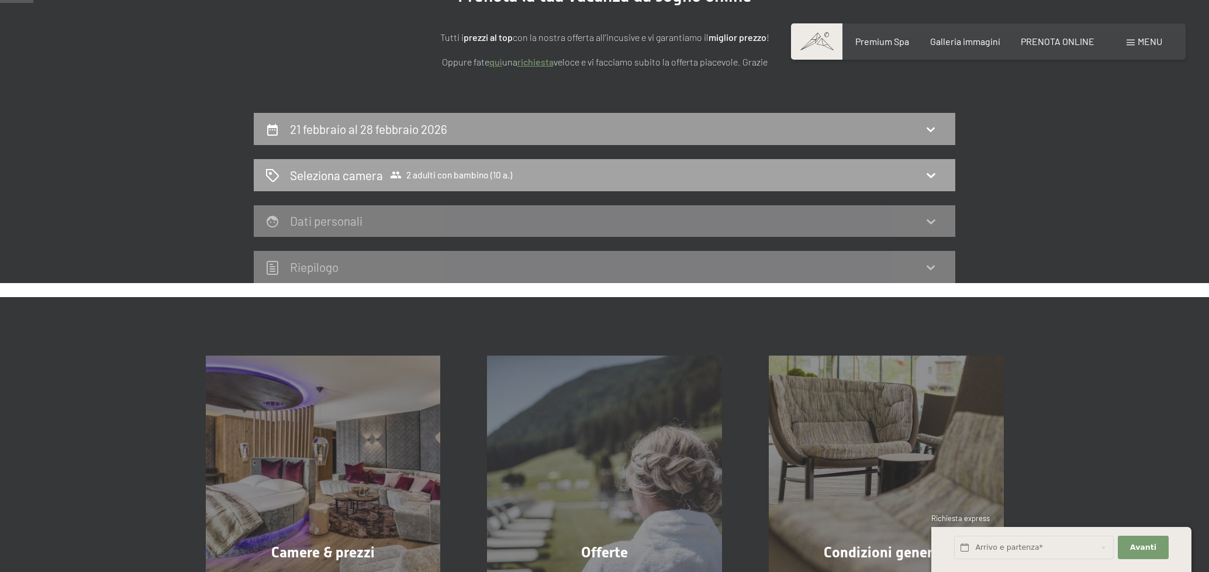
click at [570, 175] on div "Seleziona camera 2 adulti con bambino (10 a.)" at bounding box center [604, 175] width 678 height 17
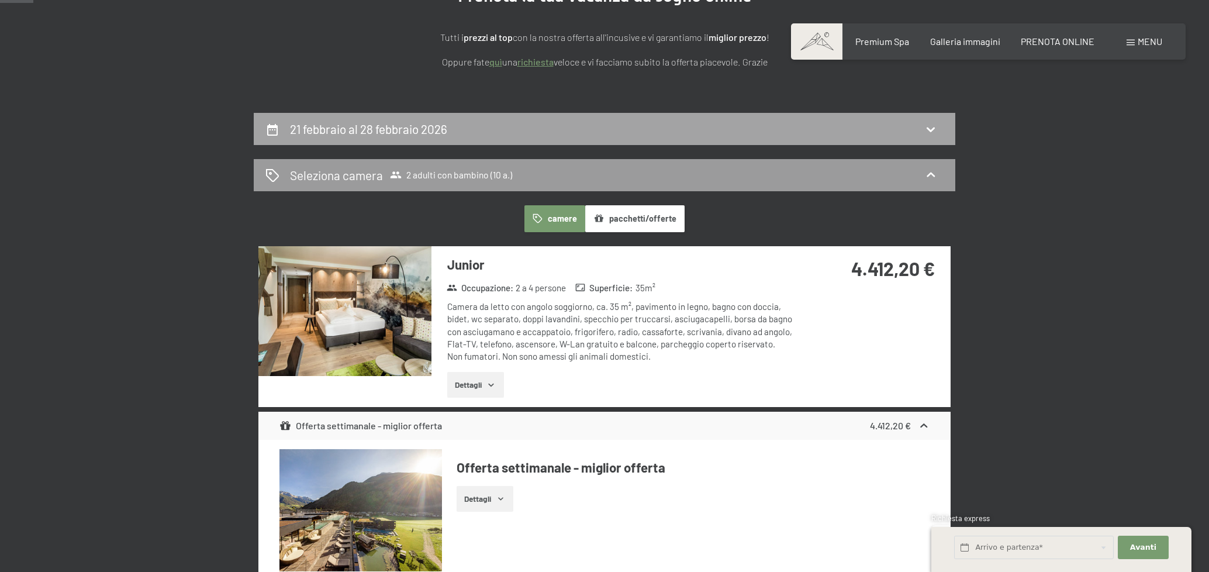
click at [590, 119] on div "21 febbraio al 28 febbraio 2026" at bounding box center [604, 129] width 701 height 32
select select "10"
select select "2026-01-01"
select select "2026-02-01"
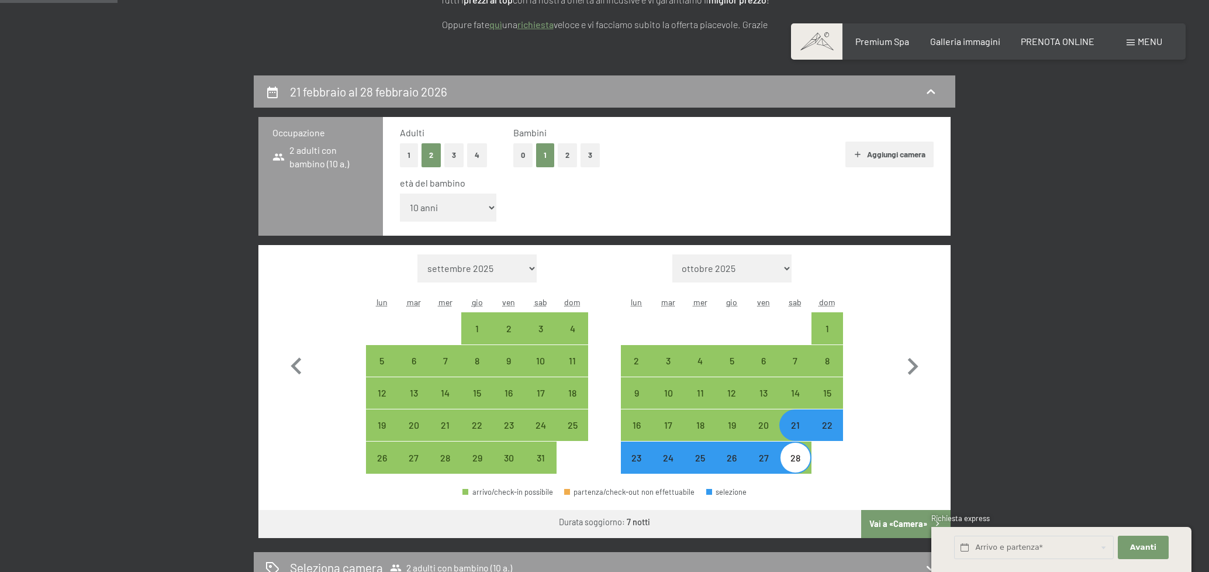
scroll to position [113, 0]
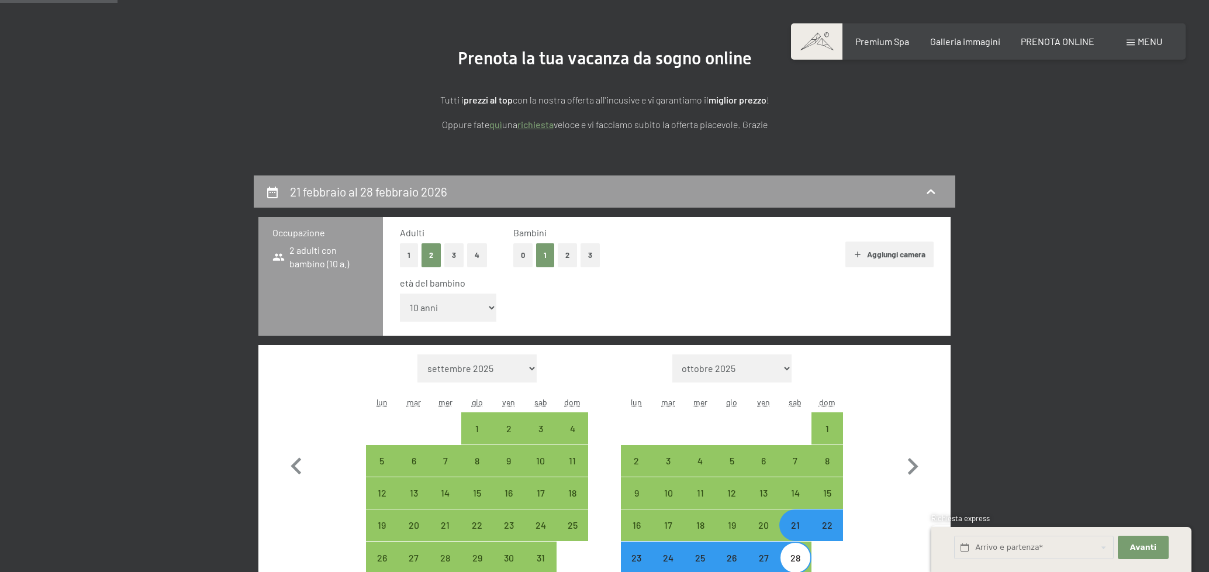
click at [441, 309] on select "inferiore a 1 anno 1 anno 2 anni 3 anni 4 anni 5 anni 6 anni 7 anni 8 anni 9 an…" at bounding box center [448, 307] width 96 height 28
select select "11"
click at [400, 293] on select "inferiore a 1 anno 1 anno 2 anni 3 anni 4 anni 5 anni 6 anni 7 anni 8 anni 9 an…" at bounding box center [448, 307] width 96 height 28
select select "2026-01-01"
select select "2026-02-01"
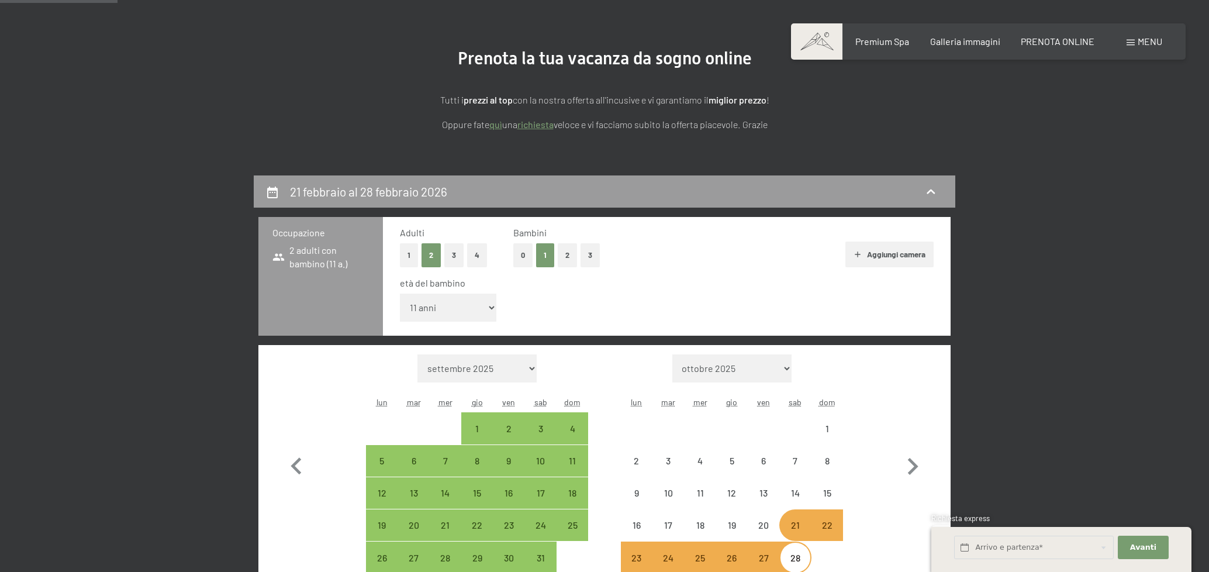
select select "2026-01-01"
select select "2026-02-01"
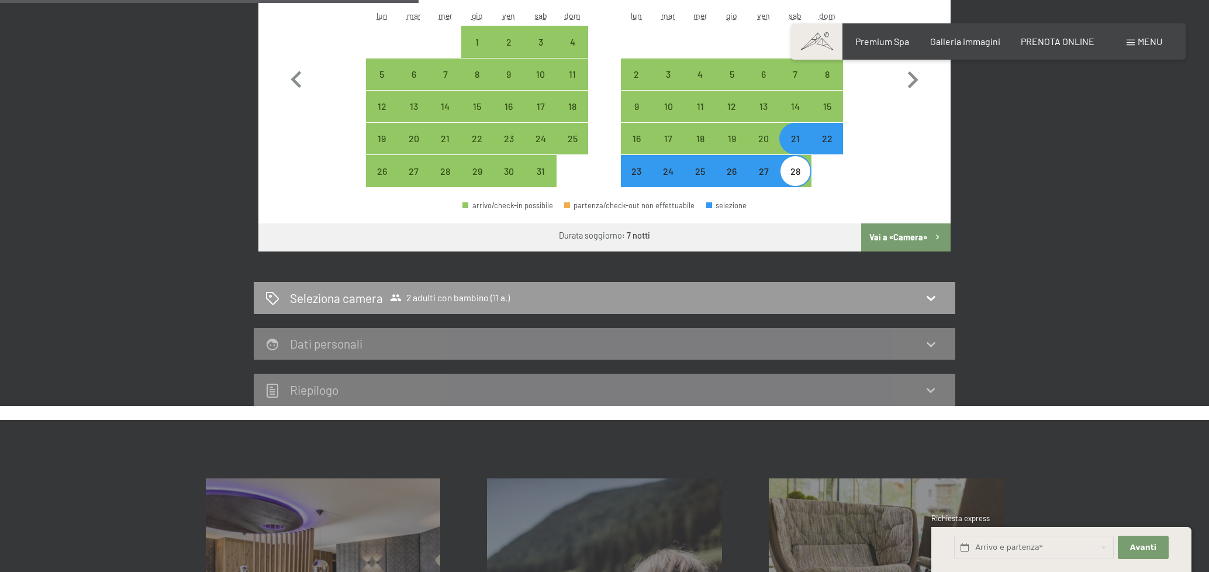
scroll to position [539, 0]
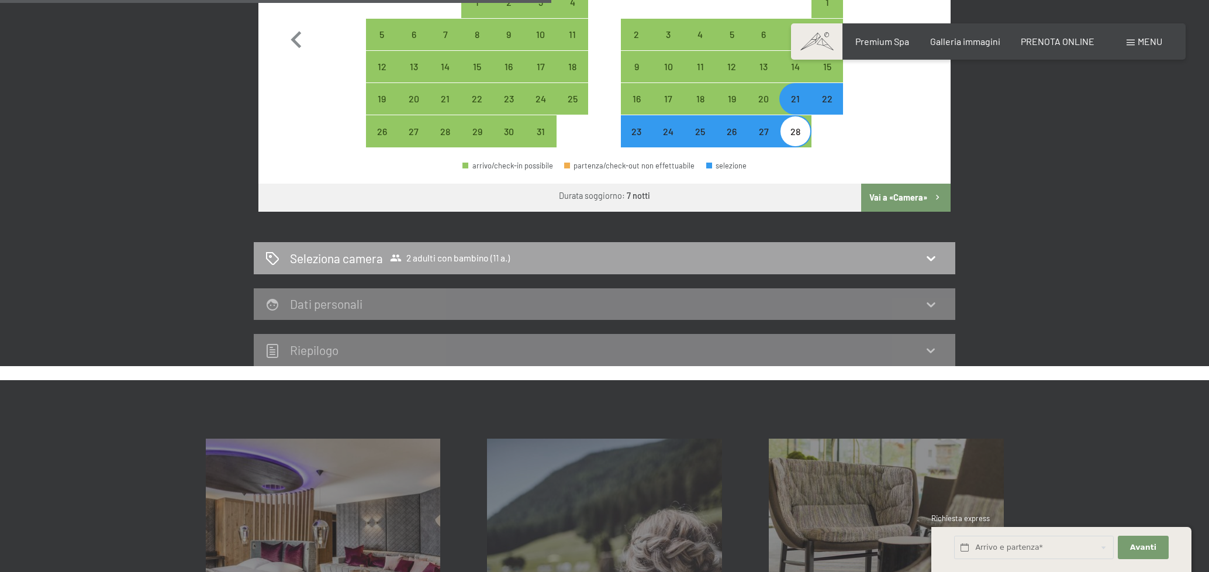
click at [639, 265] on div "Seleziona camera 2 adulti con bambino (11 a.)" at bounding box center [604, 258] width 678 height 17
select select "2026-01-01"
select select "2026-02-01"
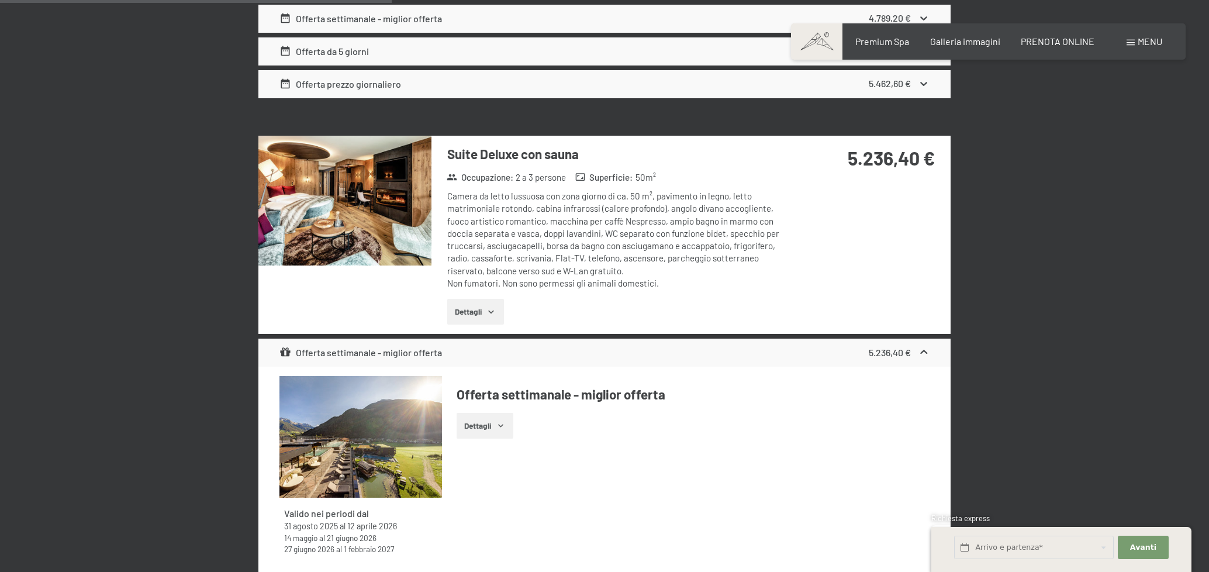
scroll to position [2041, 0]
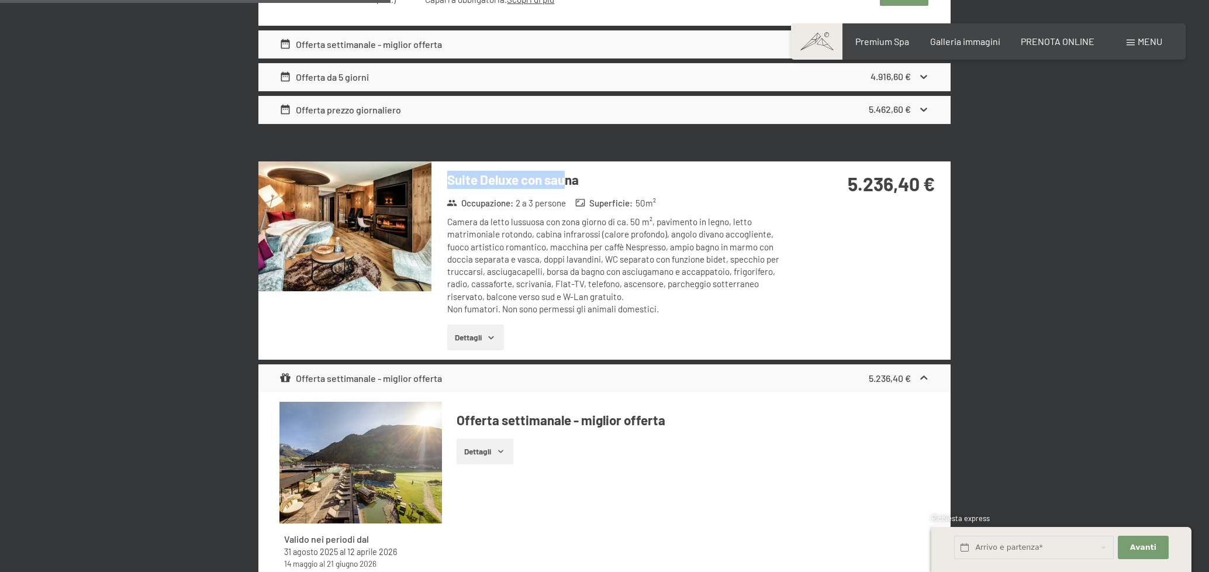
drag, startPoint x: 446, startPoint y: 172, endPoint x: 563, endPoint y: 174, distance: 117.5
click at [563, 174] on div "Suite Deluxe con sauna Occupazione : 2 a 3 persone Superficie : 50 m² Camera da…" at bounding box center [612, 260] width 363 height 198
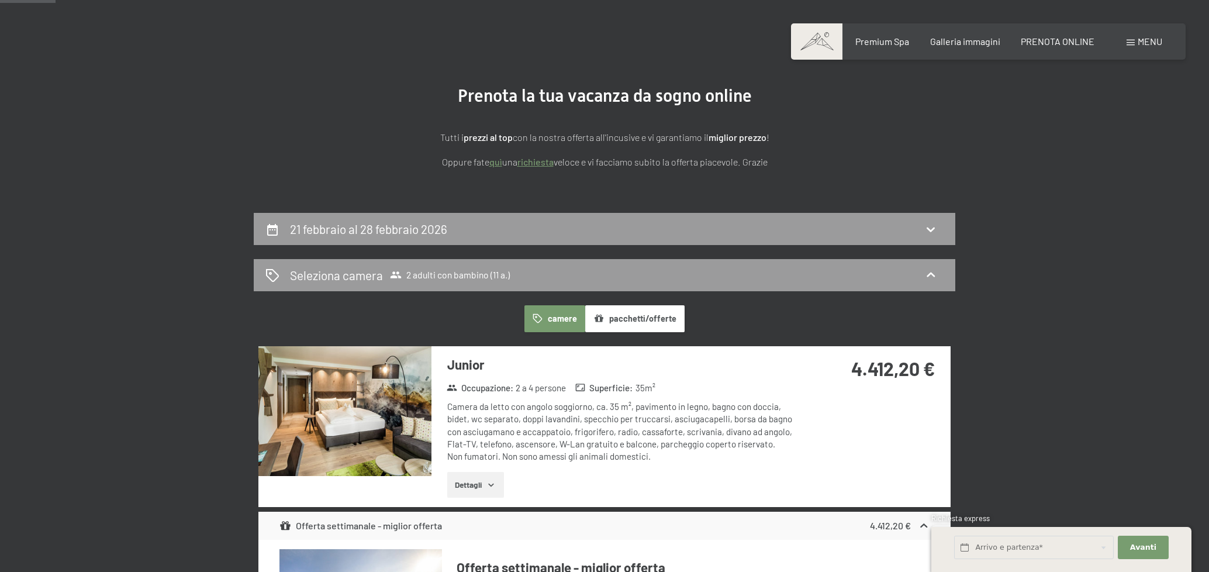
scroll to position [0, 0]
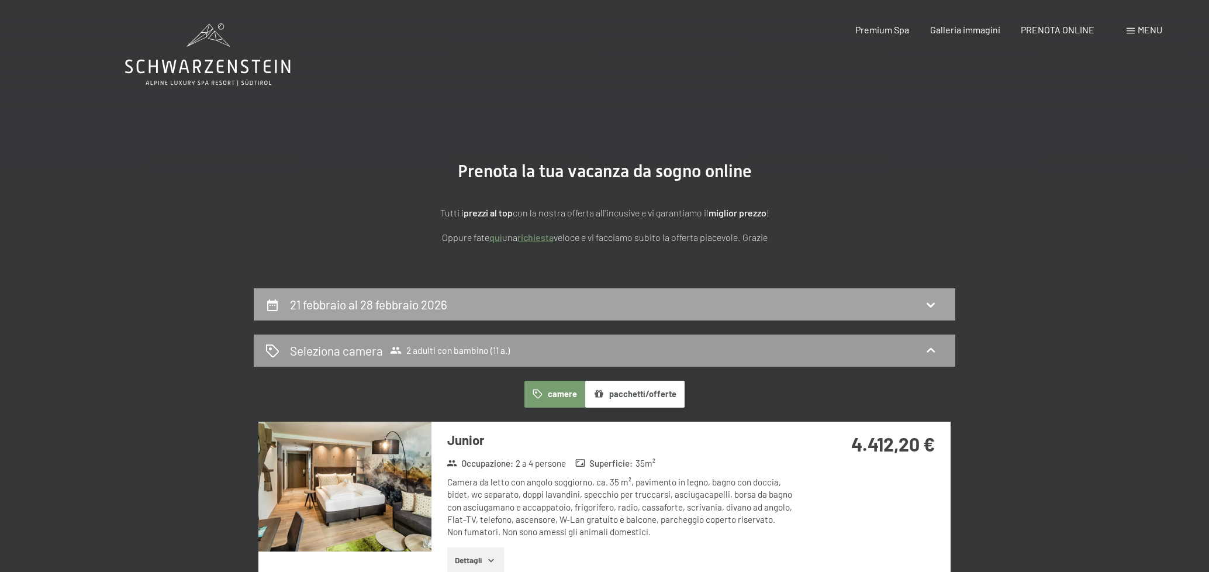
click at [441, 313] on div "21 febbraio al 28 febbraio 2026" at bounding box center [371, 304] width 162 height 17
select select "11"
select select "2026-01-01"
select select "2026-02-01"
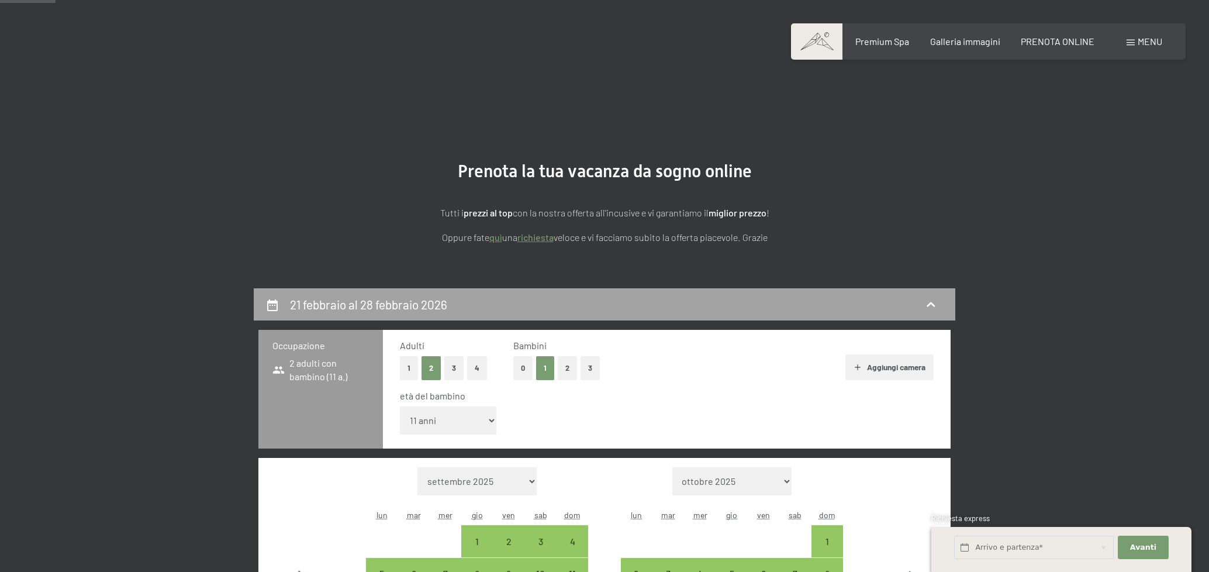
scroll to position [288, 0]
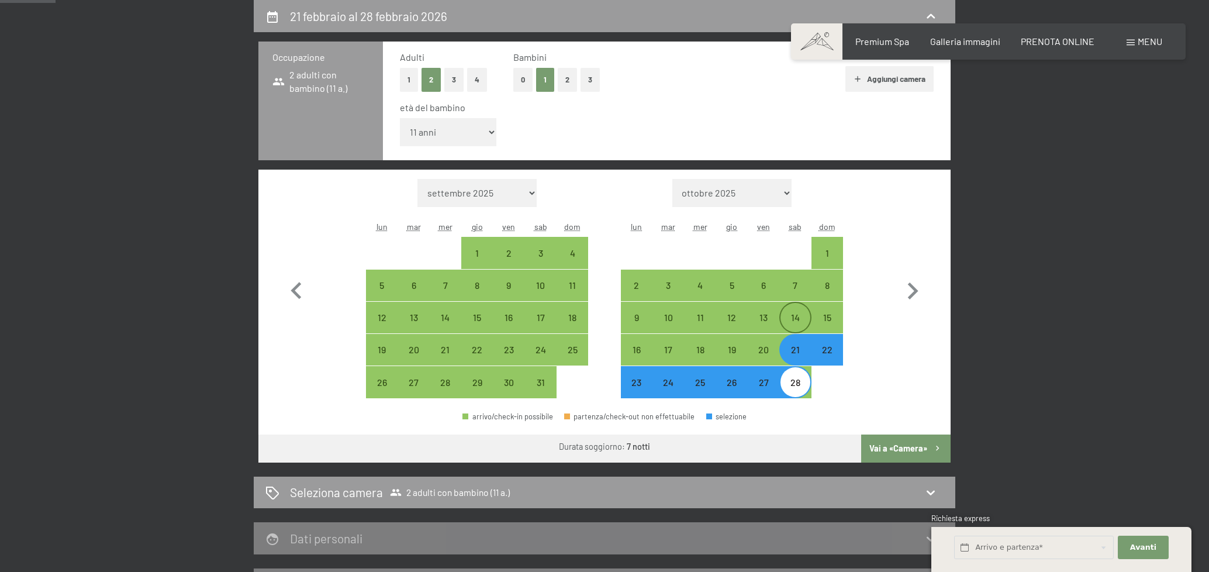
click at [792, 316] on div "14" at bounding box center [794, 327] width 29 height 29
select select "2026-01-01"
select select "2026-02-01"
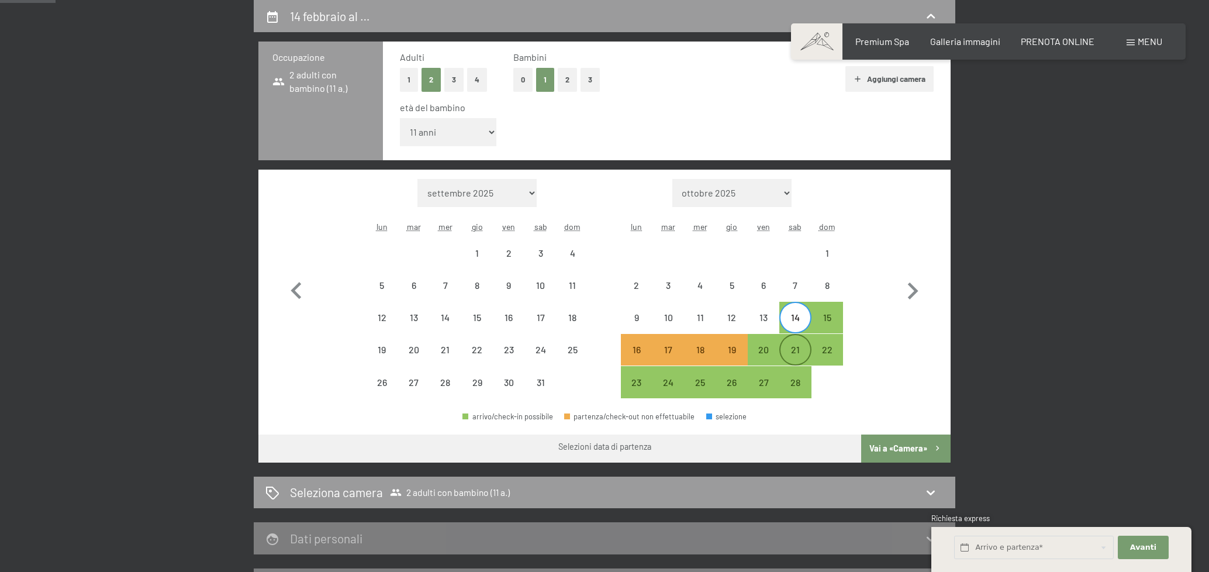
click at [794, 342] on div "21" at bounding box center [794, 349] width 29 height 29
select select "2026-01-01"
select select "2026-02-01"
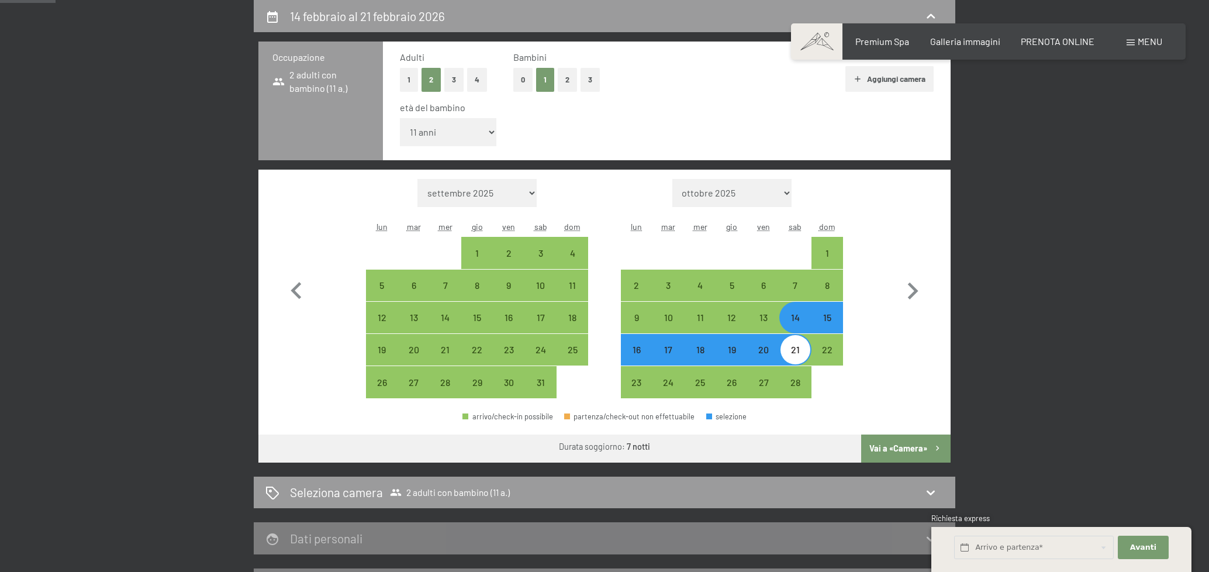
click at [902, 450] on button "Vai a «Camera»" at bounding box center [905, 448] width 89 height 28
select select "2026-01-01"
select select "2026-02-01"
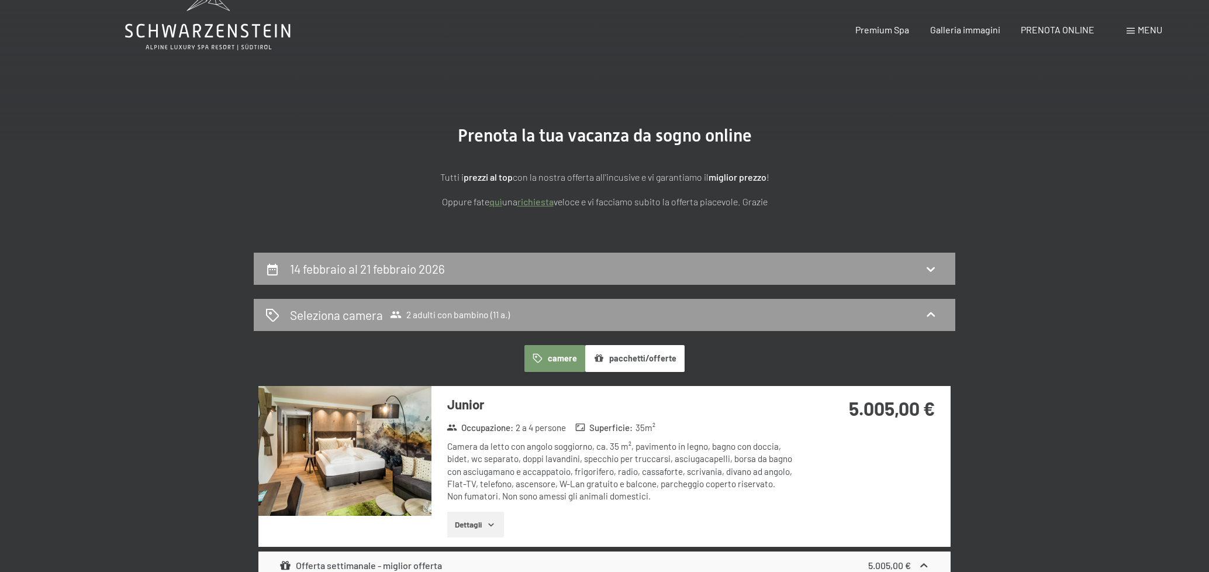
scroll to position [0, 0]
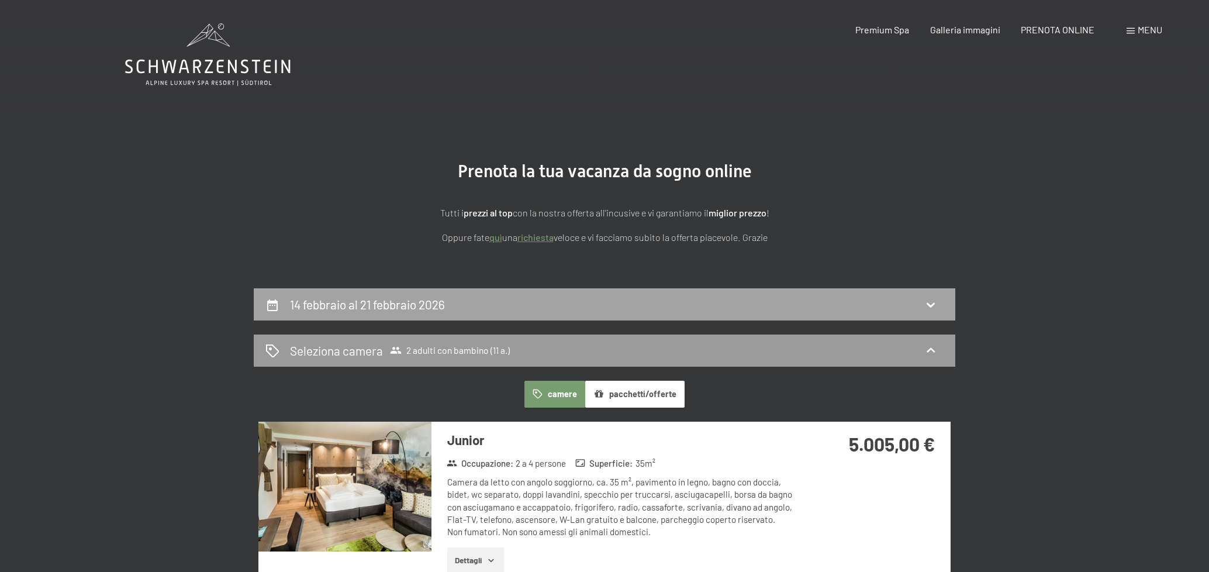
click at [448, 302] on div "14 febbraio al 21 febbraio 2026" at bounding box center [370, 304] width 160 height 17
select select "11"
select select "2026-01-01"
select select "2026-02-01"
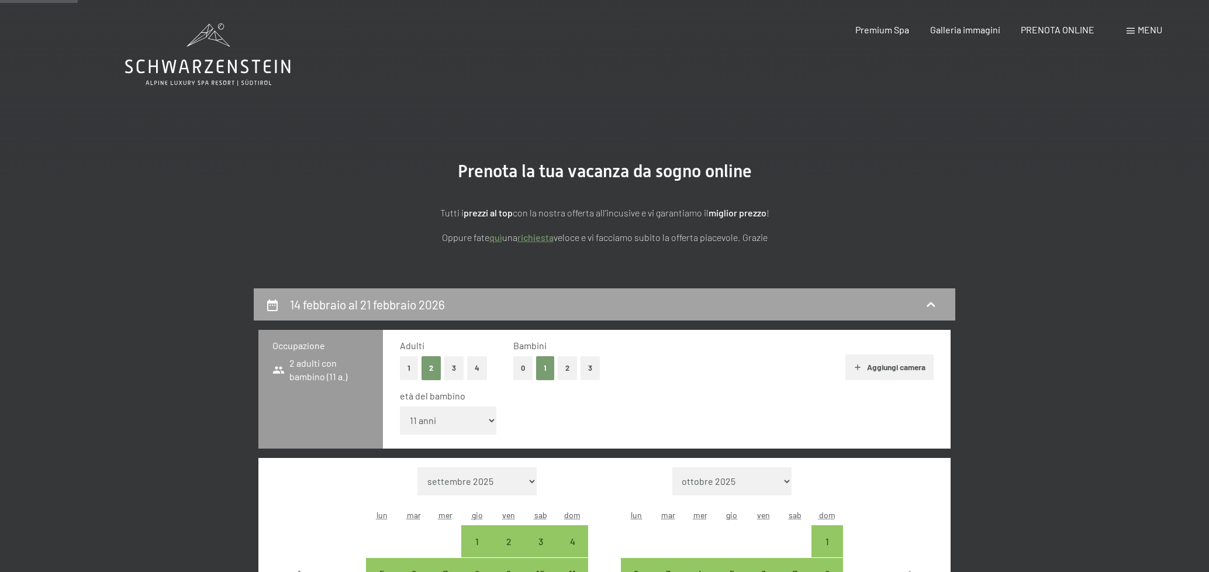
scroll to position [288, 0]
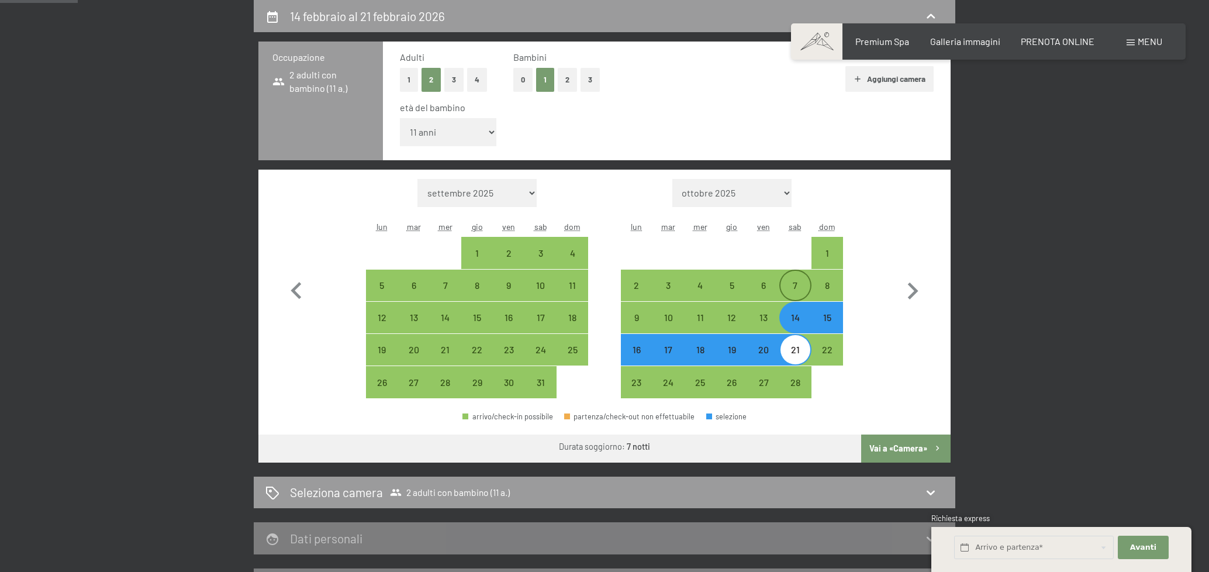
click at [801, 292] on div "7" at bounding box center [794, 295] width 29 height 29
select select "2026-01-01"
select select "2026-02-01"
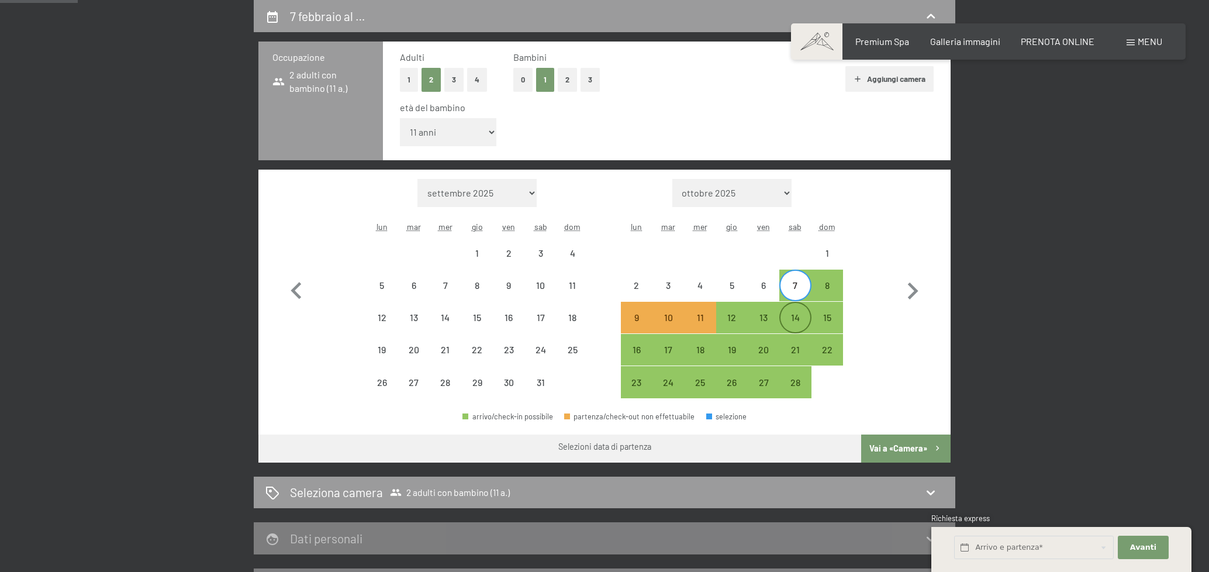
click at [790, 321] on div "14" at bounding box center [794, 327] width 29 height 29
select select "2026-01-01"
select select "2026-02-01"
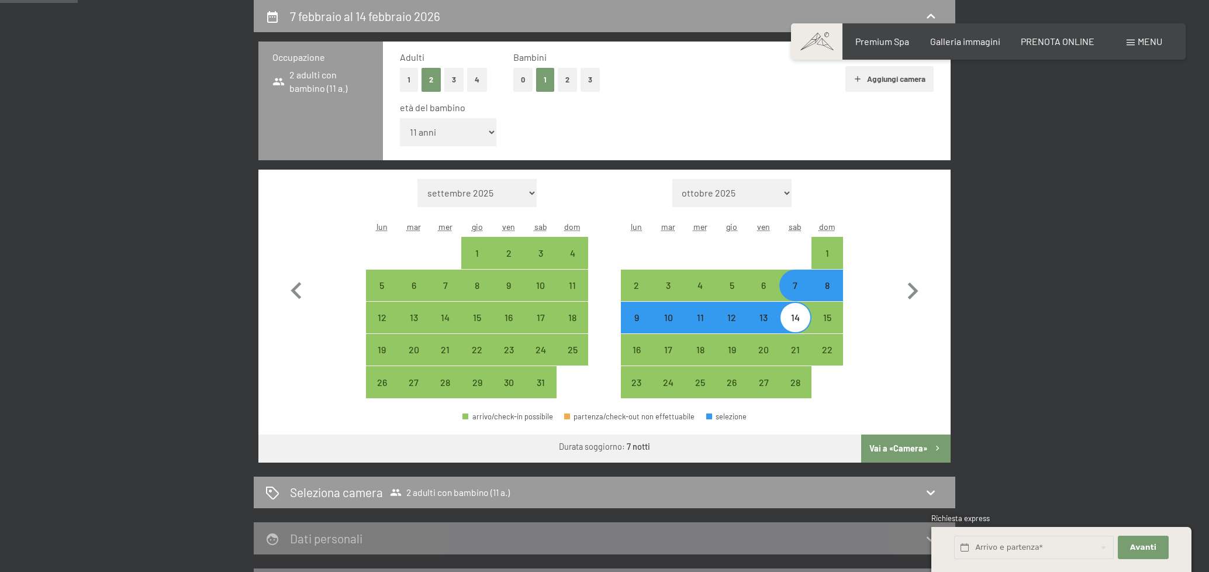
click at [884, 442] on button "Vai a «Camera»" at bounding box center [905, 448] width 89 height 28
select select "2026-01-01"
select select "2026-02-01"
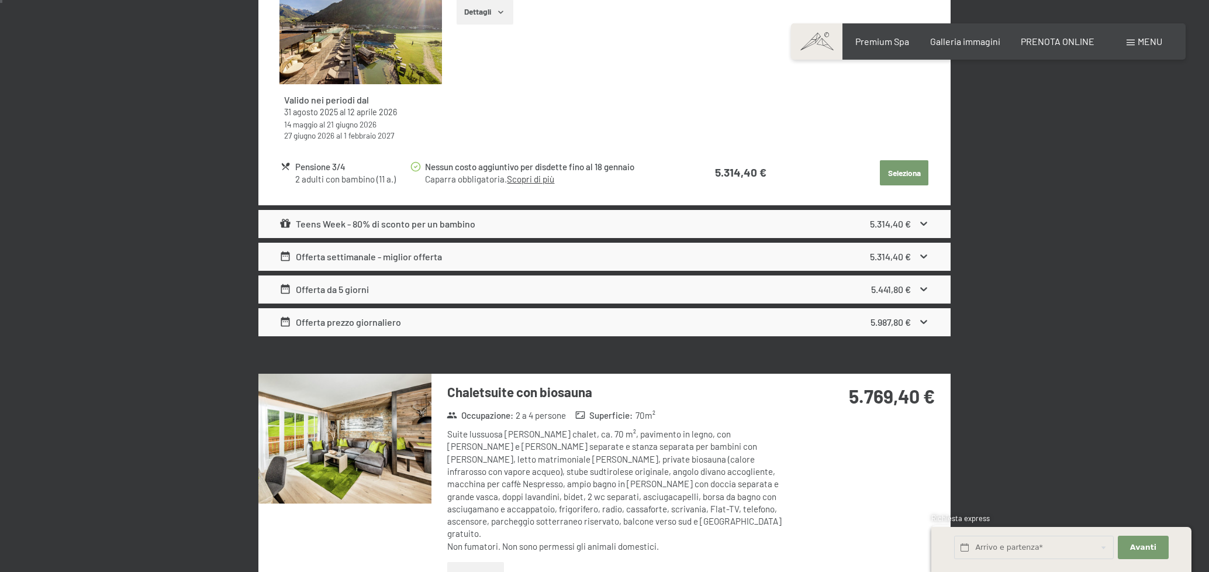
scroll to position [0, 0]
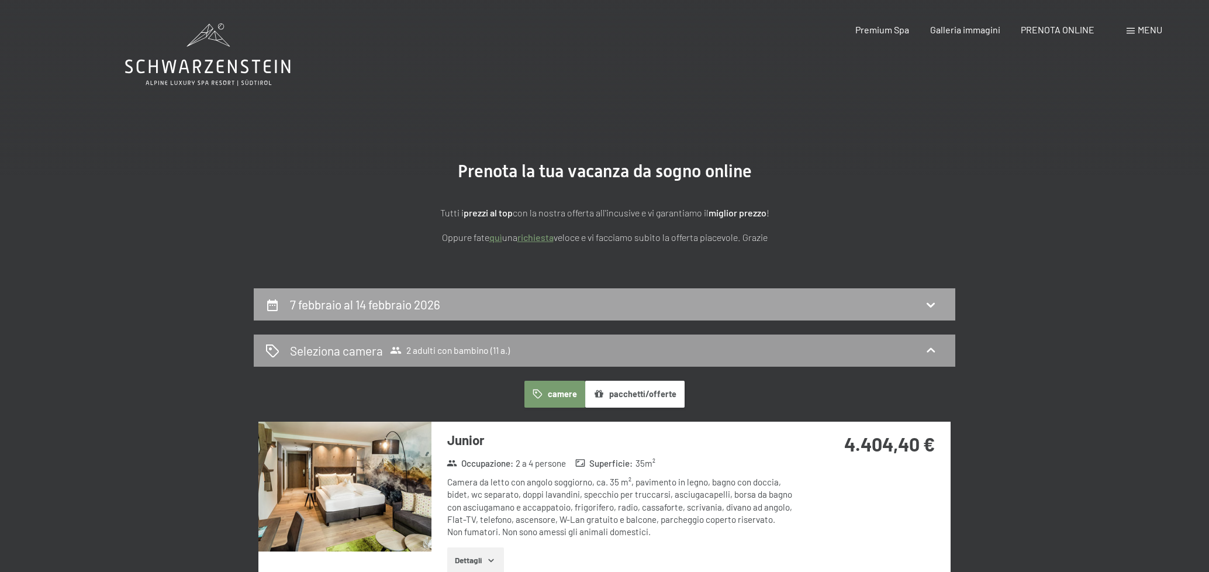
click at [370, 317] on div "7 febbraio al 14 febbraio 2026" at bounding box center [604, 304] width 701 height 32
select select "11"
select select "2026-01-01"
select select "2026-02-01"
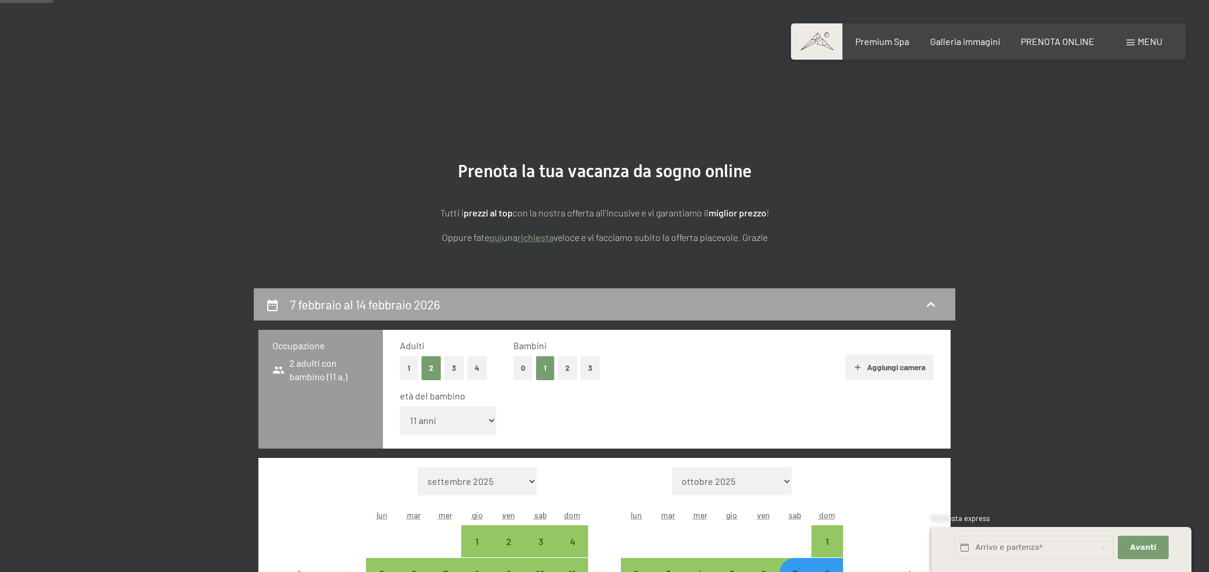
scroll to position [288, 0]
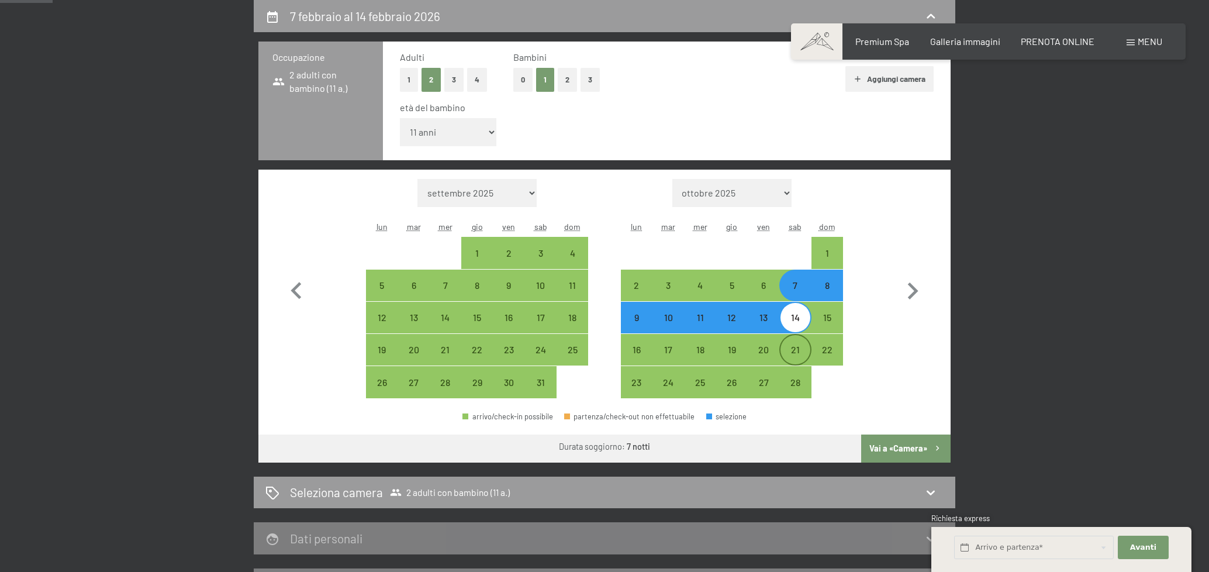
click at [781, 351] on div "21" at bounding box center [794, 359] width 29 height 29
select select "2026-01-01"
select select "2026-02-01"
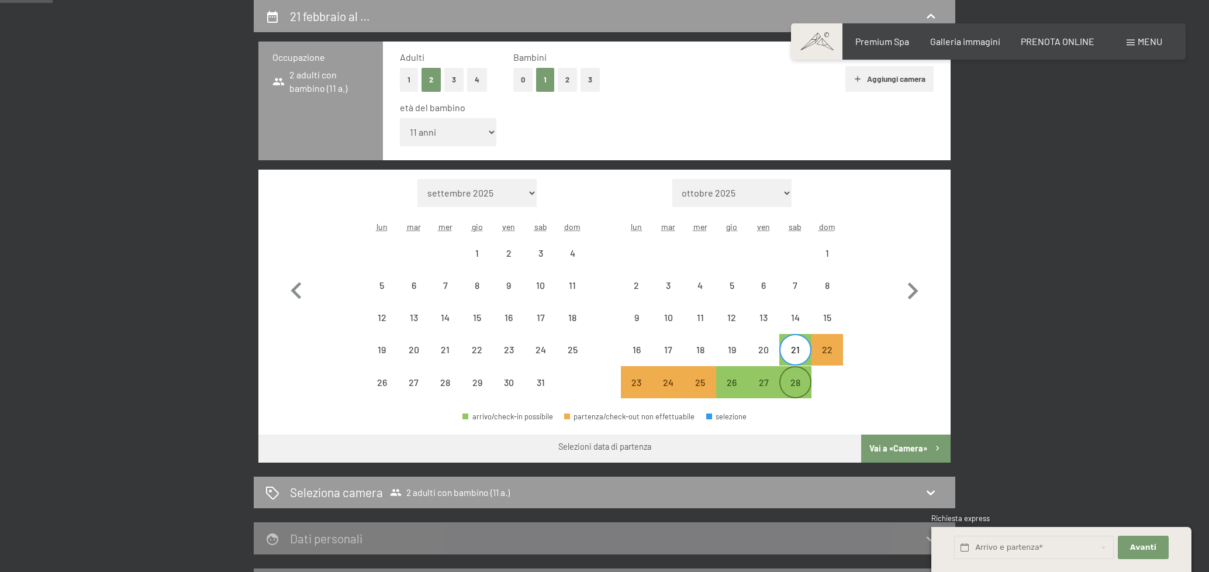
click at [794, 385] on div "28" at bounding box center [794, 392] width 29 height 29
select select "2026-01-01"
select select "2026-02-01"
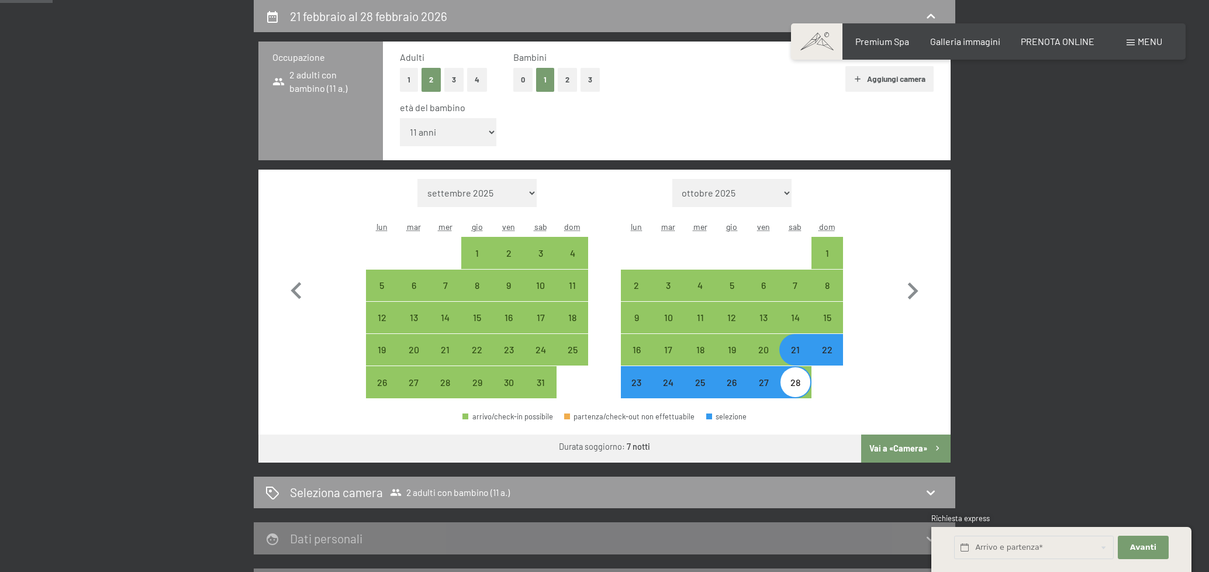
click at [925, 438] on button "Vai a «Camera»" at bounding box center [905, 448] width 89 height 28
select select "2026-01-01"
select select "2026-02-01"
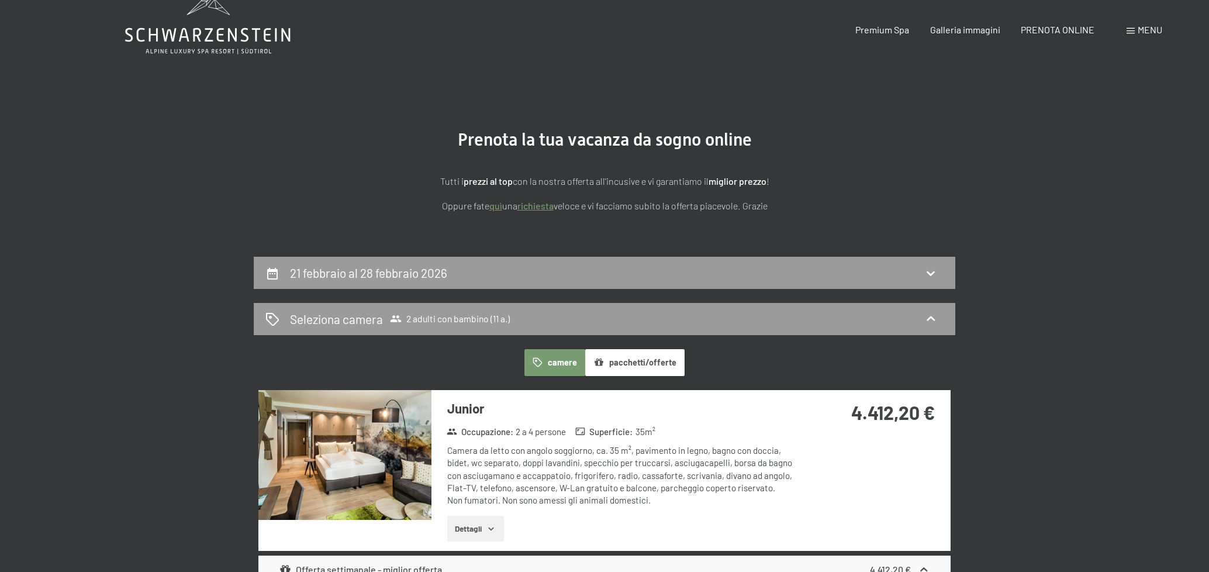
scroll to position [0, 0]
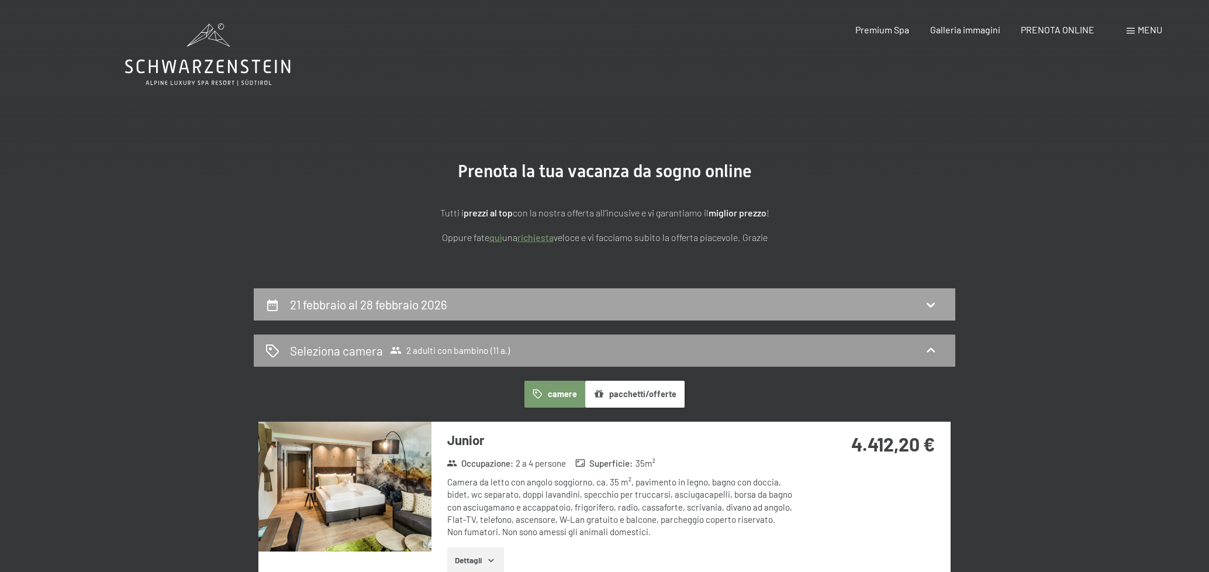
click at [424, 304] on h2 "21 febbraio al 28 febbraio 2026" at bounding box center [368, 304] width 157 height 15
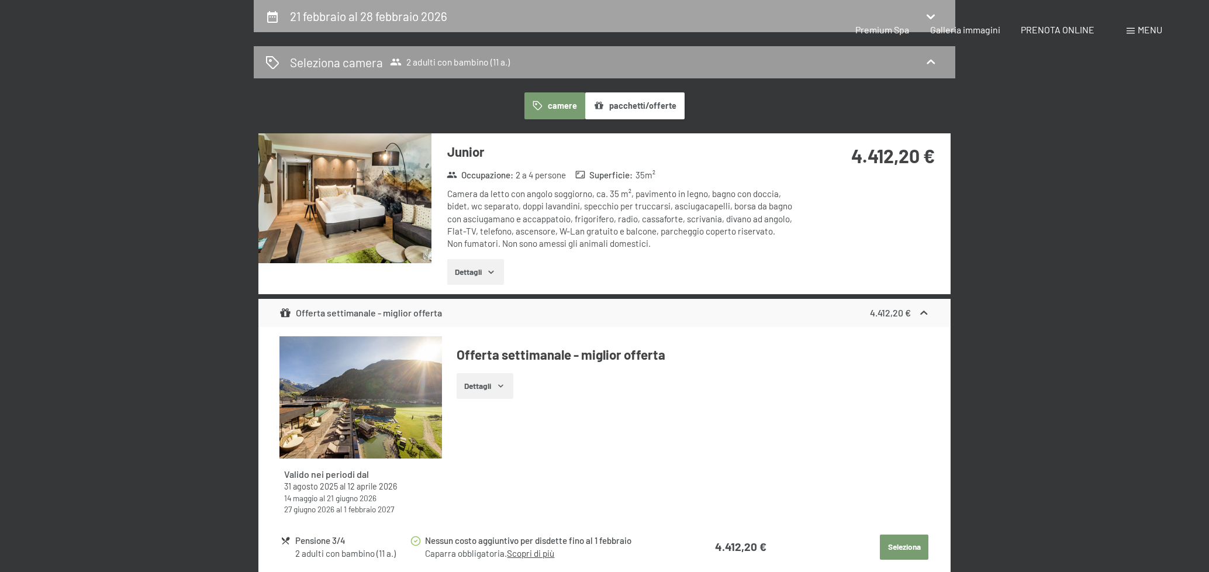
select select "11"
select select "2026-01-01"
select select "2026-02-01"
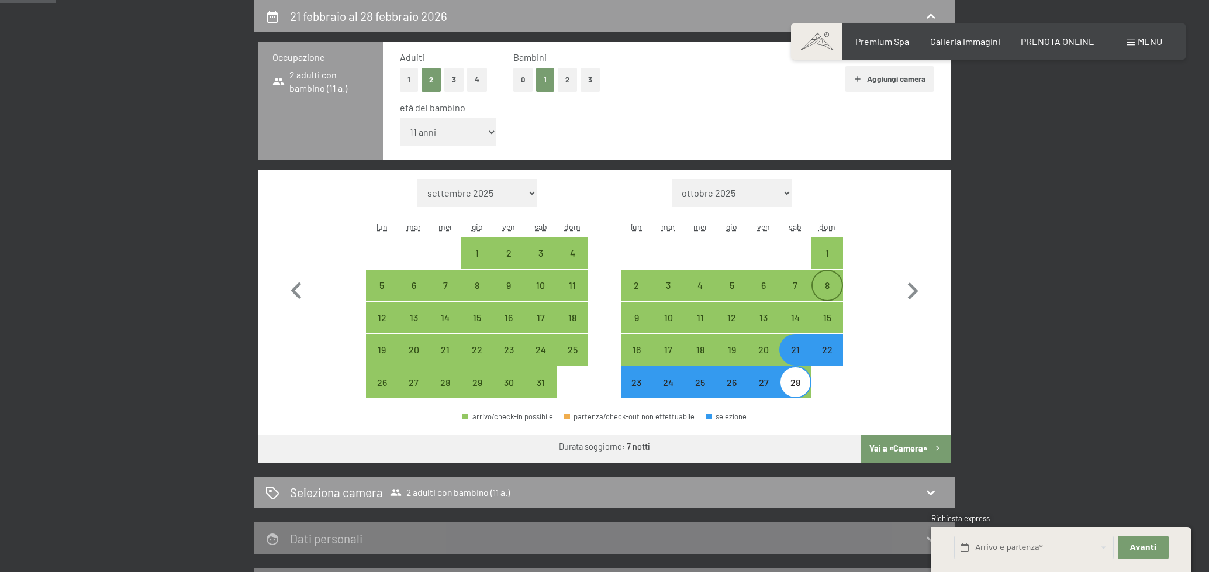
click at [812, 288] on div "8" at bounding box center [826, 295] width 29 height 29
select select "2026-01-01"
select select "2026-02-01"
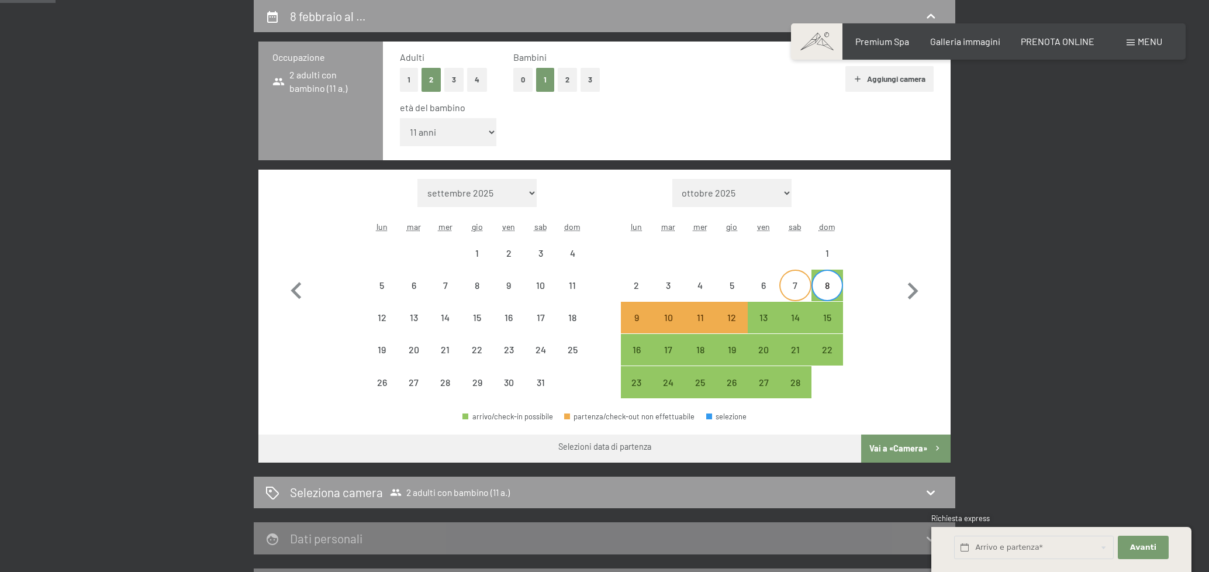
click at [800, 288] on div "7" at bounding box center [794, 295] width 29 height 29
select select "2026-01-01"
select select "2026-02-01"
click at [801, 322] on div "14" at bounding box center [794, 327] width 29 height 29
select select "2026-01-01"
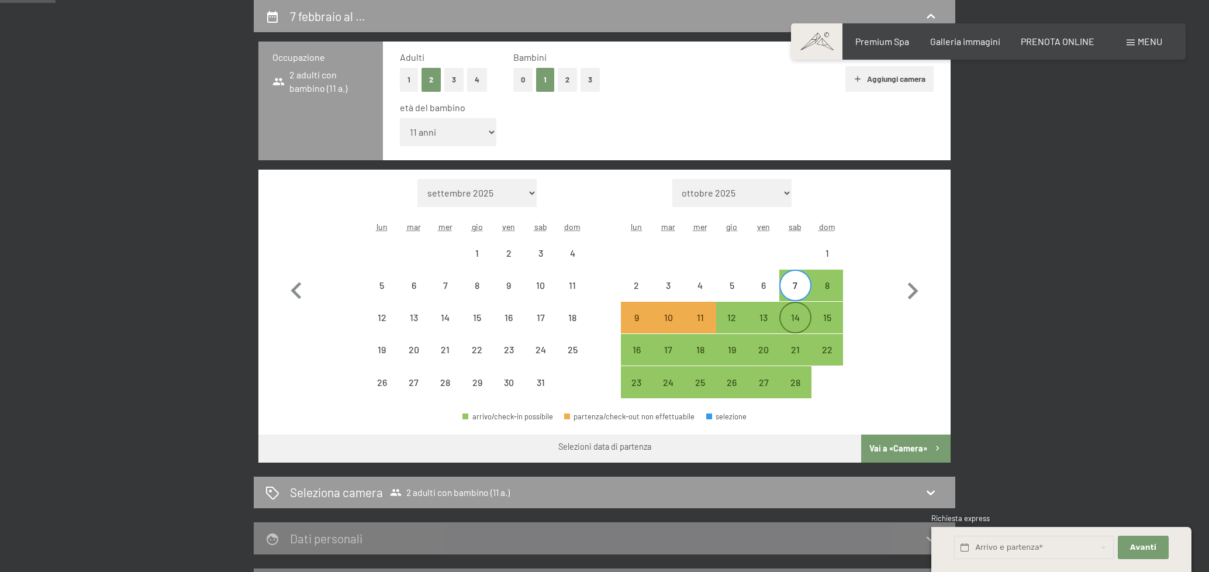
select select "2026-02-01"
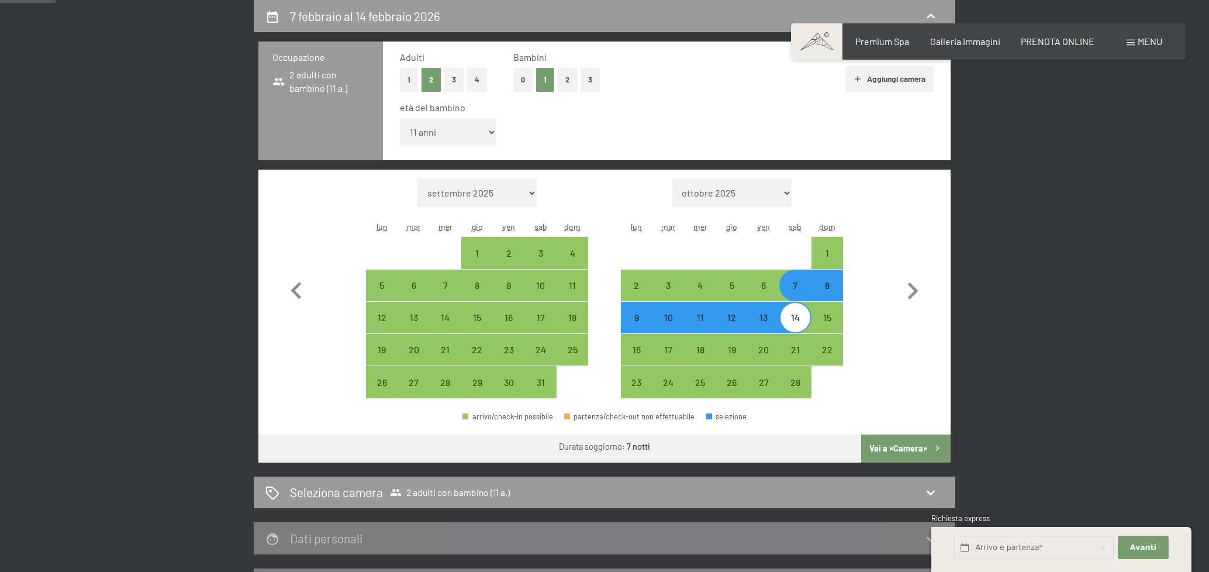
click at [882, 445] on button "Vai a «Camera»" at bounding box center [905, 448] width 89 height 28
select select "2026-01-01"
select select "2026-02-01"
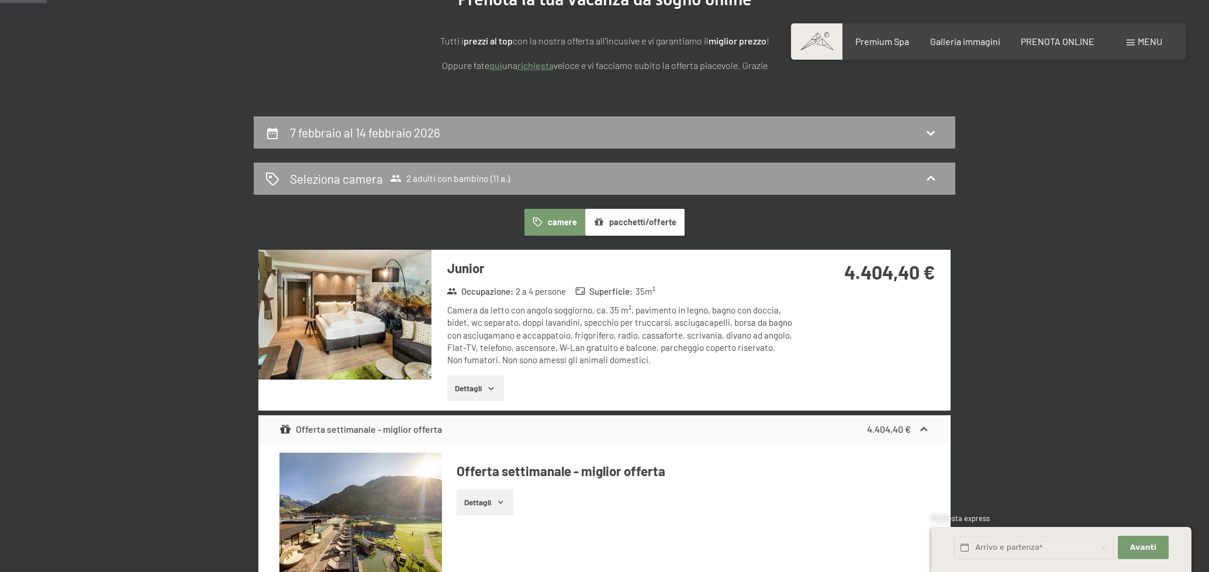
scroll to position [54, 0]
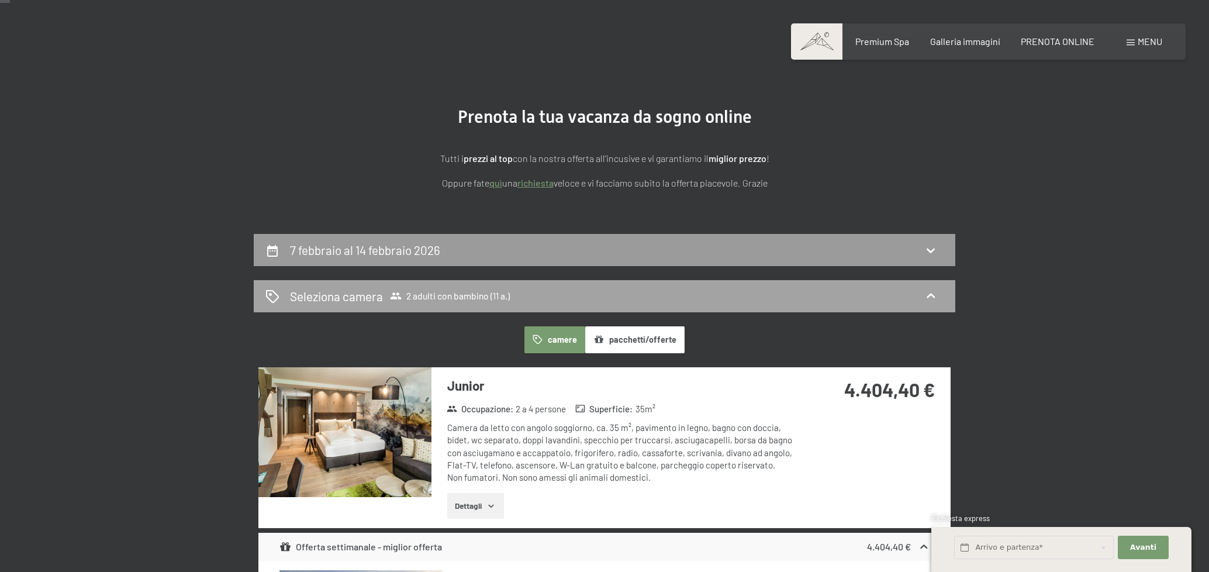
click at [911, 289] on div "Seleziona camera 2 adulti con bambino (11 a.)" at bounding box center [604, 296] width 678 height 17
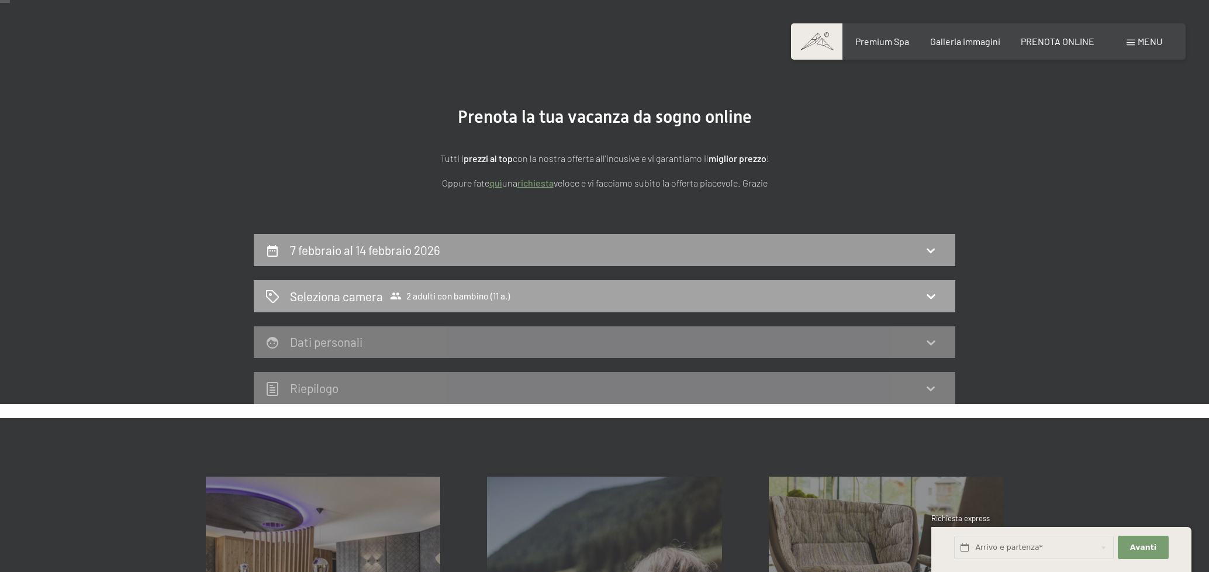
click at [930, 292] on icon at bounding box center [930, 296] width 14 height 14
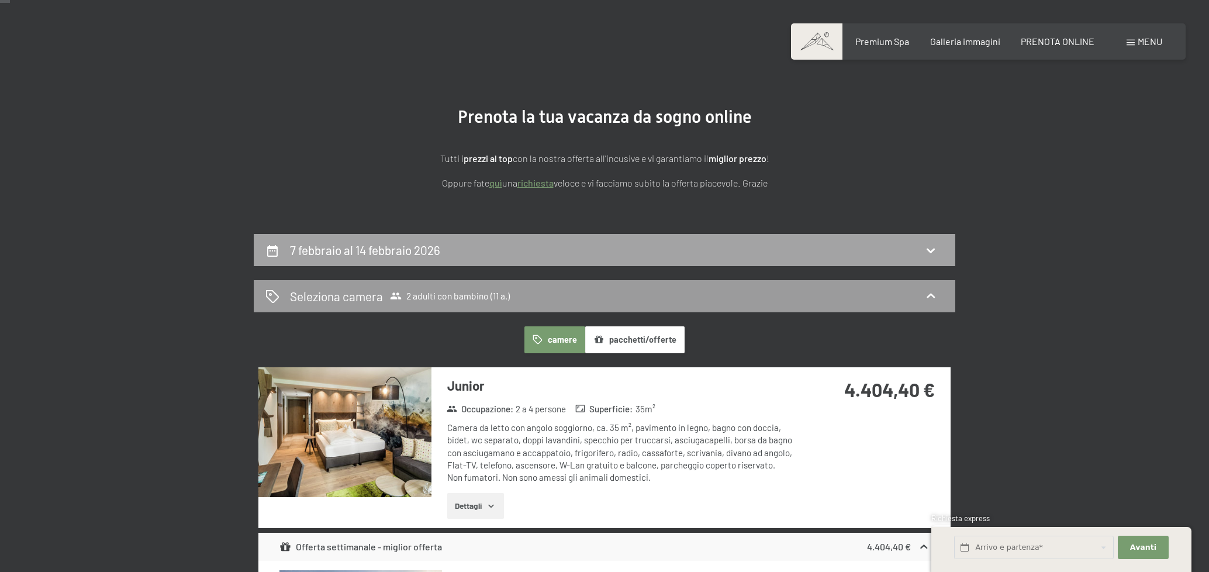
click at [528, 254] on div "7 febbraio al 14 febbraio 2026" at bounding box center [604, 249] width 678 height 17
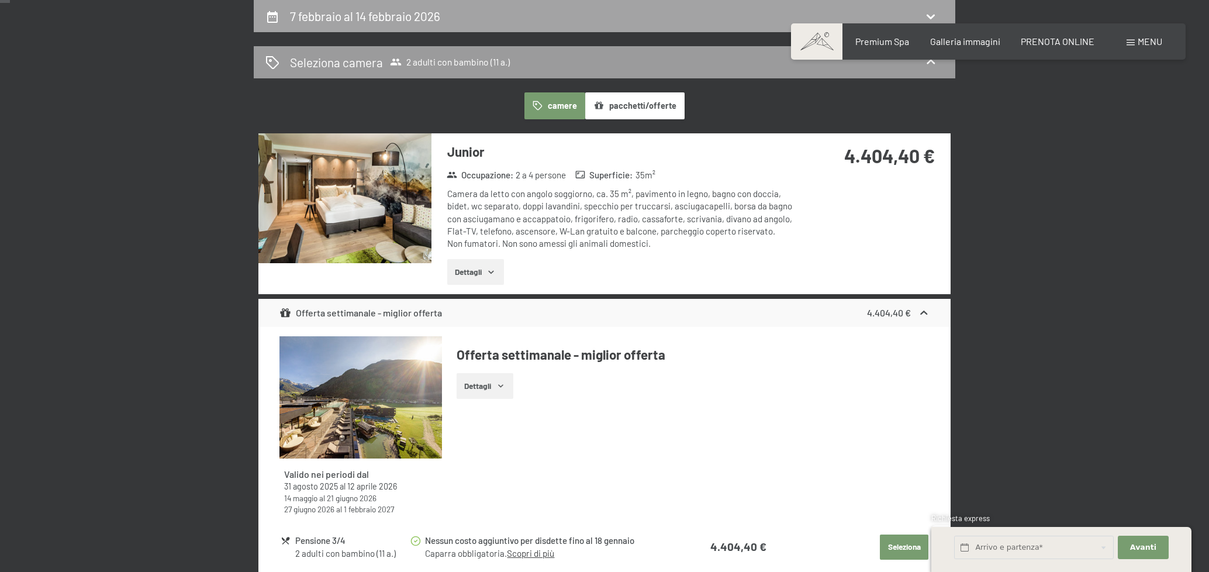
select select "11"
select select "2026-01-01"
select select "2026-02-01"
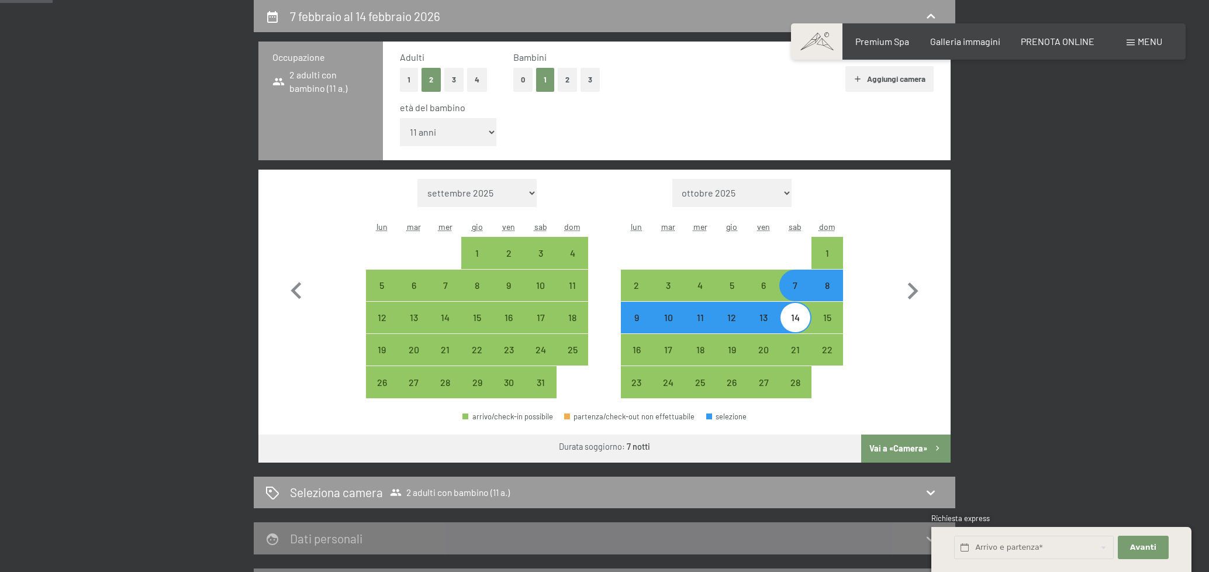
click at [459, 135] on select "inferiore a 1 anno 1 anno 2 anni 3 anni 4 anni 5 anni 6 anni 7 anni 8 anni 9 an…" at bounding box center [448, 132] width 96 height 28
click at [645, 135] on div "età del bambino inferiore a 1 anno 1 anno 2 anni 3 anni 4 anni 5 anni 6 anni 7 …" at bounding box center [667, 126] width 534 height 50
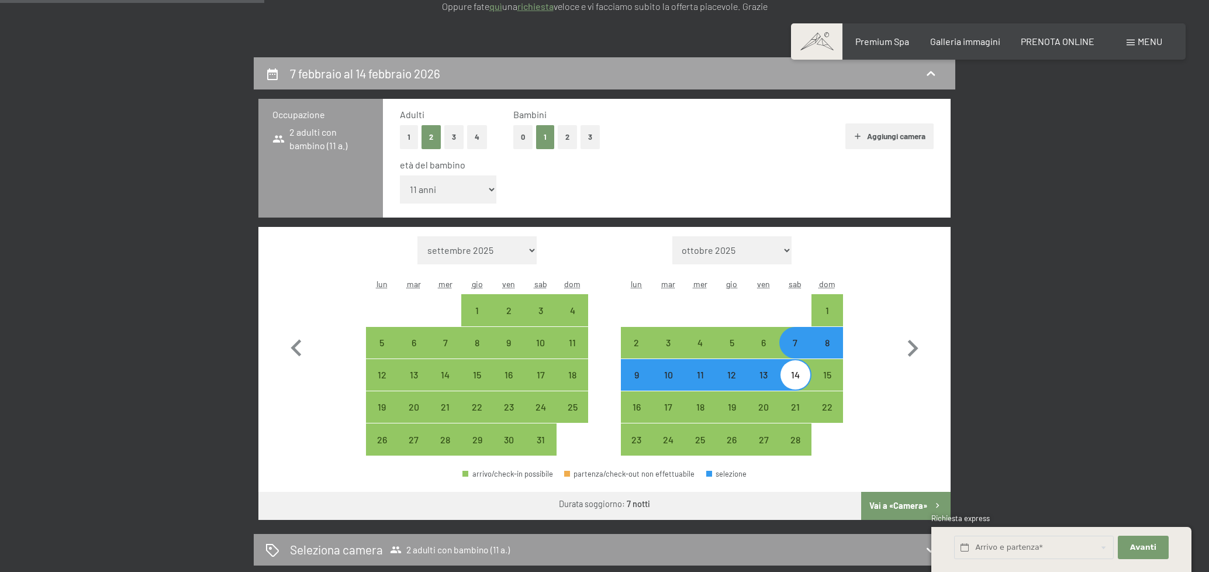
scroll to position [230, 0]
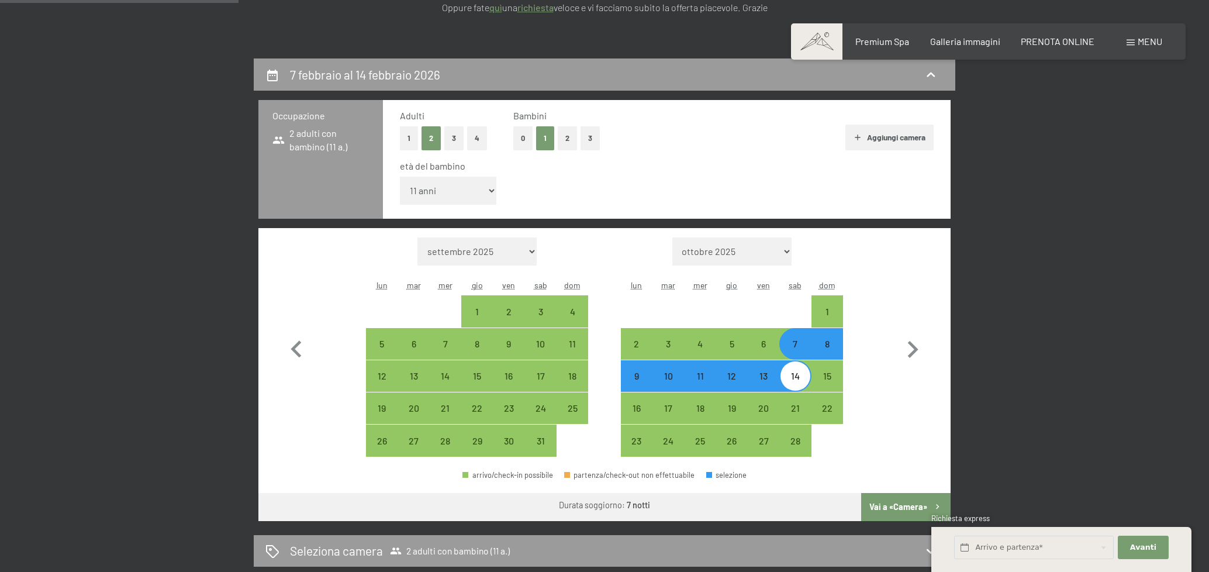
click at [519, 133] on button "0" at bounding box center [522, 138] width 19 height 24
select select "2026-01-01"
select select "2026-02-01"
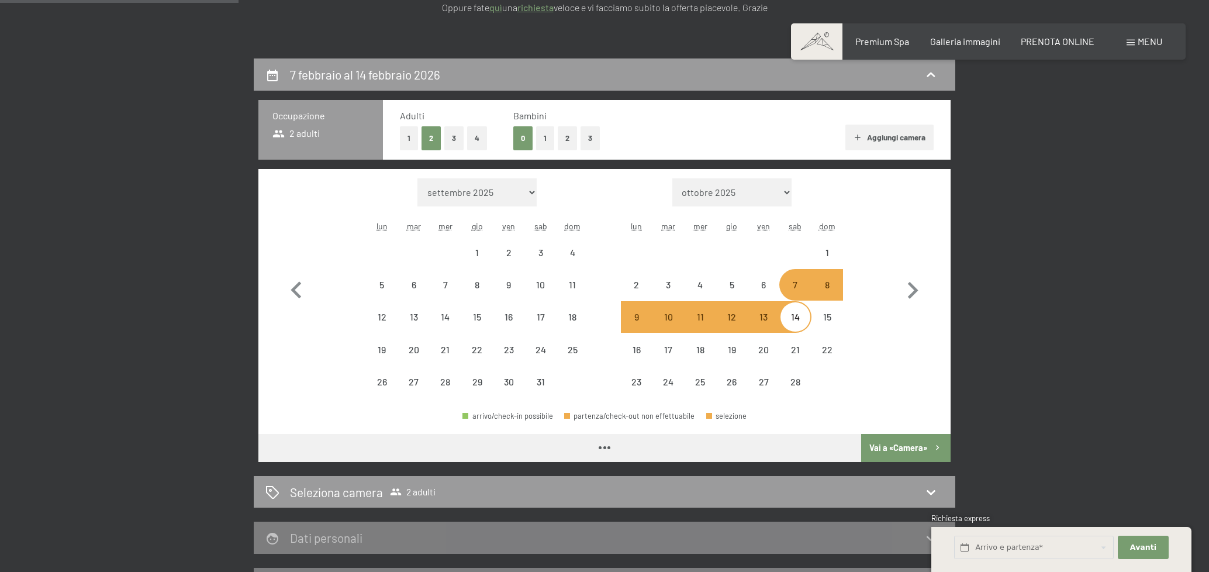
select select "2026-01-01"
select select "2026-02-01"
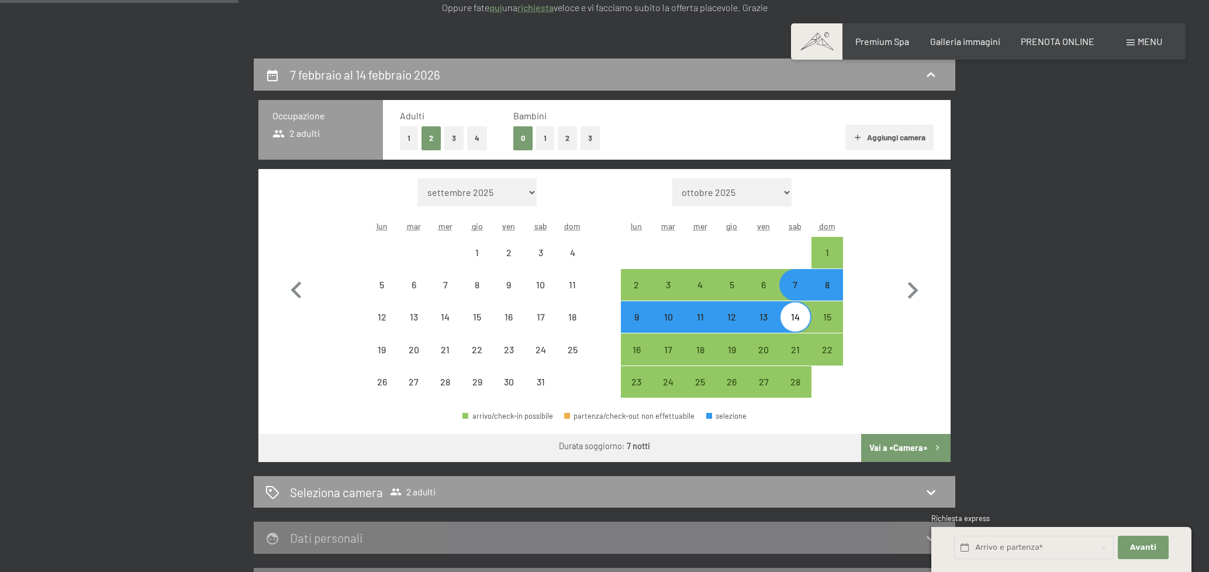
select select "2026-01-01"
select select "2026-02-01"
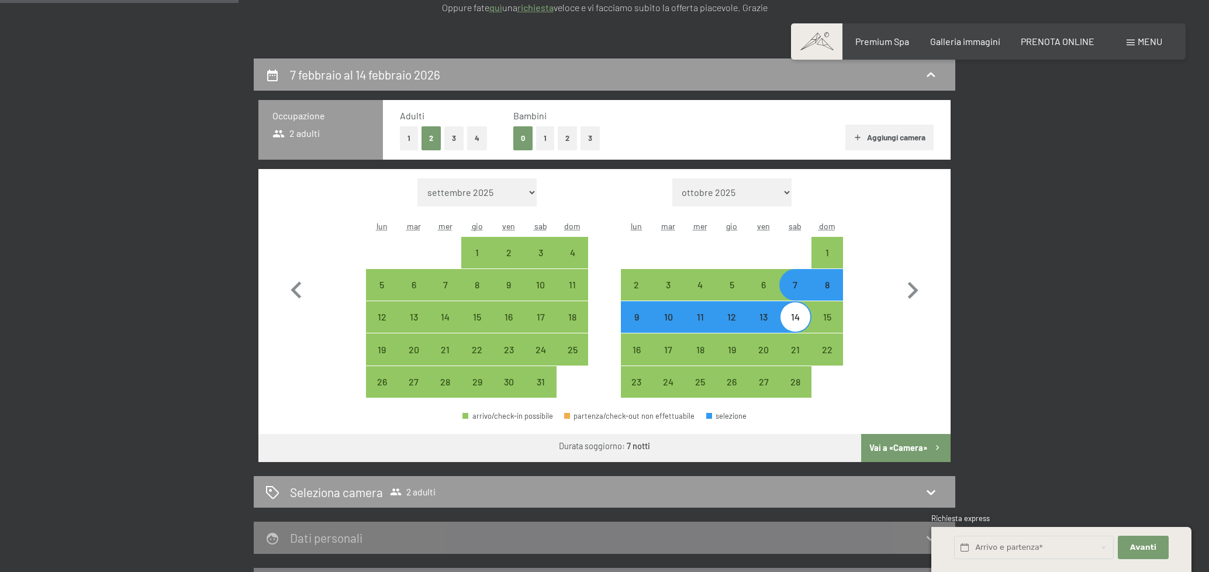
click at [910, 444] on button "Vai a «Camera»" at bounding box center [905, 448] width 89 height 28
select select "2026-01-01"
select select "2026-02-01"
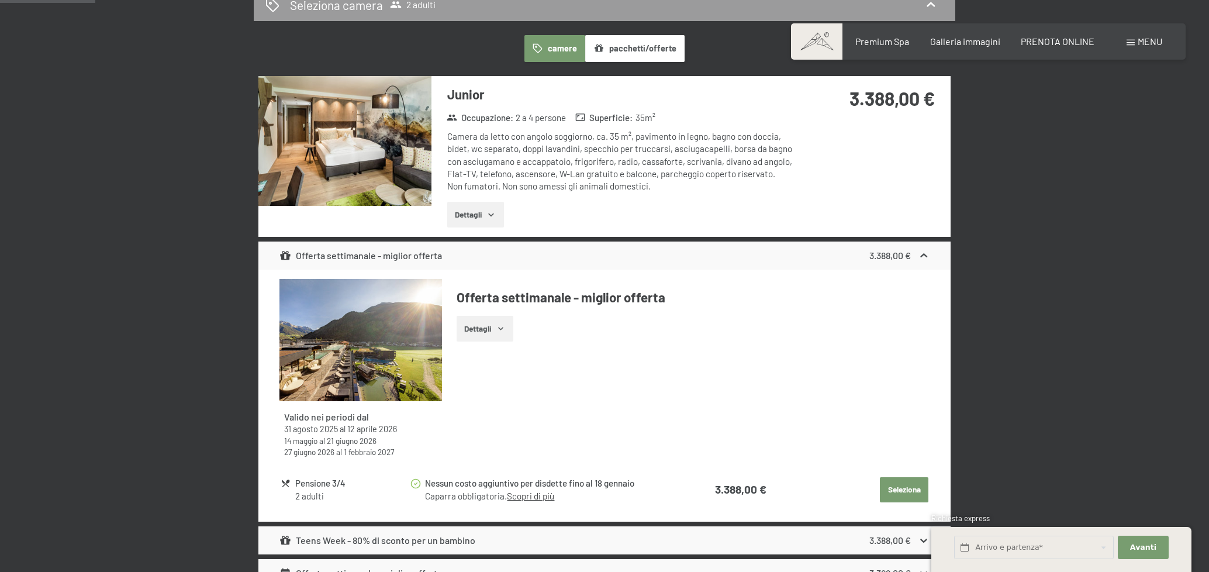
scroll to position [288, 0]
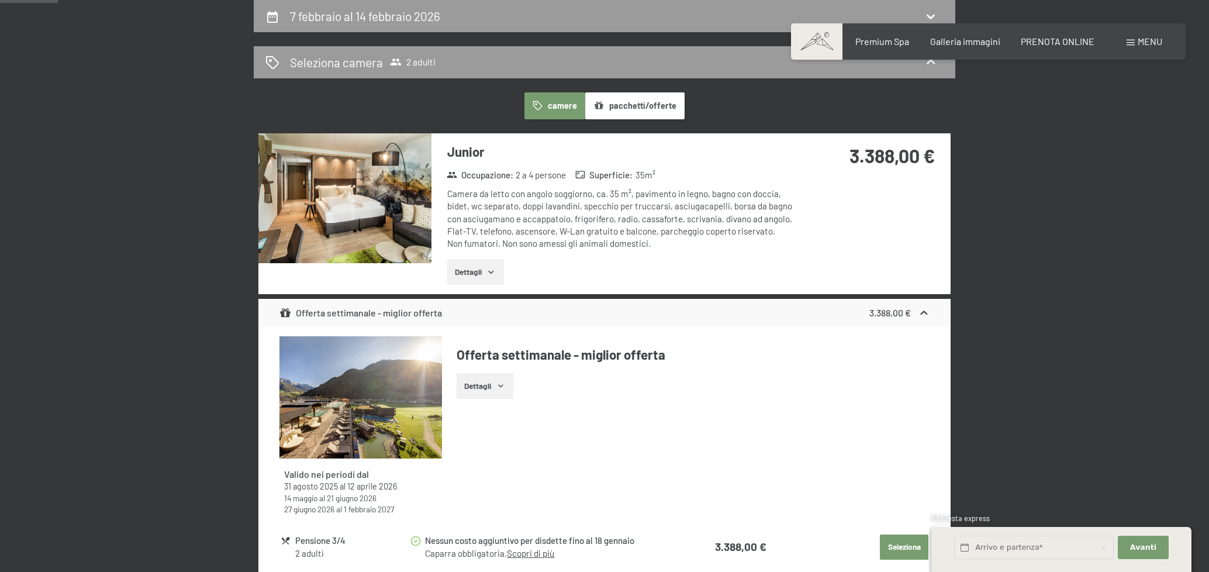
click at [490, 271] on icon "button" at bounding box center [491, 272] width 5 height 3
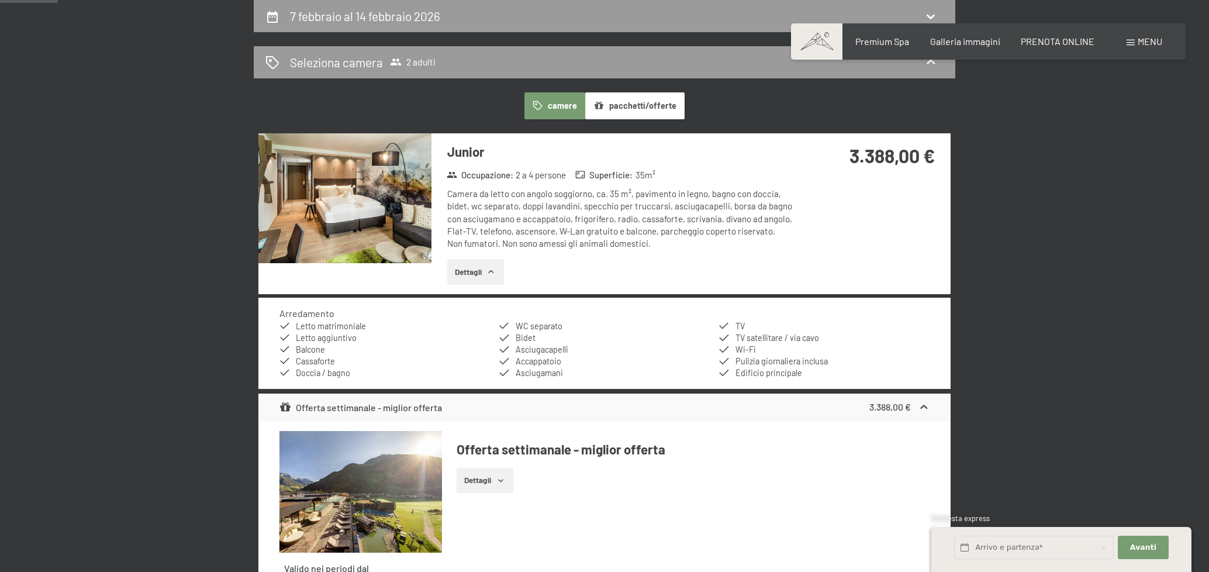
click at [490, 270] on icon "button" at bounding box center [490, 271] width 9 height 9
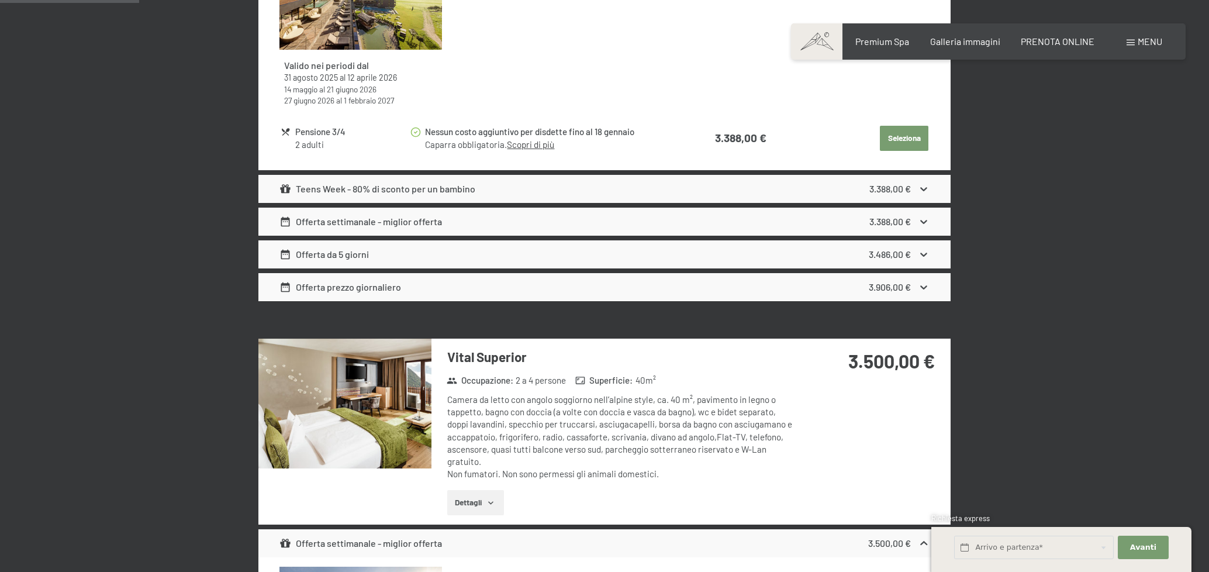
scroll to position [697, 0]
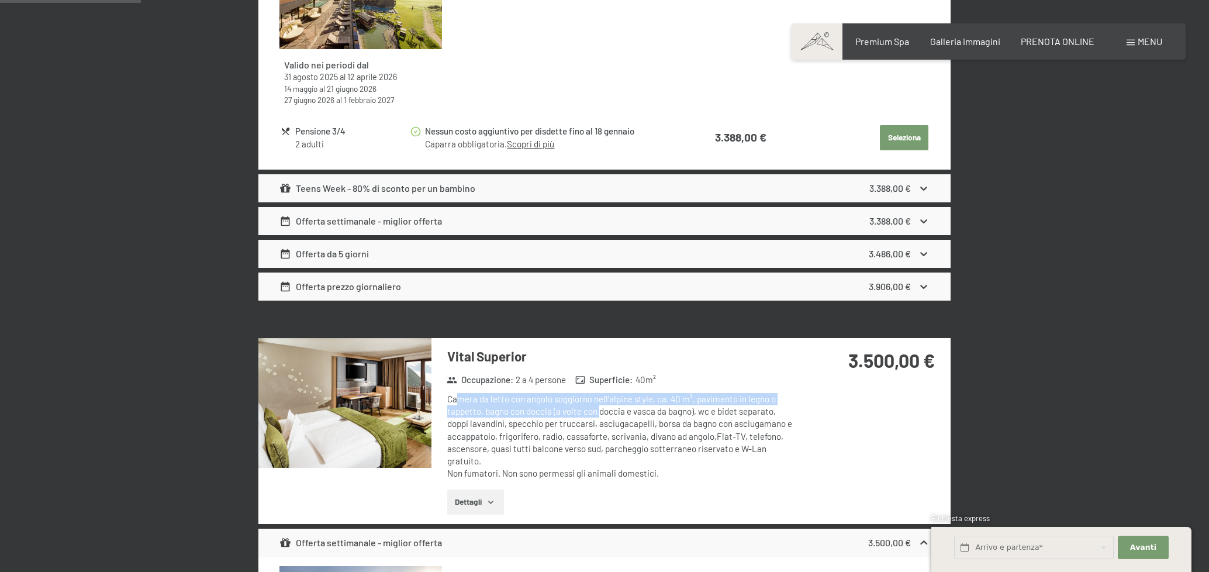
drag, startPoint x: 456, startPoint y: 399, endPoint x: 598, endPoint y: 411, distance: 143.1
click at [598, 411] on div "Camera da letto con angolo soggiorno nell’alpine style, ca. 40 m², pavimento in…" at bounding box center [621, 436] width 348 height 87
click at [599, 405] on div "Camera da letto con angolo soggiorno nell’alpine style, ca. 40 m², pavimento in…" at bounding box center [621, 436] width 348 height 87
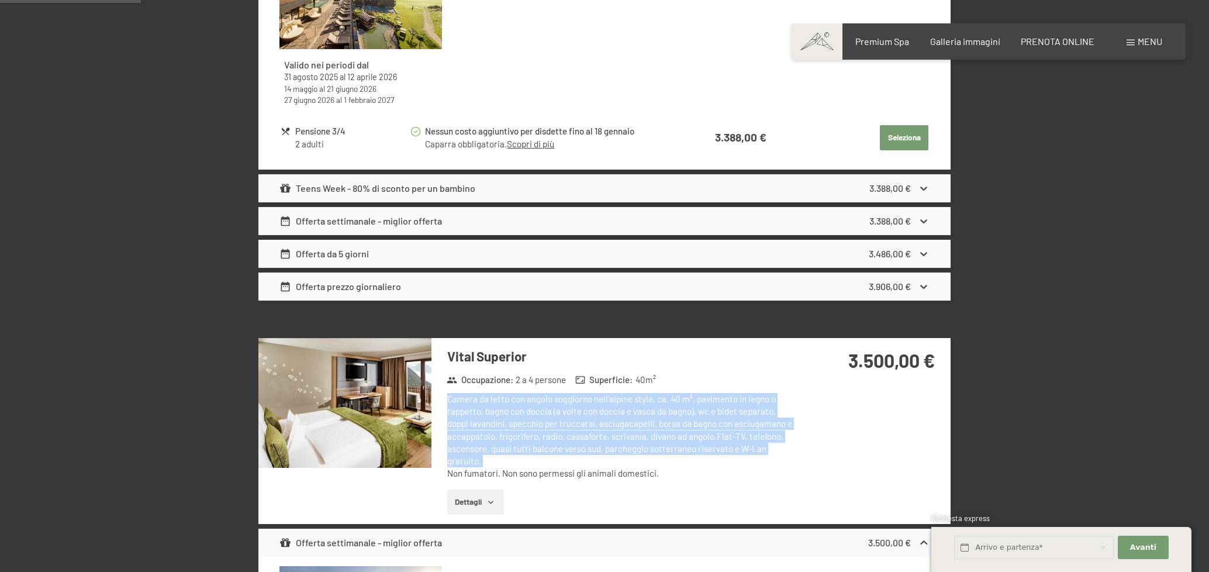
click at [599, 405] on div "Camera da letto con angolo soggiorno nell’alpine style, ca. 40 m², pavimento in…" at bounding box center [621, 436] width 348 height 87
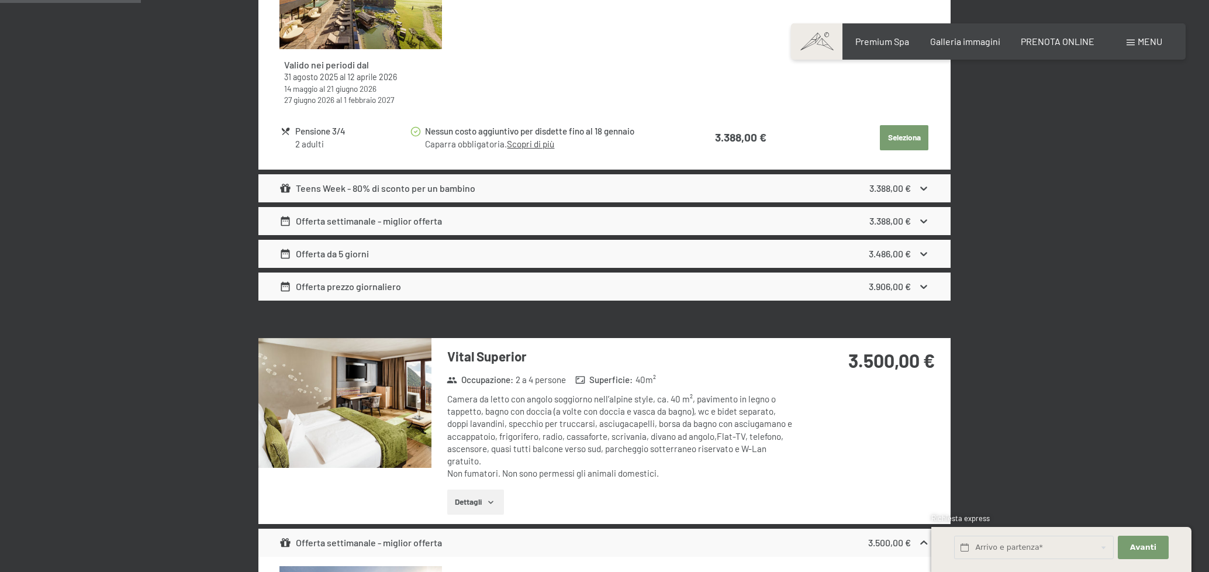
click at [579, 462] on div "Camera da letto con angolo soggiorno nell’alpine style, ca. 40 m², pavimento in…" at bounding box center [621, 436] width 348 height 87
drag, startPoint x: 666, startPoint y: 474, endPoint x: 504, endPoint y: 476, distance: 161.3
click at [504, 476] on div "Camera da letto con angolo soggiorno nell’alpine style, ca. 40 m², pavimento in…" at bounding box center [621, 436] width 348 height 87
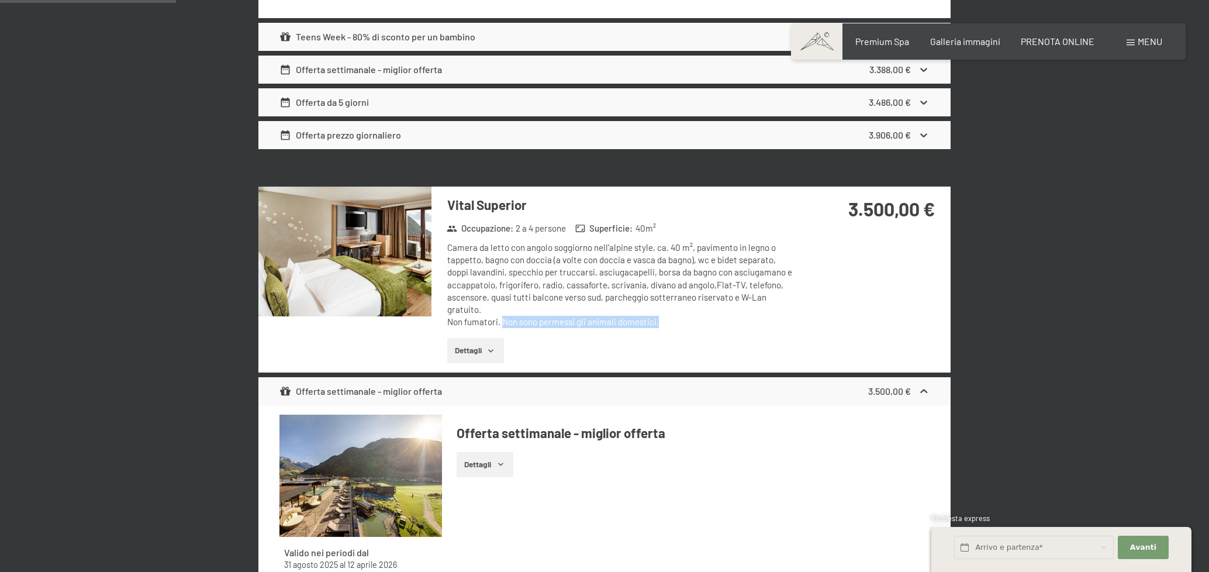
scroll to position [872, 0]
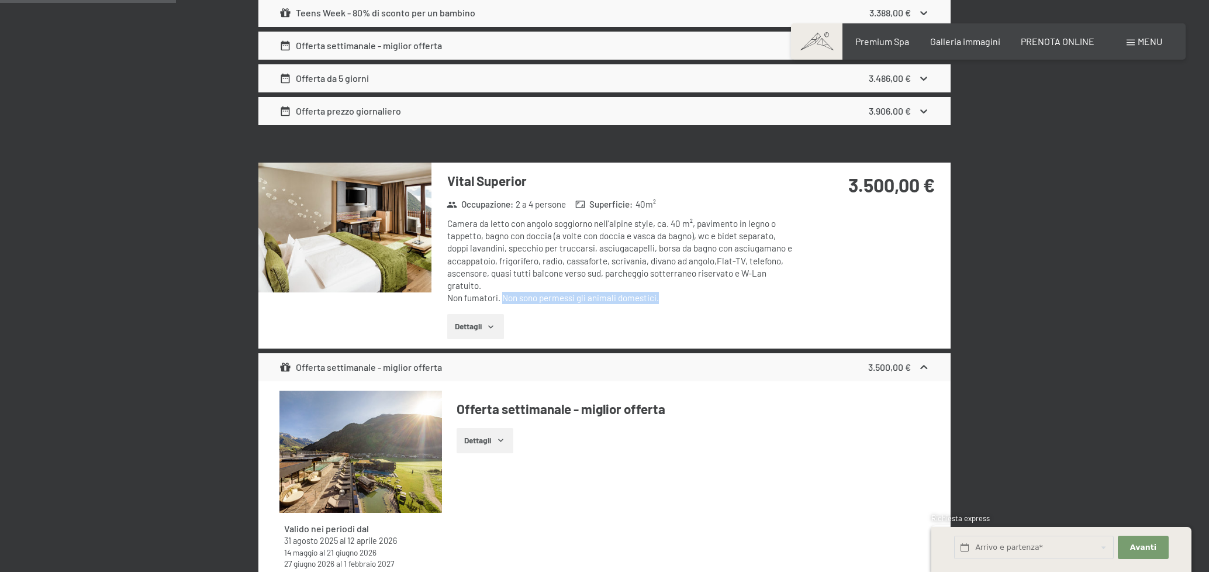
click at [475, 329] on button "Dettagli" at bounding box center [475, 327] width 57 height 26
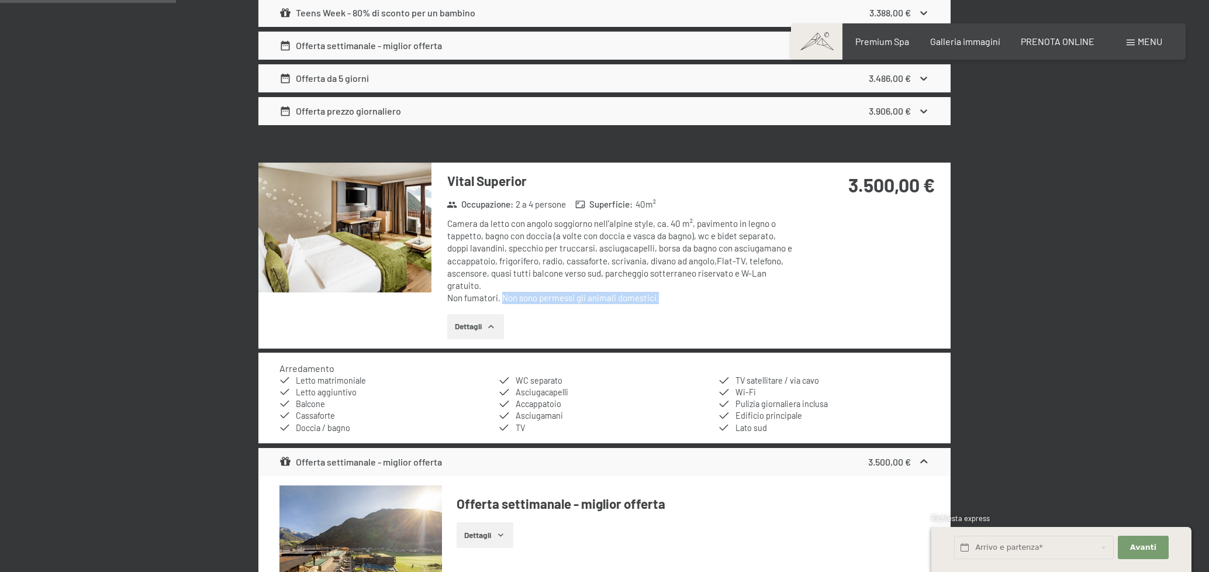
click at [482, 328] on button "Dettagli" at bounding box center [475, 327] width 57 height 26
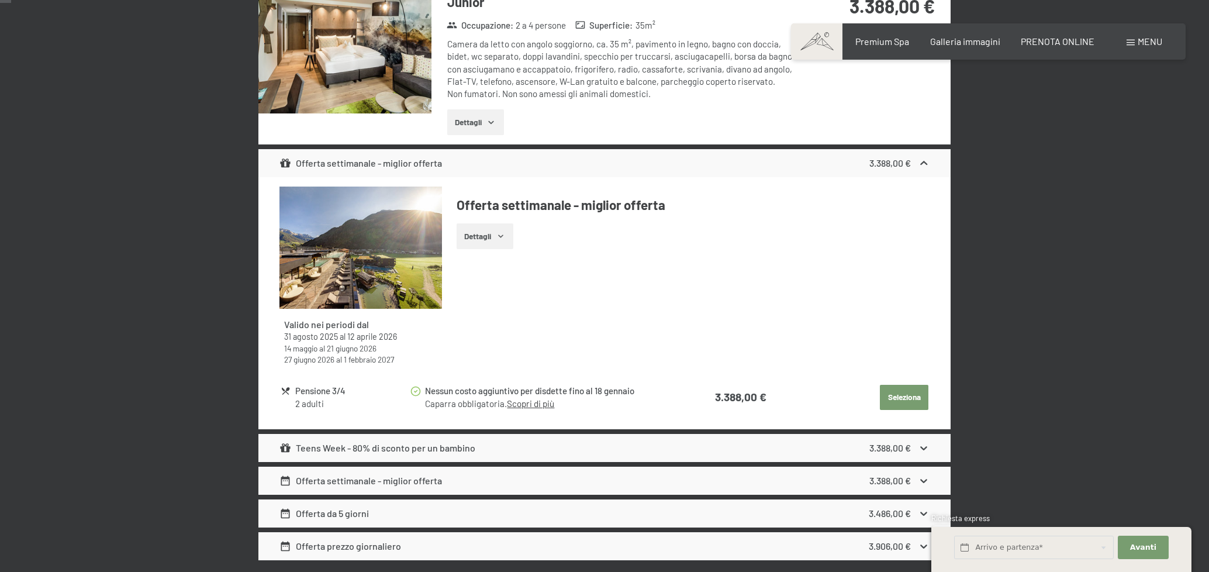
scroll to position [0, 0]
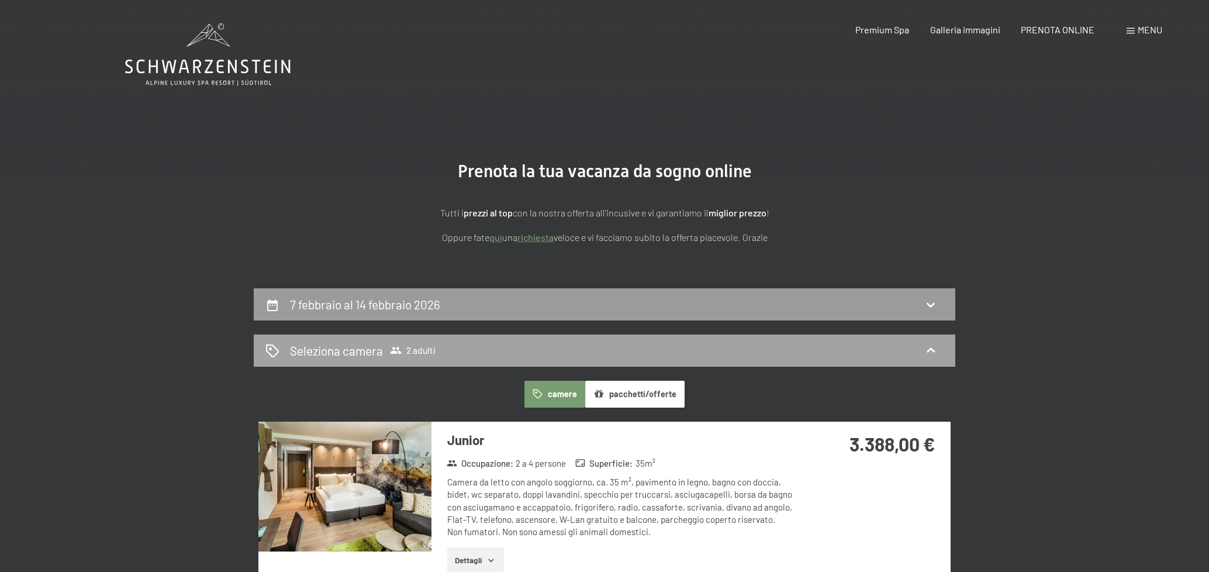
click at [444, 354] on div "Seleziona camera 2 adulti" at bounding box center [604, 350] width 678 height 17
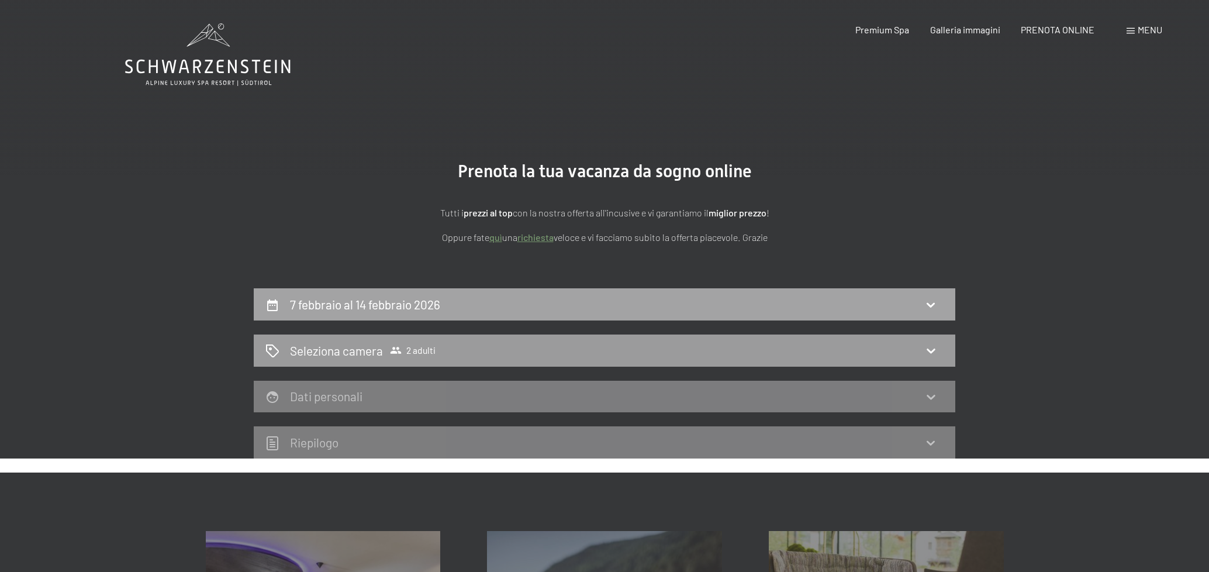
click at [422, 303] on h2 "7 febbraio al 14 febbraio 2026" at bounding box center [365, 304] width 150 height 15
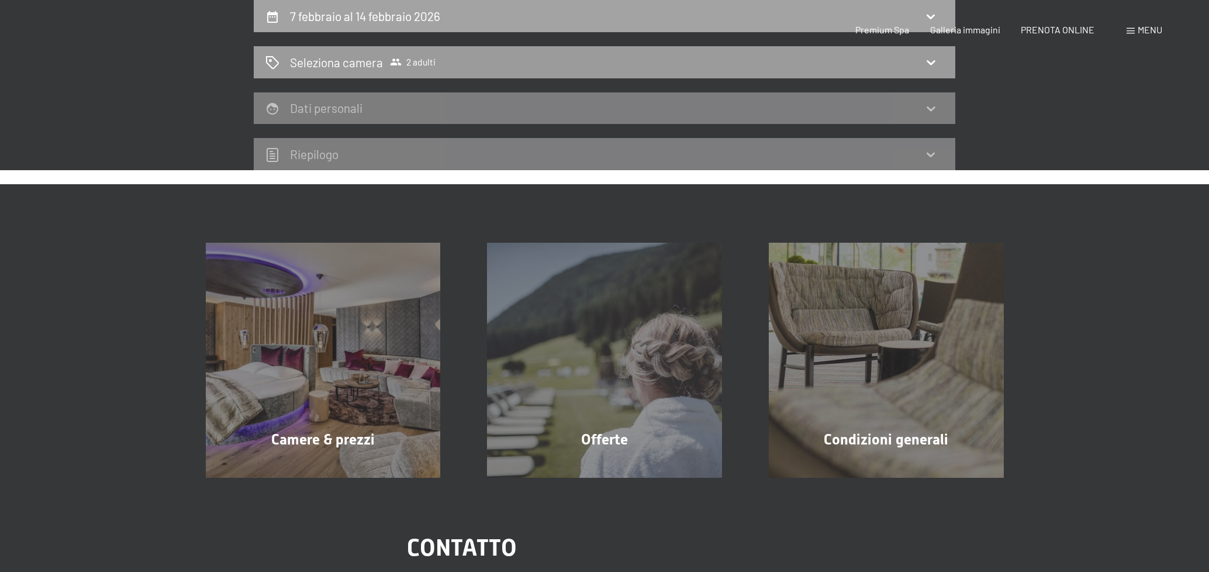
select select "2026-01-01"
select select "2026-02-01"
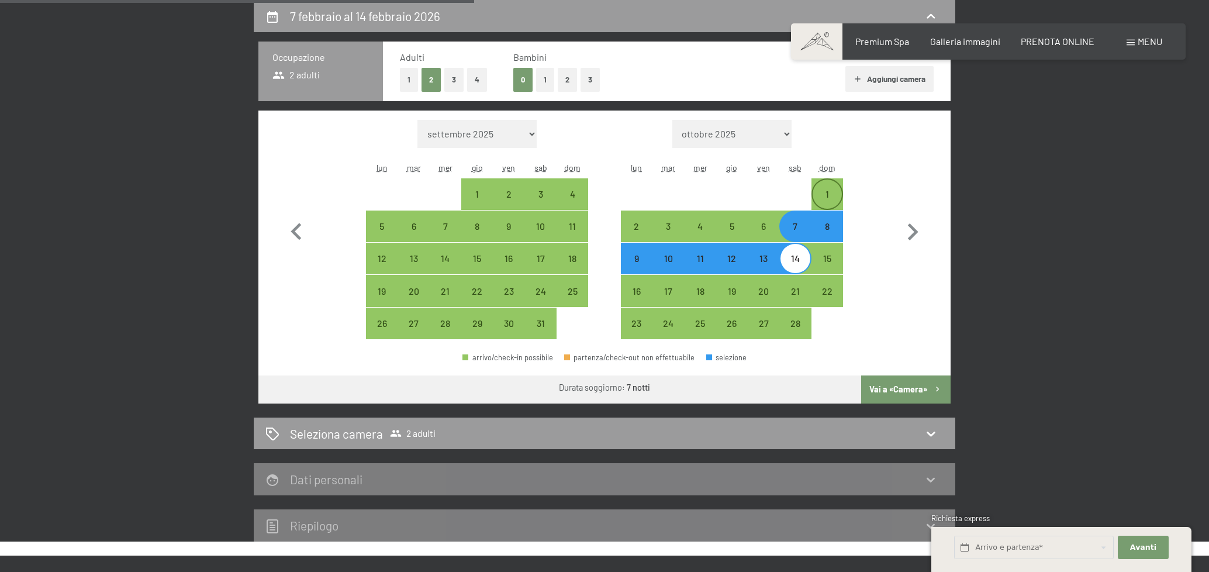
click at [834, 184] on div "1" at bounding box center [826, 193] width 29 height 29
select select "2026-01-01"
select select "2026-02-01"
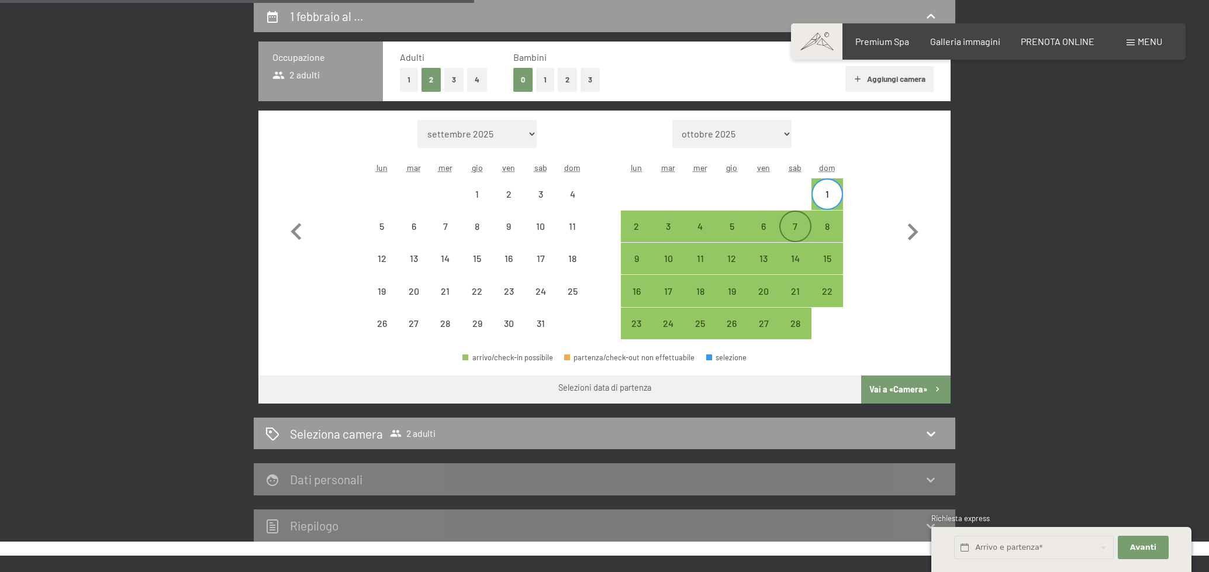
click at [782, 236] on div "7" at bounding box center [794, 235] width 29 height 29
select select "2026-01-01"
select select "2026-02-01"
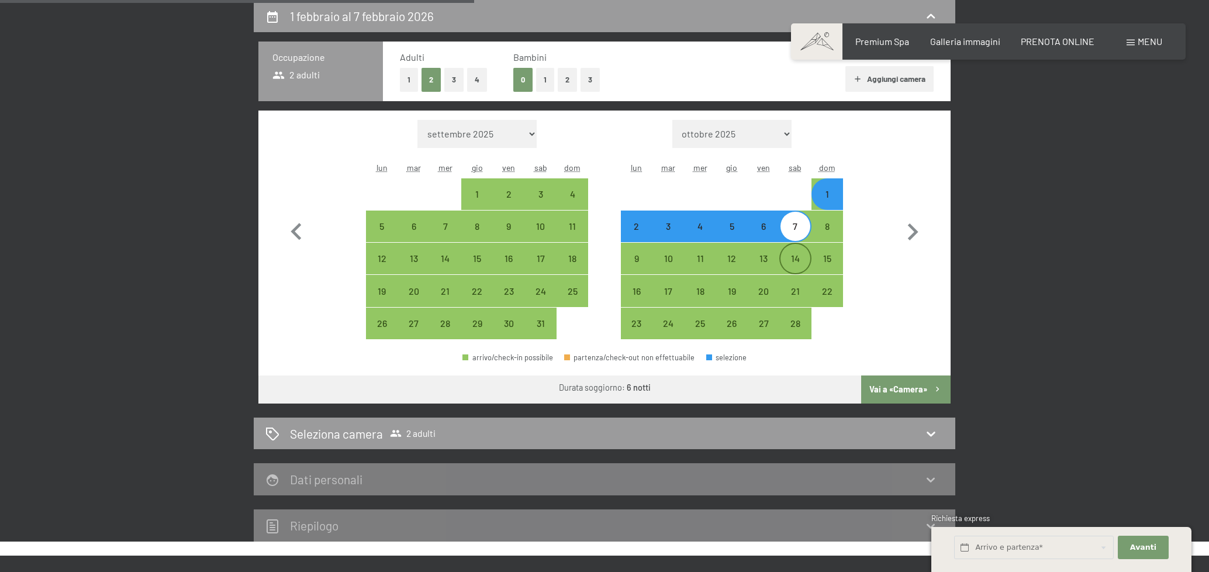
click at [805, 257] on div "14" at bounding box center [794, 268] width 29 height 29
select select "2026-01-01"
select select "2026-02-01"
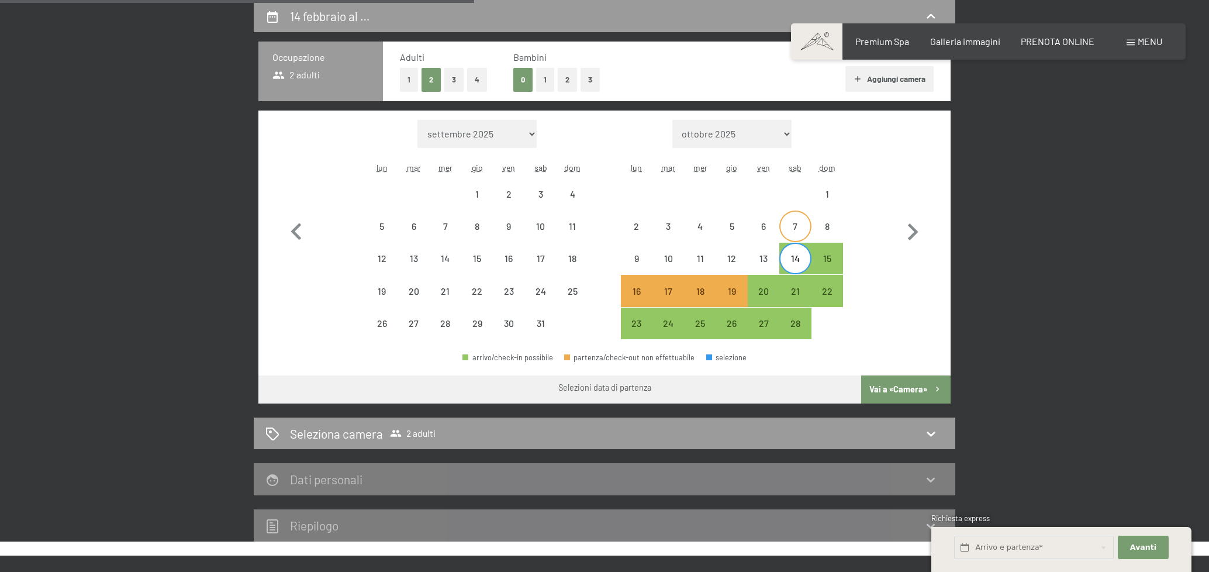
click at [802, 224] on div "7" at bounding box center [794, 235] width 29 height 29
select select "2026-01-01"
select select "2026-02-01"
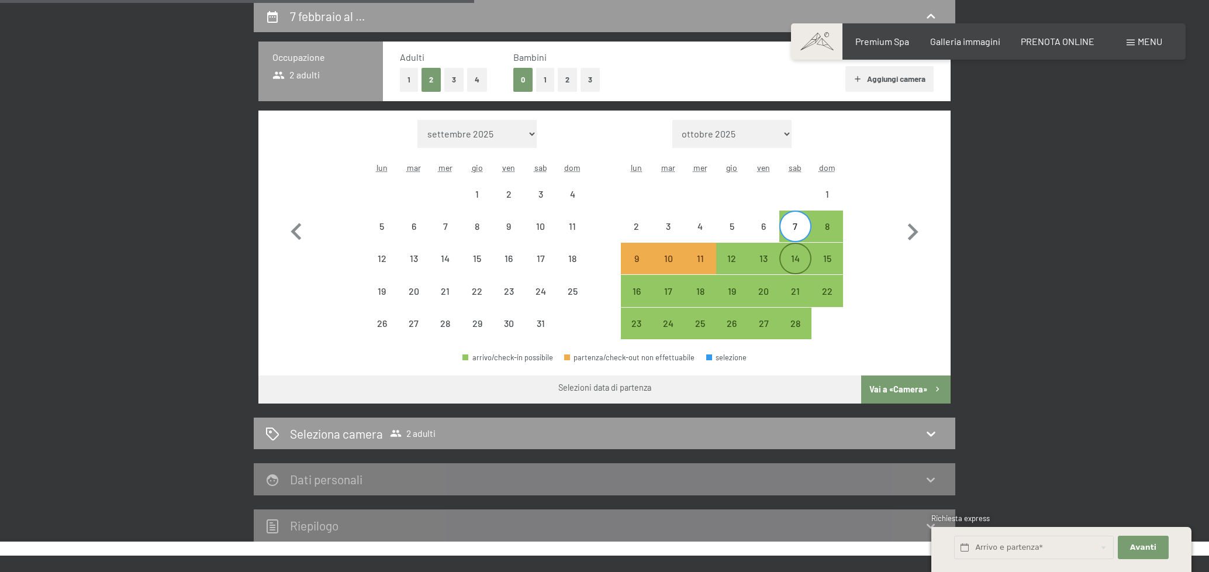
click at [786, 262] on div "14" at bounding box center [794, 268] width 29 height 29
select select "2026-01-01"
select select "2026-02-01"
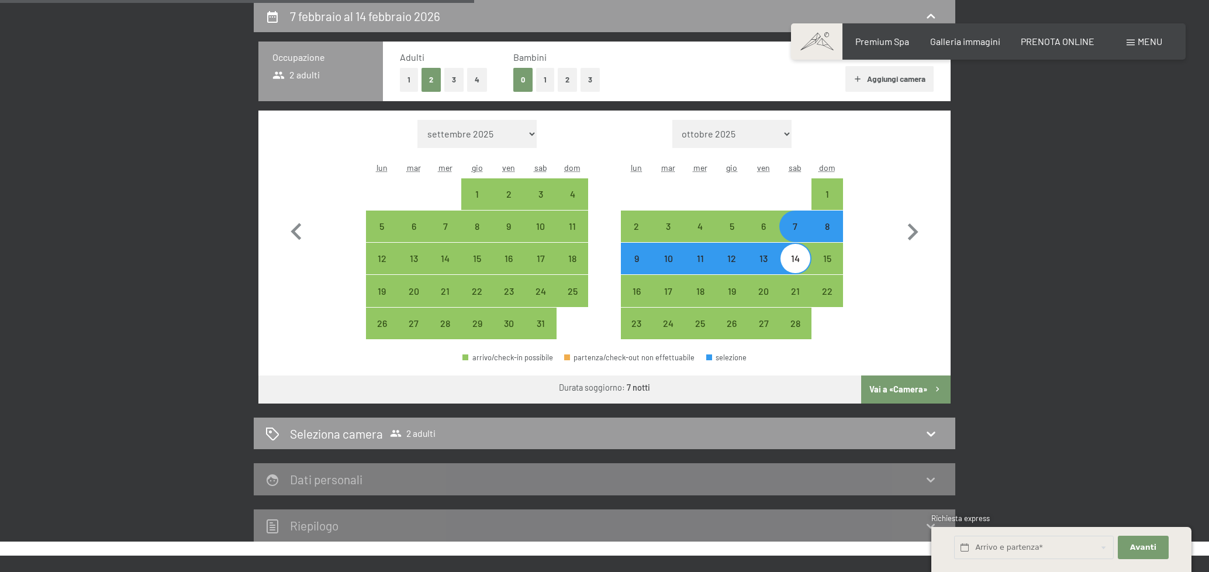
click at [549, 81] on button "1" at bounding box center [545, 80] width 18 height 24
select select "2026-01-01"
select select "2026-02-01"
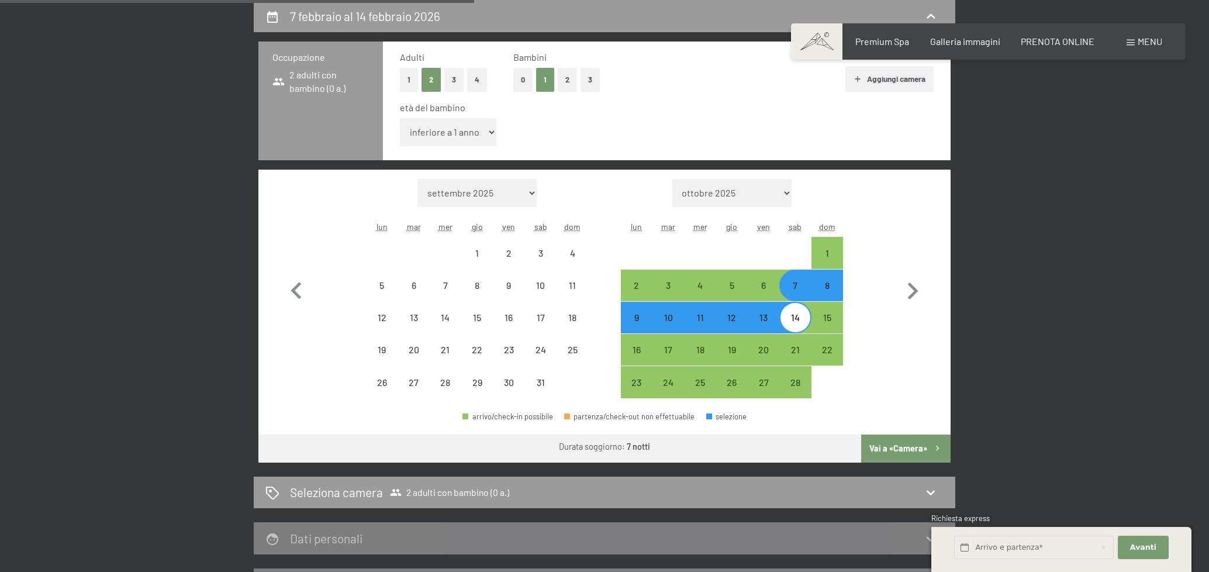
select select "2026-01-01"
select select "2026-02-01"
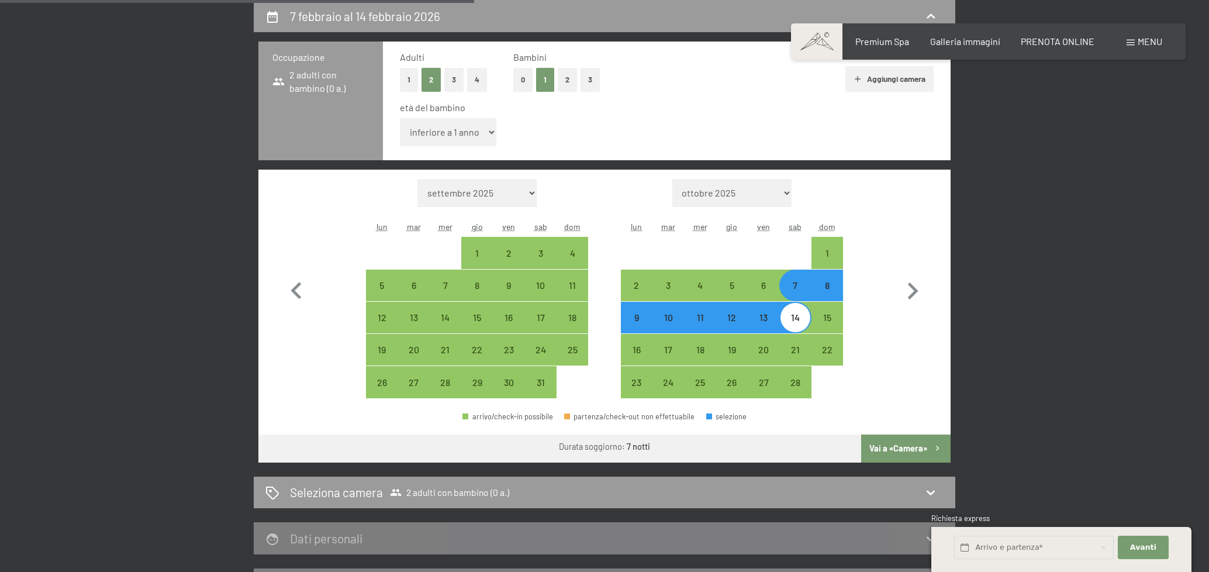
click at [911, 440] on button "Vai a «Camera»" at bounding box center [905, 448] width 89 height 28
select select "2026-01-01"
select select "2026-02-01"
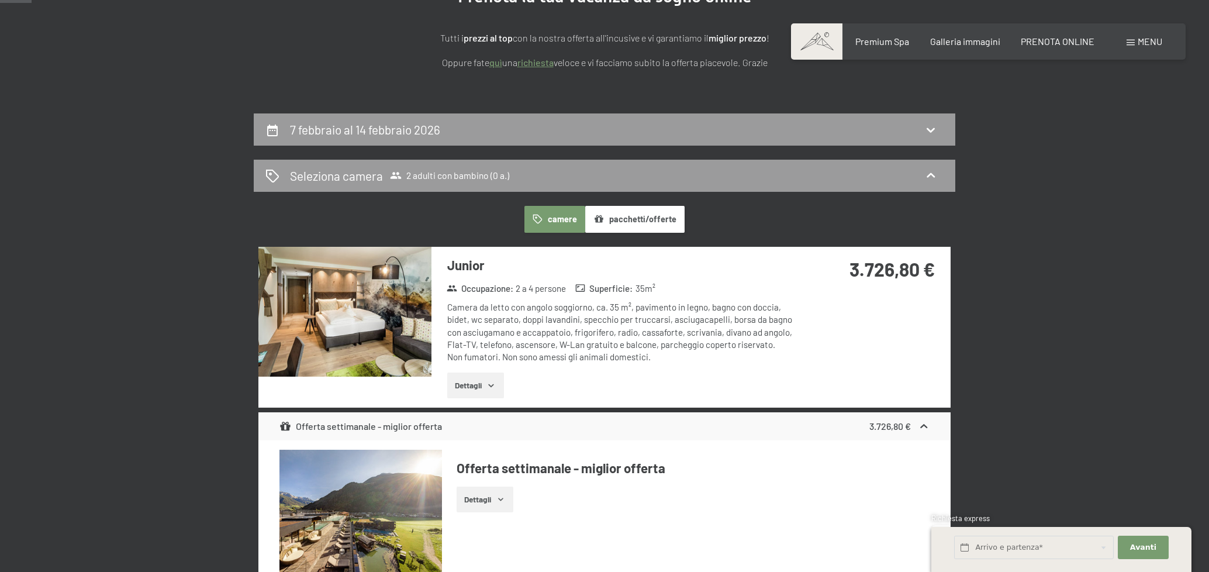
scroll to position [171, 0]
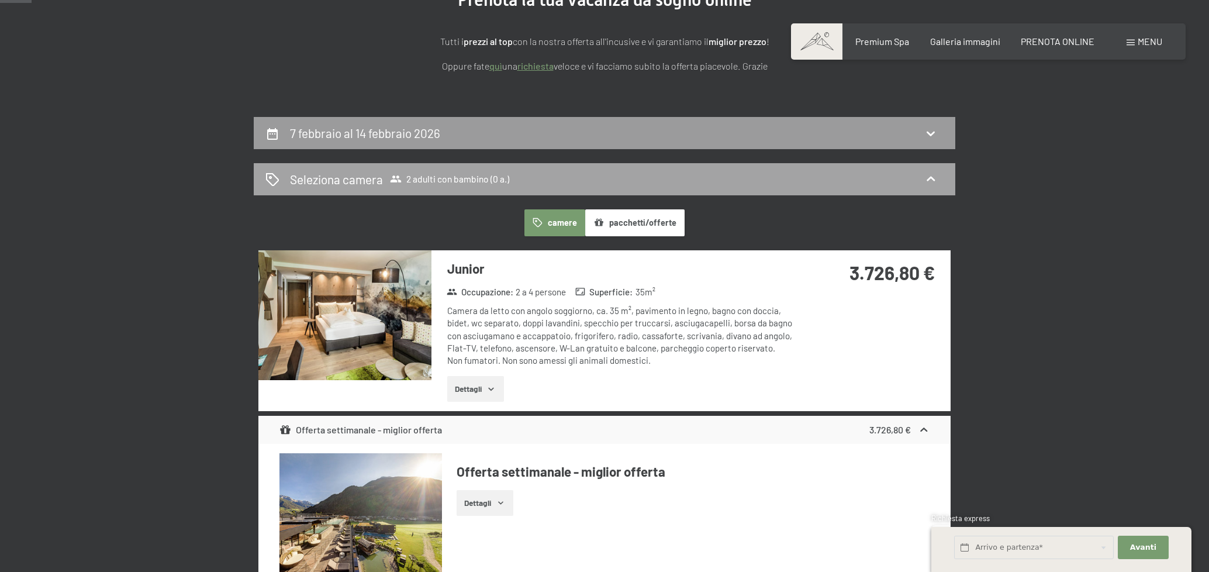
click at [459, 184] on span "2 adulti con bambino (0 a.)" at bounding box center [449, 179] width 119 height 12
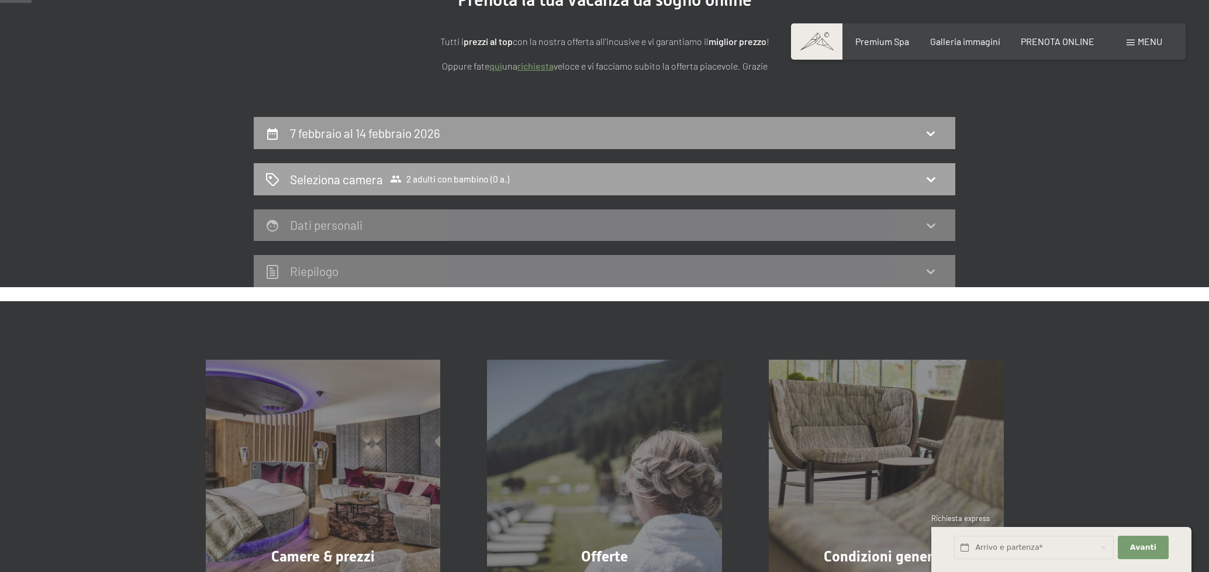
click at [522, 174] on div "Seleziona camera 2 adulti con bambino (0 a.)" at bounding box center [604, 179] width 678 height 17
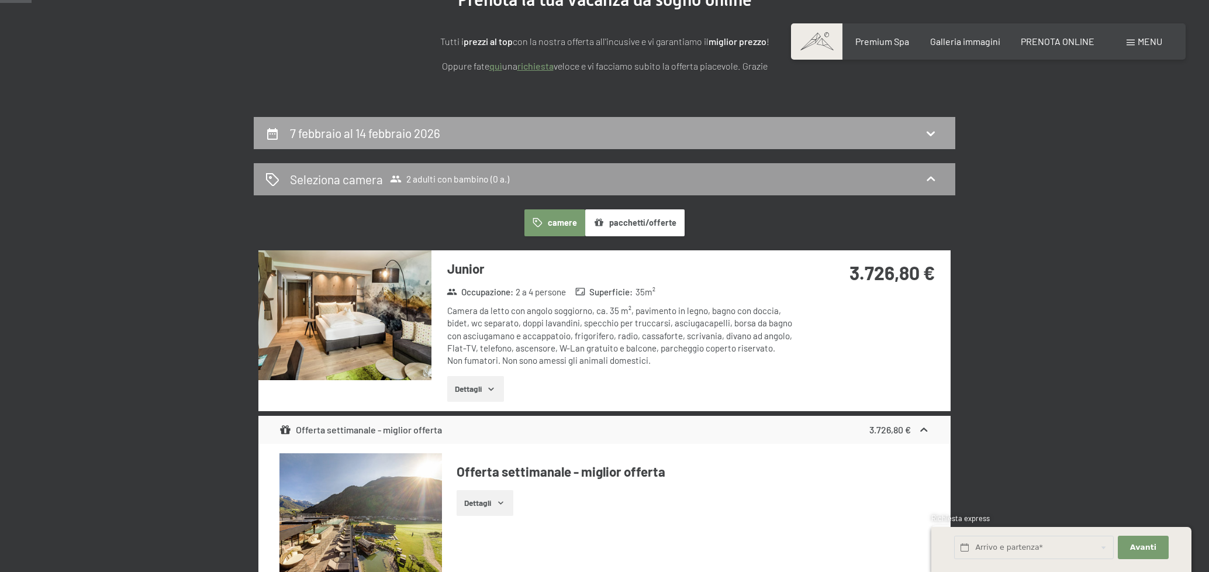
click at [451, 143] on div "7 febbraio al 14 febbraio 2026" at bounding box center [604, 133] width 701 height 32
select select "2026-01-01"
select select "2026-02-01"
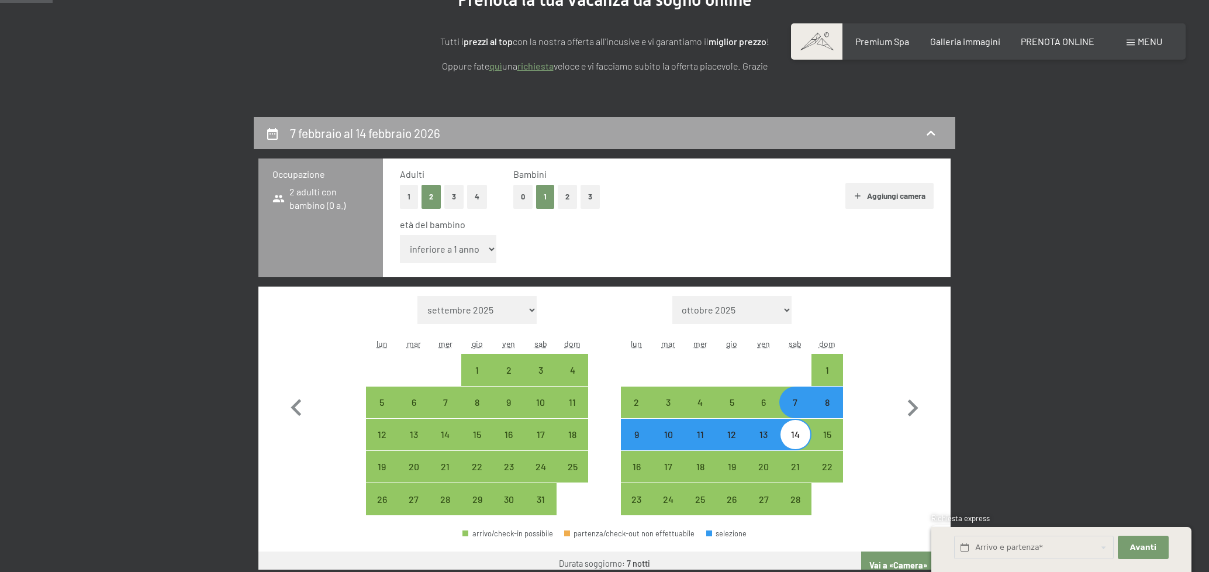
scroll to position [288, 0]
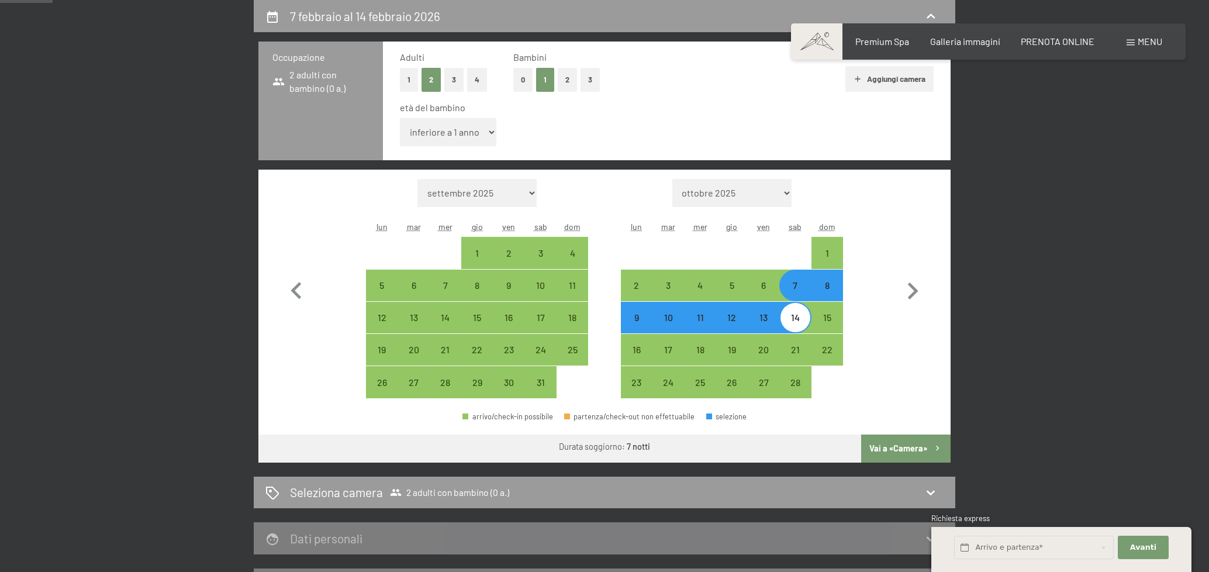
click at [473, 141] on select "inferiore a 1 anno 1 anno 2 anni 3 anni 4 anni 5 anni 6 anni 7 anni 8 anni 9 an…" at bounding box center [448, 132] width 96 height 28
select select "10"
click at [400, 118] on select "inferiore a 1 anno 1 anno 2 anni 3 anni 4 anni 5 anni 6 anni 7 anni 8 anni 9 an…" at bounding box center [448, 132] width 96 height 28
select select "2026-01-01"
select select "2026-02-01"
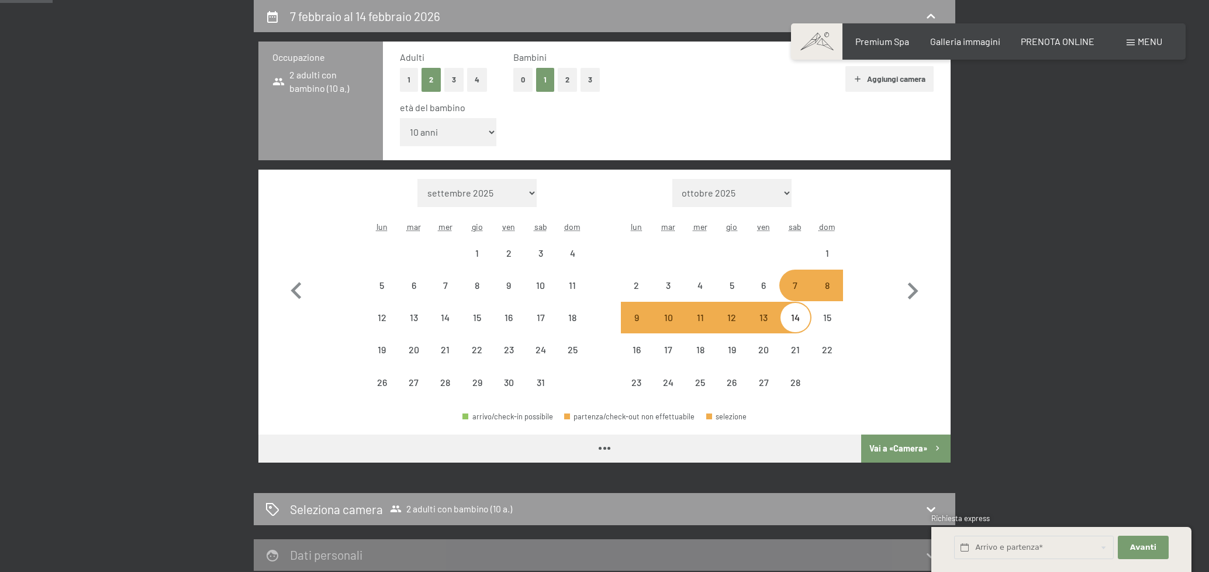
click at [451, 139] on select "inferiore a 1 anno 1 anno 2 anni 3 anni 4 anni 5 anni 6 anni 7 anni 8 anni 9 an…" at bounding box center [448, 132] width 96 height 28
select select "2026-01-01"
select select "2026-02-01"
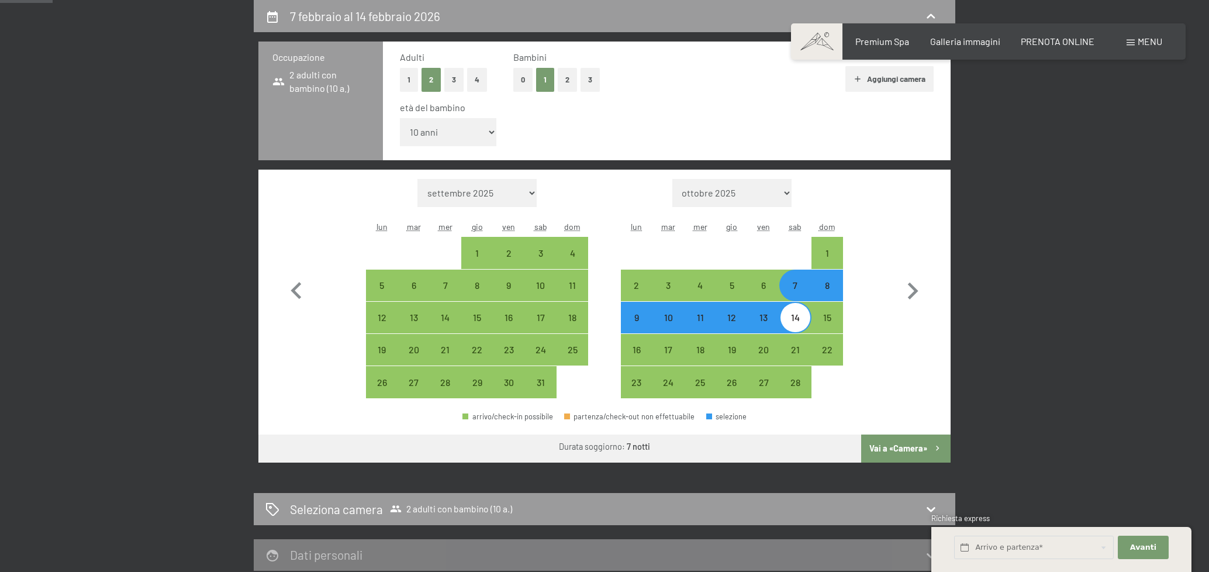
select select "11"
click at [400, 118] on select "inferiore a 1 anno 1 anno 2 anni 3 anni 4 anni 5 anni 6 anni 7 anni 8 anni 9 an…" at bounding box center [448, 132] width 96 height 28
select select "2026-01-01"
select select "2026-02-01"
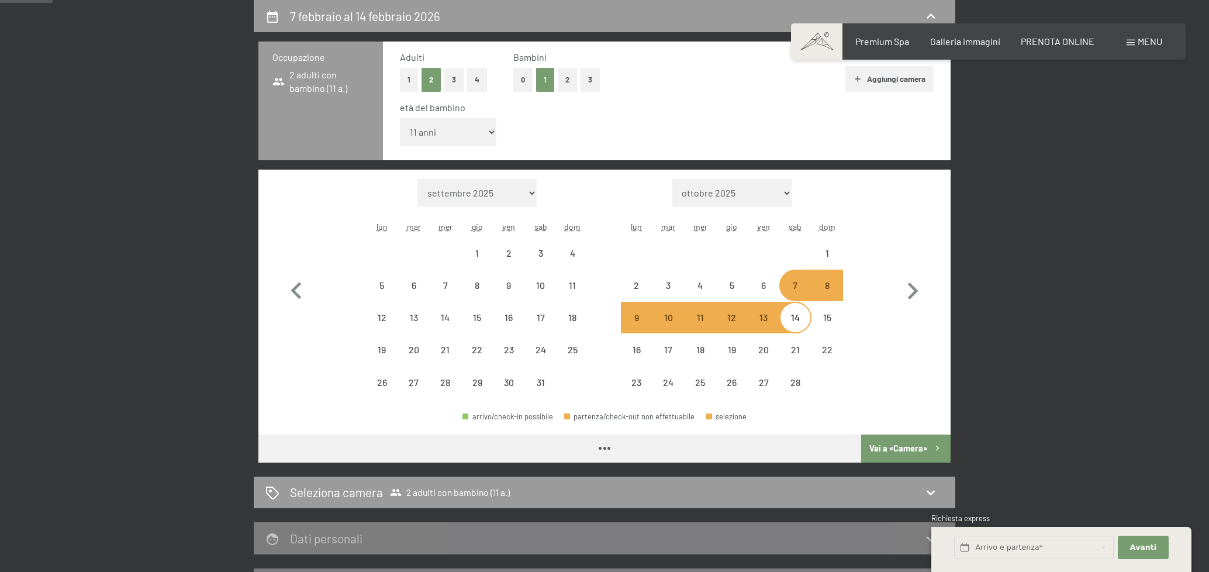
select select "2026-01-01"
select select "2026-02-01"
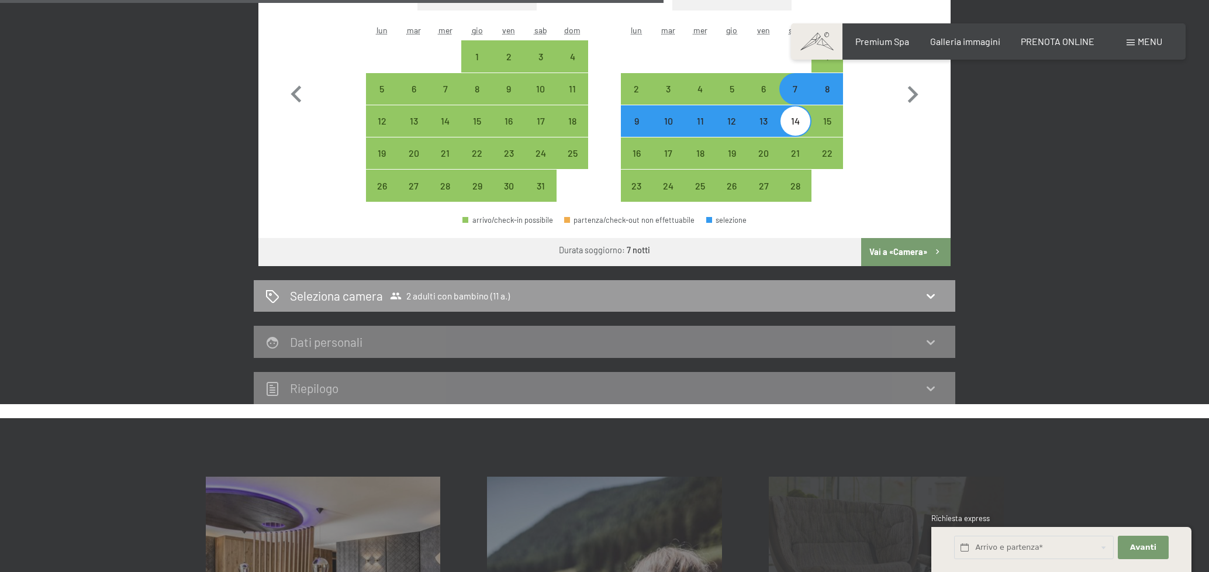
scroll to position [639, 0]
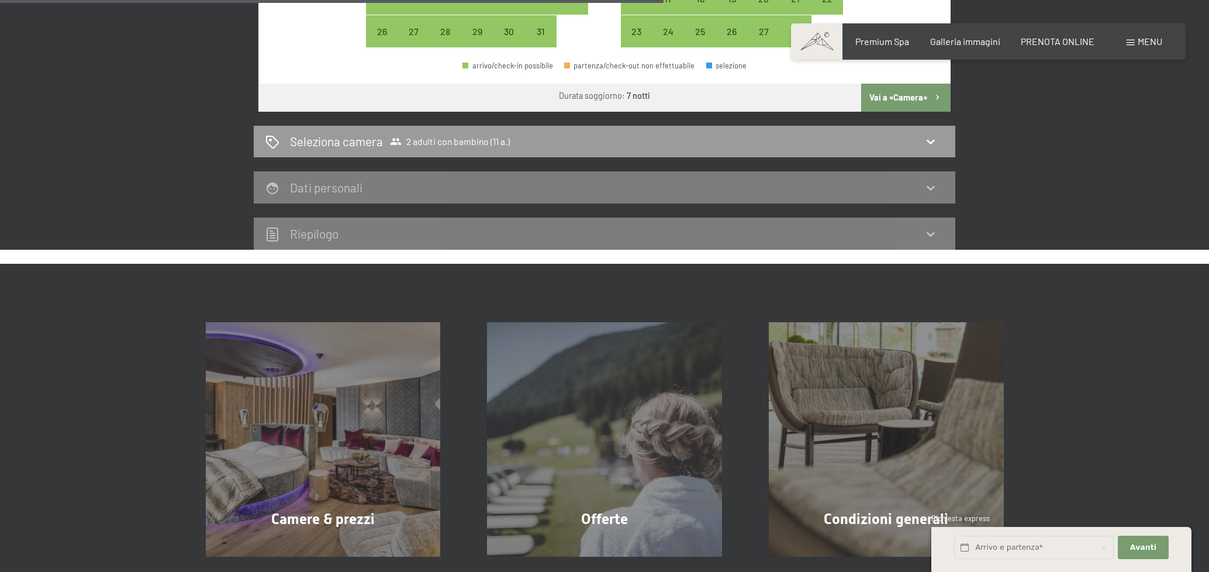
click at [886, 145] on div "Seleziona camera 2 adulti con bambino (11 a.)" at bounding box center [604, 141] width 678 height 17
select select "2026-01-01"
select select "2026-02-01"
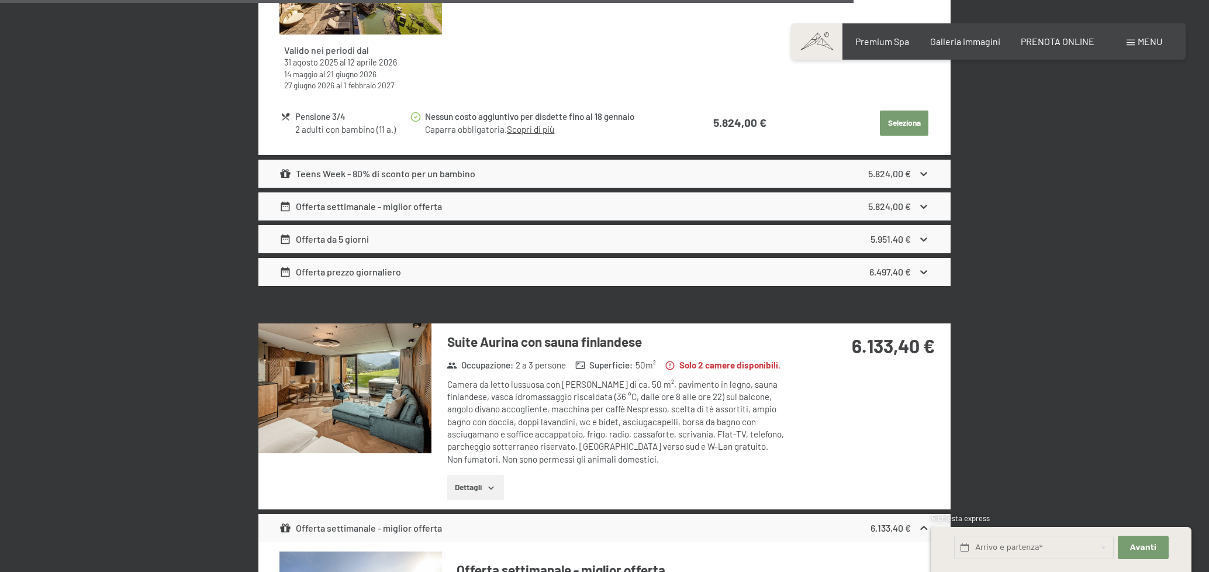
scroll to position [4671, 0]
